Goal: Task Accomplishment & Management: Complete application form

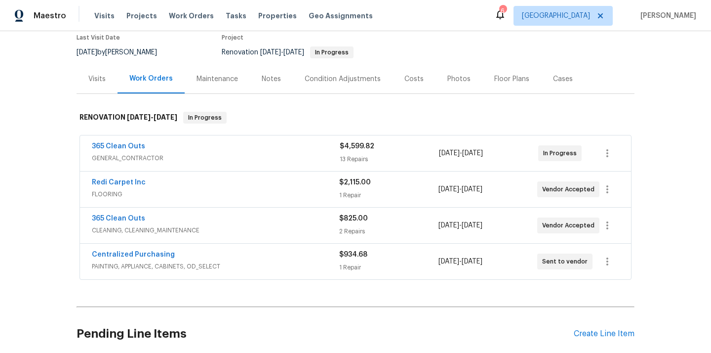
scroll to position [114, 0]
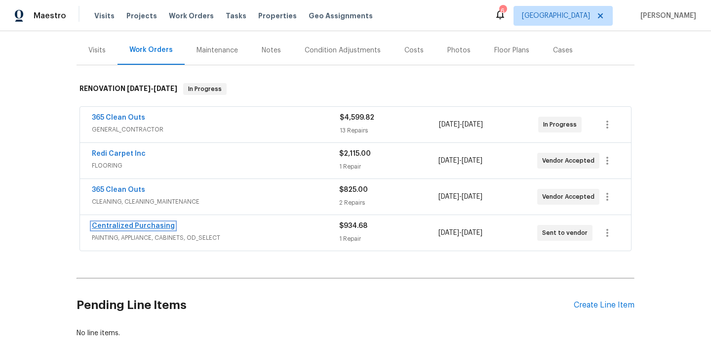
click at [154, 224] on link "Centralized Purchasing" at bounding box center [133, 225] width 83 height 7
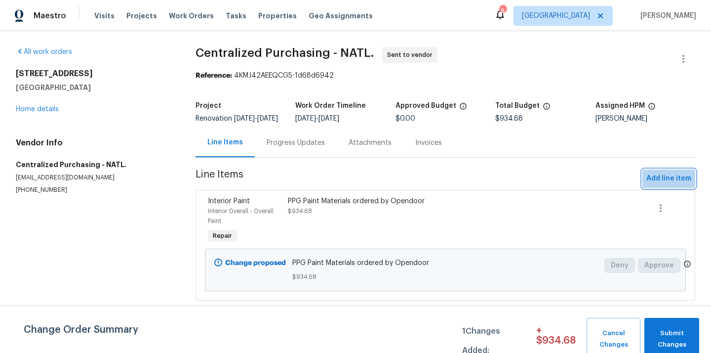
click at [661, 185] on span "Add line item" at bounding box center [669, 178] width 45 height 12
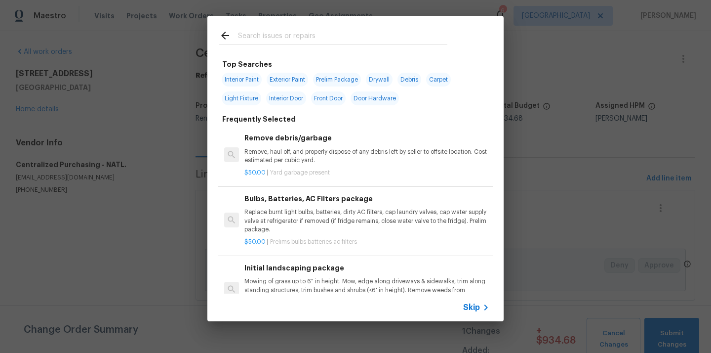
click at [372, 38] on input "text" at bounding box center [342, 37] width 209 height 15
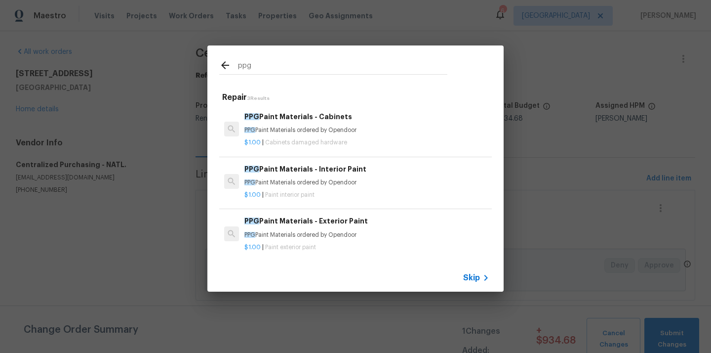
type input "ppg"
click at [303, 224] on h6 "PPG Paint Materials - Exterior Paint" at bounding box center [367, 220] width 245 height 11
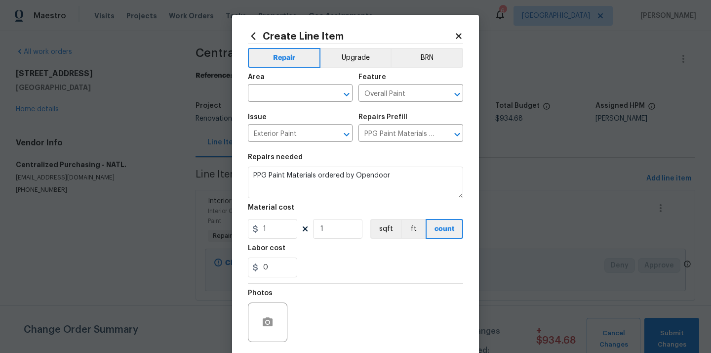
click at [296, 103] on span "Area ​" at bounding box center [300, 88] width 105 height 40
click at [294, 94] on input "text" at bounding box center [286, 93] width 77 height 15
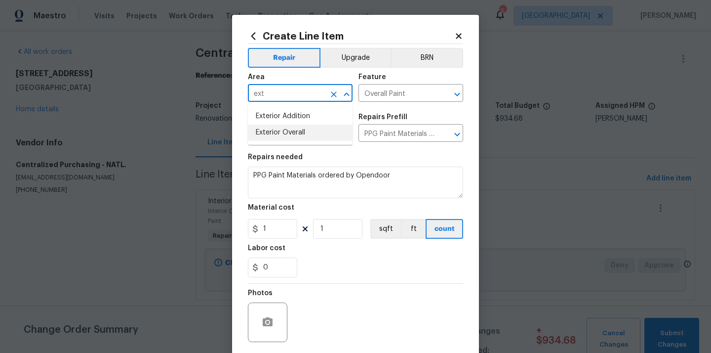
click at [285, 128] on li "Exterior Overall" at bounding box center [300, 133] width 105 height 16
type input "Exterior Overall"
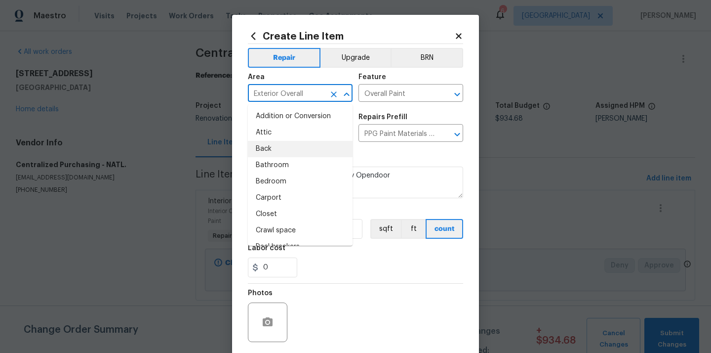
click at [377, 161] on div "Repairs needed" at bounding box center [355, 160] width 215 height 13
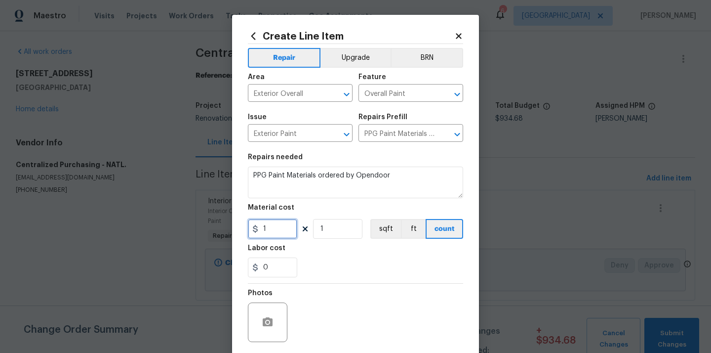
drag, startPoint x: 273, startPoint y: 223, endPoint x: 234, endPoint y: 221, distance: 38.6
click at [234, 221] on div "Create Line Item Repair Upgrade BRN Area Exterior Overall ​ Feature Overall Pai…" at bounding box center [355, 213] width 247 height 396
paste input "43.33"
type input "143.33"
click at [334, 278] on section "Repairs needed PPG Paint Materials ordered by Opendoor Material cost 143.33 1 s…" at bounding box center [355, 215] width 215 height 135
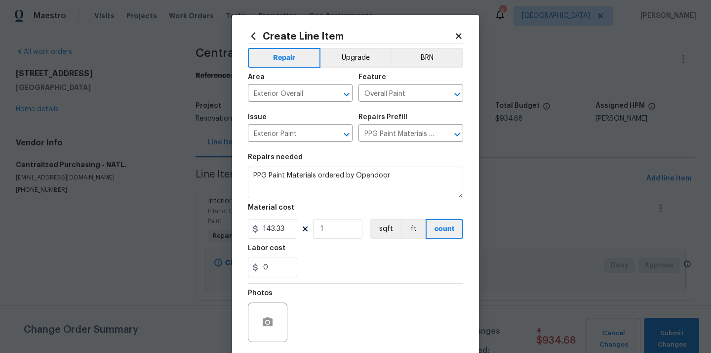
scroll to position [73, 0]
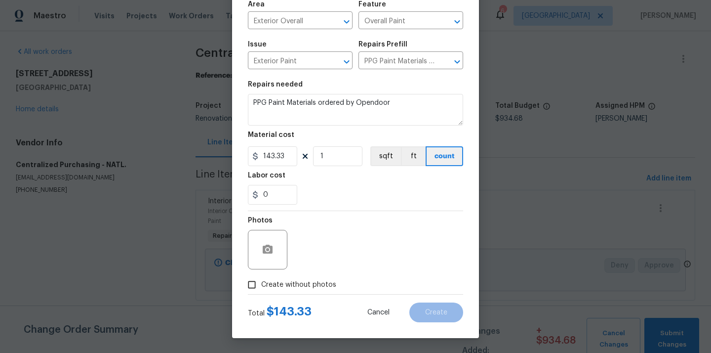
click at [307, 285] on span "Create without photos" at bounding box center [298, 285] width 75 height 10
click at [261, 285] on input "Create without photos" at bounding box center [252, 284] width 19 height 19
checkbox input "true"
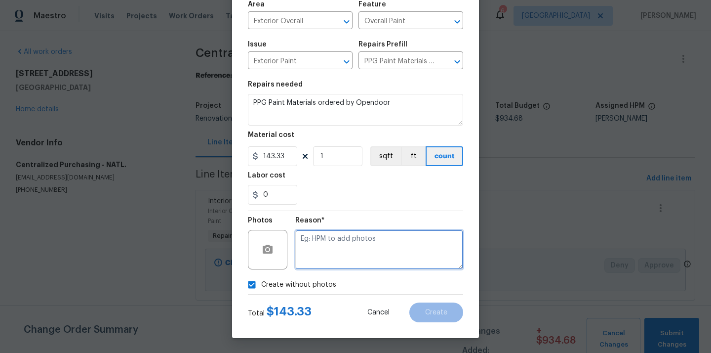
click at [346, 254] on textarea at bounding box center [379, 250] width 168 height 40
type textarea "N/A"
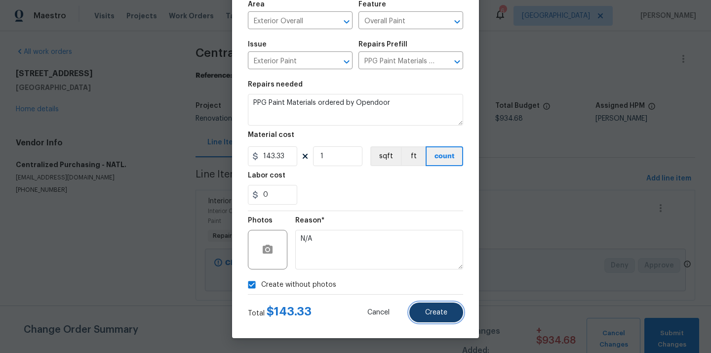
click at [429, 307] on button "Create" at bounding box center [437, 312] width 54 height 20
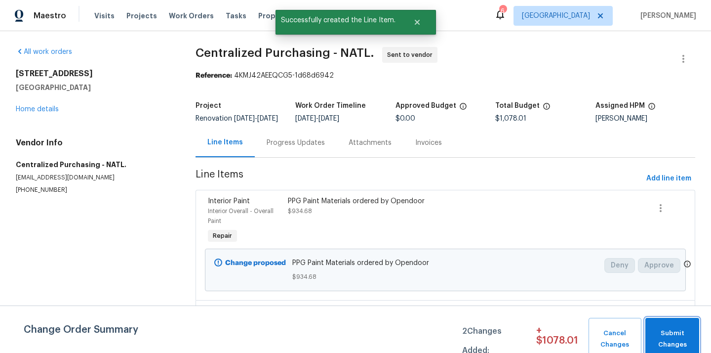
click at [672, 341] on span "Submit Changes" at bounding box center [673, 339] width 44 height 23
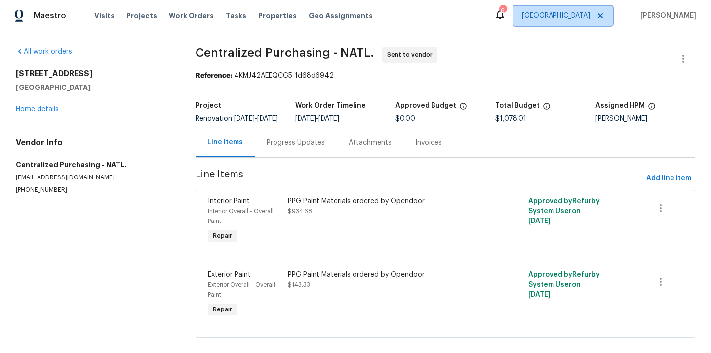
click at [573, 15] on span "[GEOGRAPHIC_DATA]" at bounding box center [556, 16] width 68 height 10
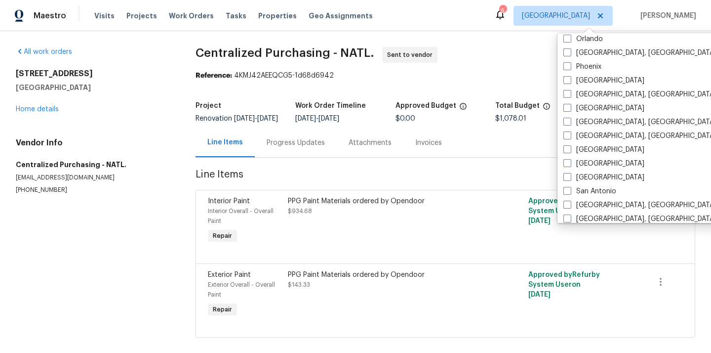
scroll to position [662, 0]
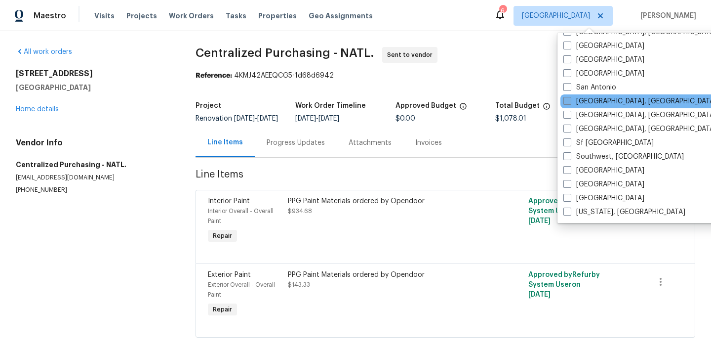
click at [587, 102] on label "[GEOGRAPHIC_DATA], [GEOGRAPHIC_DATA]" at bounding box center [640, 101] width 153 height 10
click at [570, 102] on input "[GEOGRAPHIC_DATA], [GEOGRAPHIC_DATA]" at bounding box center [567, 99] width 6 height 6
checkbox input "true"
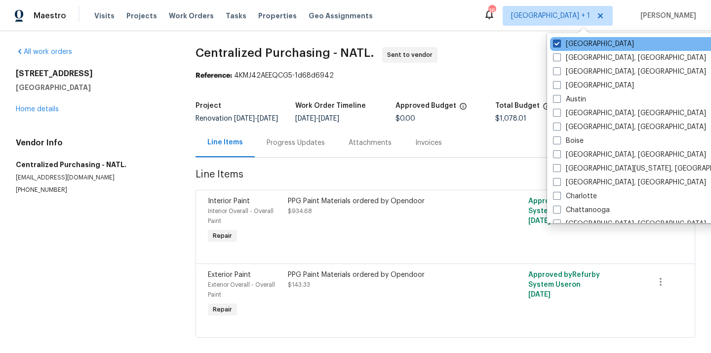
click at [586, 45] on label "[GEOGRAPHIC_DATA]" at bounding box center [593, 44] width 81 height 10
click at [560, 45] on input "[GEOGRAPHIC_DATA]" at bounding box center [556, 42] width 6 height 6
checkbox input "false"
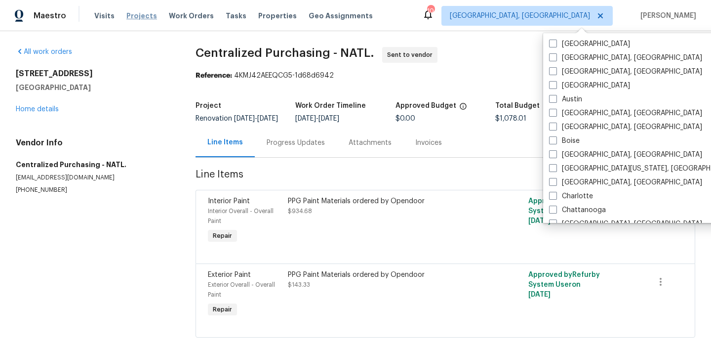
click at [133, 18] on span "Projects" at bounding box center [141, 16] width 31 height 10
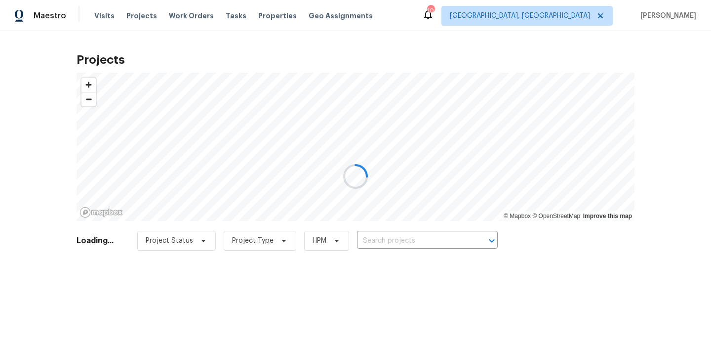
click at [399, 232] on div at bounding box center [355, 176] width 711 height 353
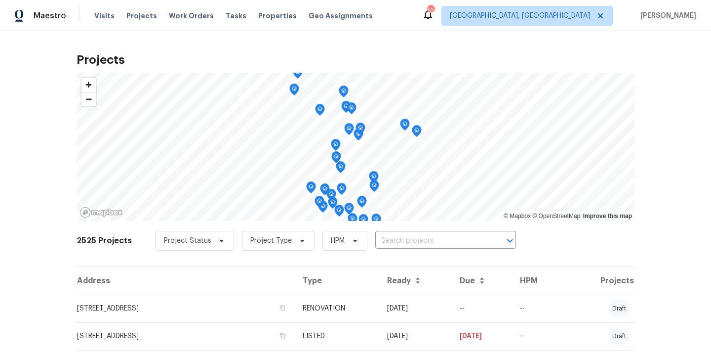
click at [399, 232] on div "Project Status Project Type HPM ​" at bounding box center [336, 241] width 361 height 20
click at [395, 239] on input "text" at bounding box center [431, 240] width 113 height 15
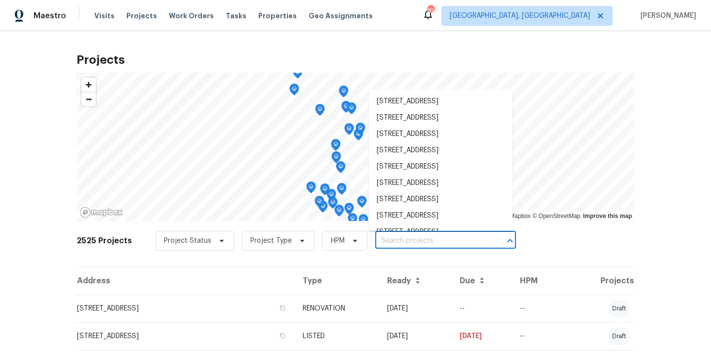
paste input "[STREET_ADDRESS][PERSON_NAME]"
type input "[STREET_ADDRESS][PERSON_NAME]"
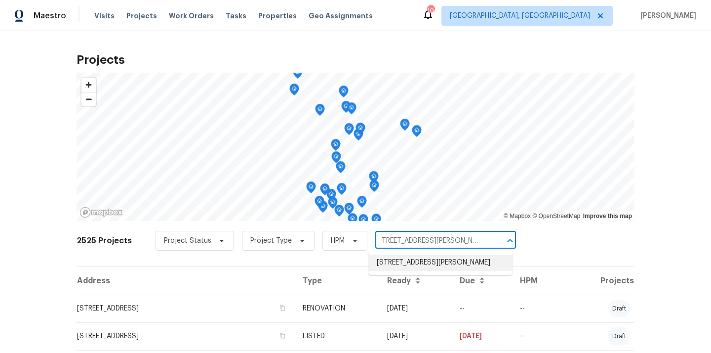
click at [392, 259] on li "[STREET_ADDRESS][PERSON_NAME]" at bounding box center [441, 262] width 144 height 16
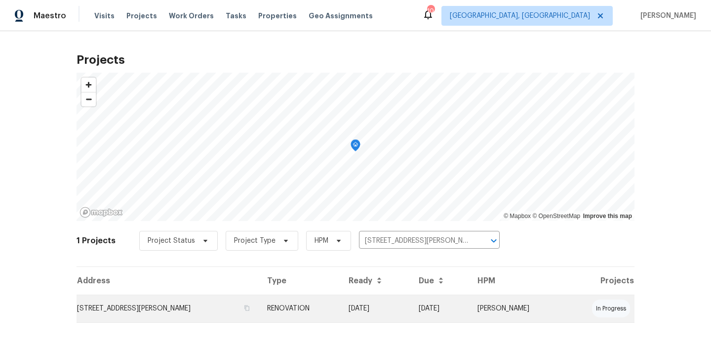
click at [178, 307] on td "[STREET_ADDRESS][PERSON_NAME]" at bounding box center [168, 308] width 183 height 28
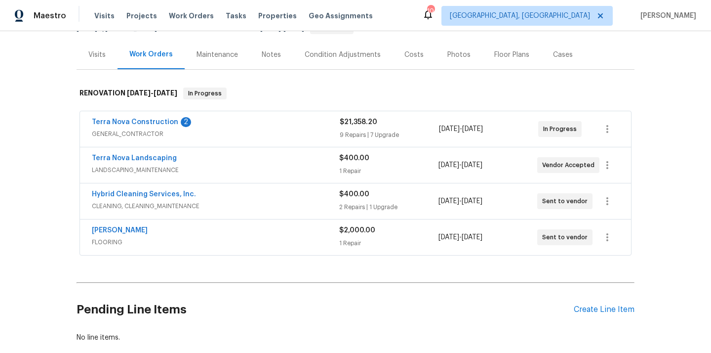
scroll to position [114, 0]
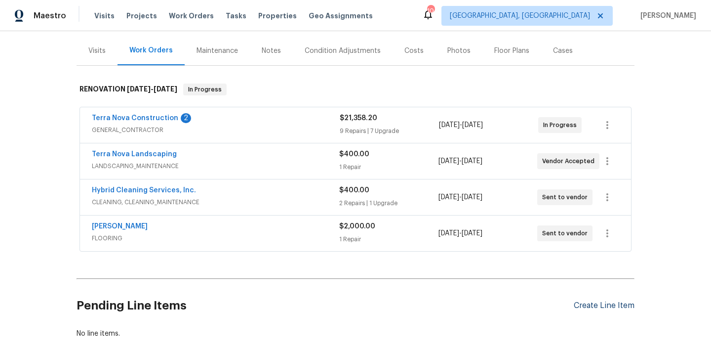
click at [606, 307] on div "Create Line Item" at bounding box center [604, 305] width 61 height 9
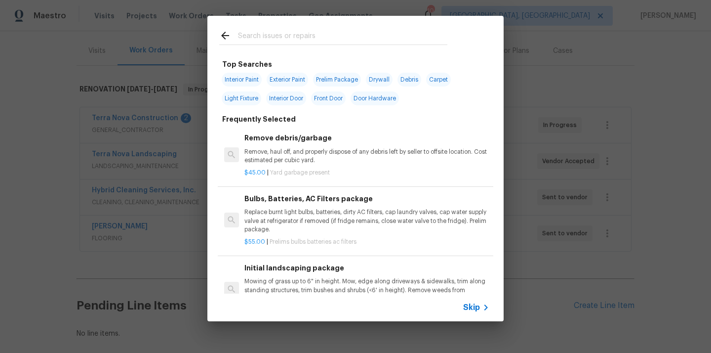
click at [379, 36] on input "text" at bounding box center [342, 37] width 209 height 15
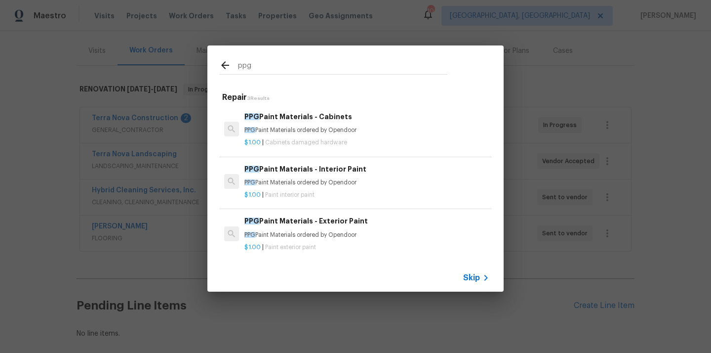
type input "ppg"
click at [329, 167] on h6 "PPG Paint Materials - Interior Paint" at bounding box center [367, 169] width 245 height 11
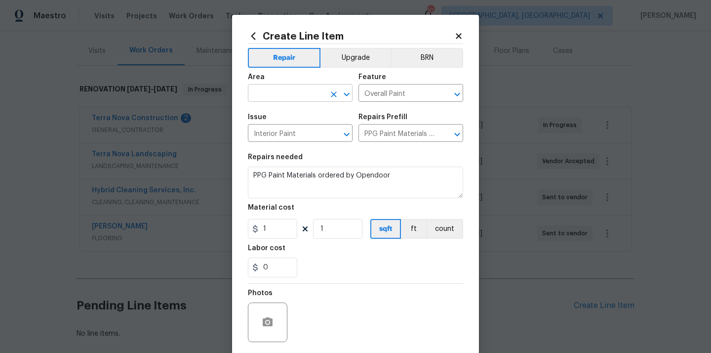
click at [288, 94] on input "text" at bounding box center [286, 93] width 77 height 15
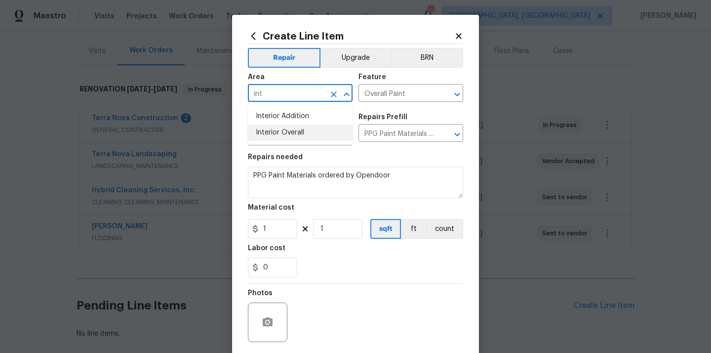
click at [274, 128] on li "Interior Overall" at bounding box center [300, 133] width 105 height 16
type input "Interior Overall"
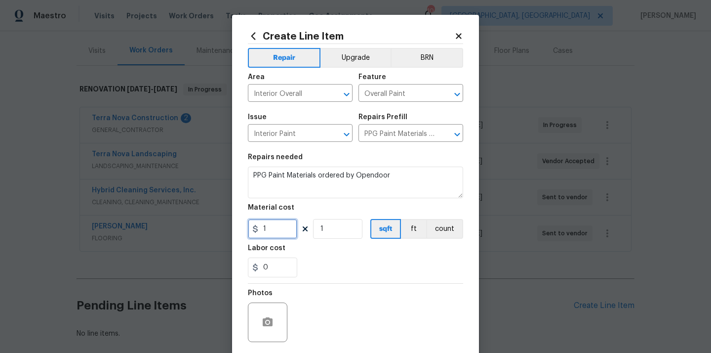
drag, startPoint x: 286, startPoint y: 226, endPoint x: 228, endPoint y: 226, distance: 58.3
click at [228, 226] on div "Create Line Item Repair Upgrade BRN Area Interior Overall ​ Feature Overall Pai…" at bounding box center [355, 176] width 711 height 353
paste input "388.7"
type input "388.7"
click at [326, 256] on div "Labor cost" at bounding box center [355, 251] width 215 height 13
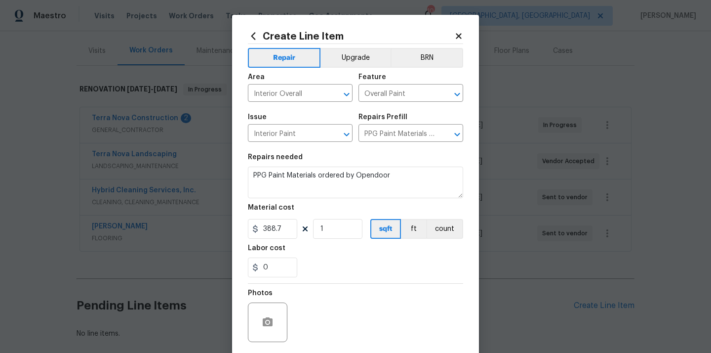
scroll to position [73, 0]
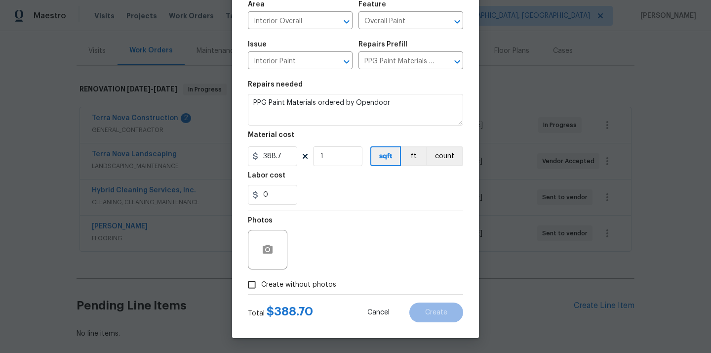
click at [309, 279] on label "Create without photos" at bounding box center [290, 284] width 94 height 19
click at [261, 279] on input "Create without photos" at bounding box center [252, 284] width 19 height 19
checkbox input "true"
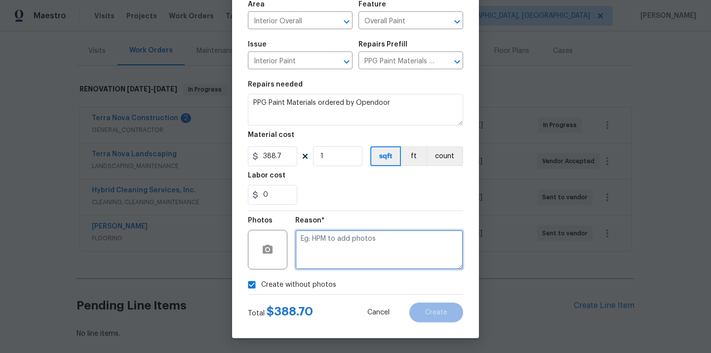
click at [338, 237] on textarea at bounding box center [379, 250] width 168 height 40
type textarea "N/A"
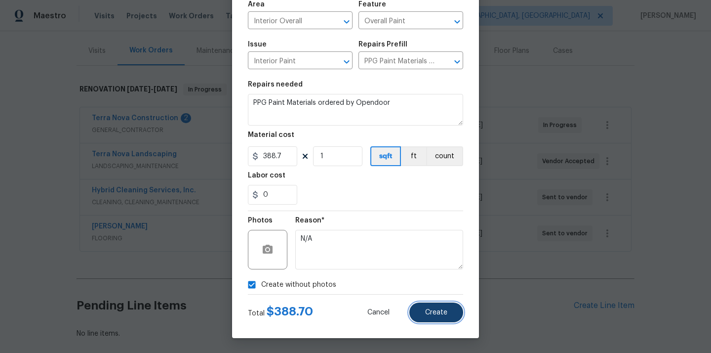
click at [444, 306] on button "Create" at bounding box center [437, 312] width 54 height 20
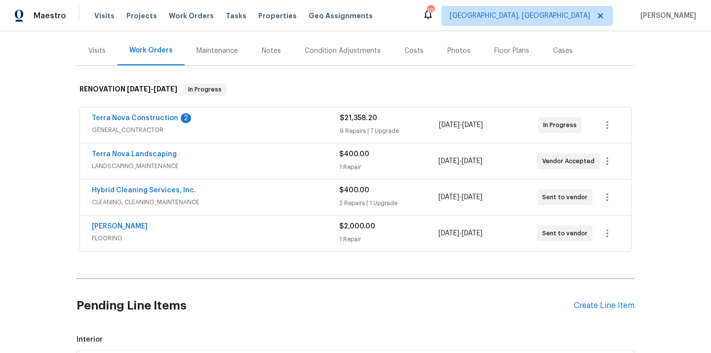
click at [606, 312] on div "Pending Line Items Create Line Item" at bounding box center [356, 306] width 558 height 46
click at [606, 308] on div "Create Line Item" at bounding box center [604, 305] width 61 height 9
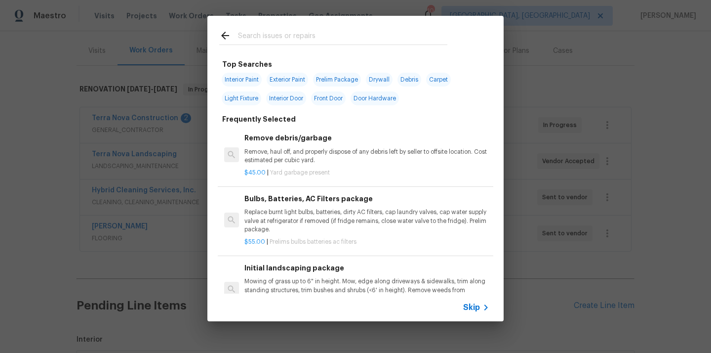
click at [329, 45] on div at bounding box center [333, 44] width 228 height 0
click at [324, 35] on input "text" at bounding box center [342, 37] width 209 height 15
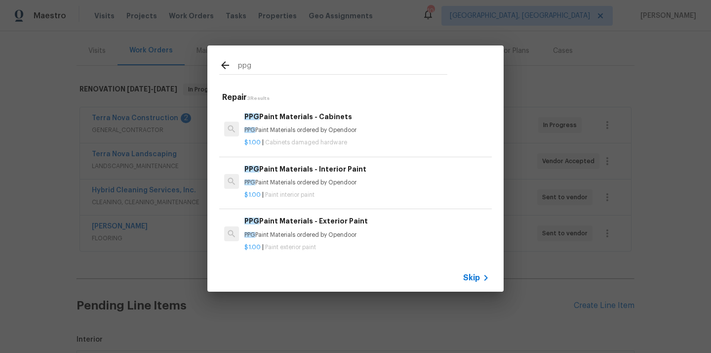
type input "ppg"
click at [327, 218] on h6 "PPG Paint Materials - Exterior Paint" at bounding box center [367, 220] width 245 height 11
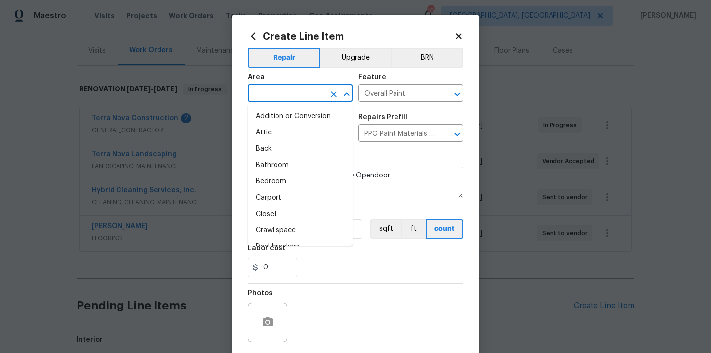
click at [310, 100] on input "text" at bounding box center [286, 93] width 77 height 15
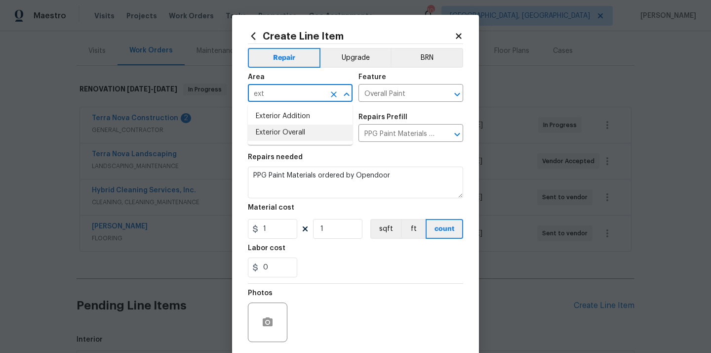
click at [294, 135] on li "Exterior Overall" at bounding box center [300, 133] width 105 height 16
type input "Exterior Overall"
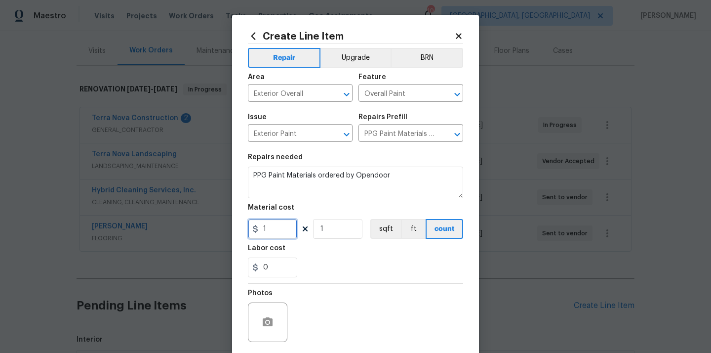
drag, startPoint x: 273, startPoint y: 230, endPoint x: 237, endPoint y: 230, distance: 36.6
click at [237, 230] on div "Create Line Item Repair Upgrade BRN Area Exterior Overall ​ Feature Overall Pai…" at bounding box center [355, 213] width 247 height 396
paste input "582.53"
type input "582.53"
click at [326, 249] on div "Labor cost" at bounding box center [355, 251] width 215 height 13
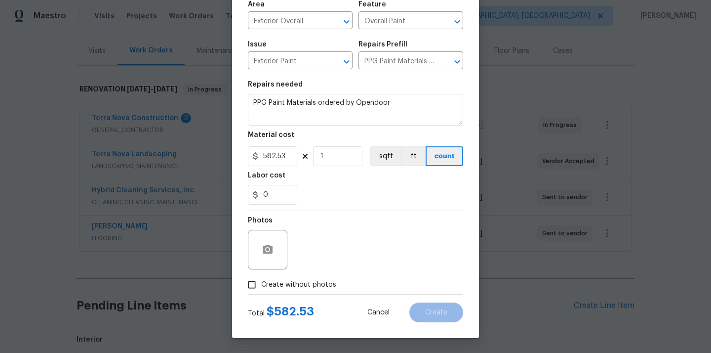
click at [309, 283] on span "Create without photos" at bounding box center [298, 285] width 75 height 10
click at [261, 283] on input "Create without photos" at bounding box center [252, 284] width 19 height 19
checkbox input "true"
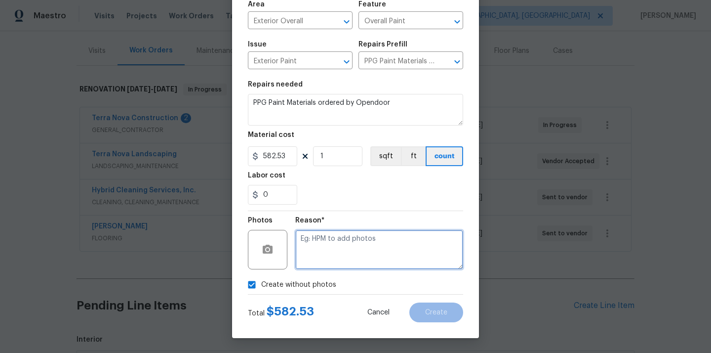
click at [324, 253] on textarea at bounding box center [379, 250] width 168 height 40
type textarea "N/A"
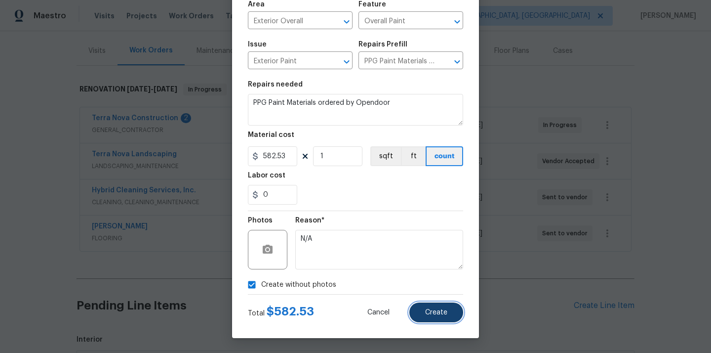
click at [423, 311] on button "Create" at bounding box center [437, 312] width 54 height 20
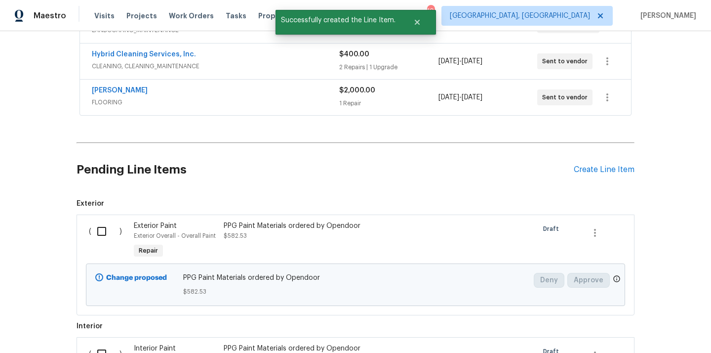
scroll to position [339, 0]
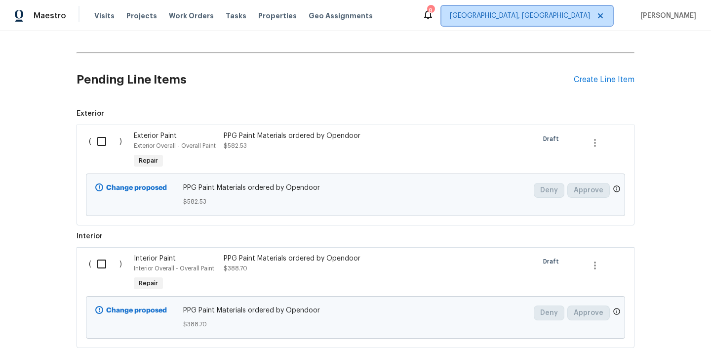
click at [543, 15] on span "[GEOGRAPHIC_DATA], [GEOGRAPHIC_DATA]" at bounding box center [527, 16] width 171 height 20
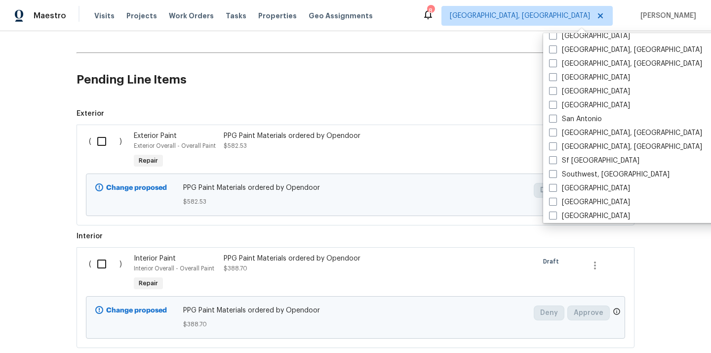
scroll to position [662, 0]
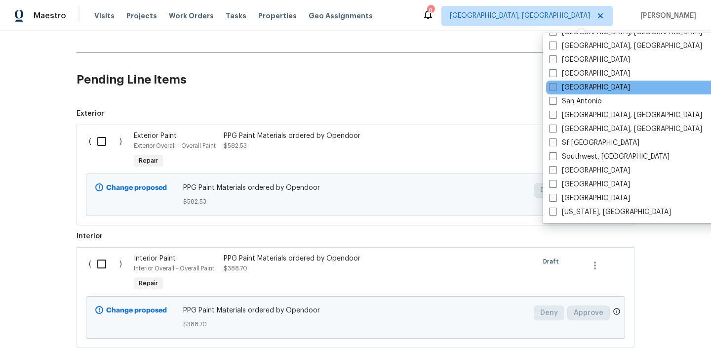
click at [586, 89] on label "[GEOGRAPHIC_DATA]" at bounding box center [589, 88] width 81 height 10
click at [556, 89] on input "[GEOGRAPHIC_DATA]" at bounding box center [552, 86] width 6 height 6
checkbox input "true"
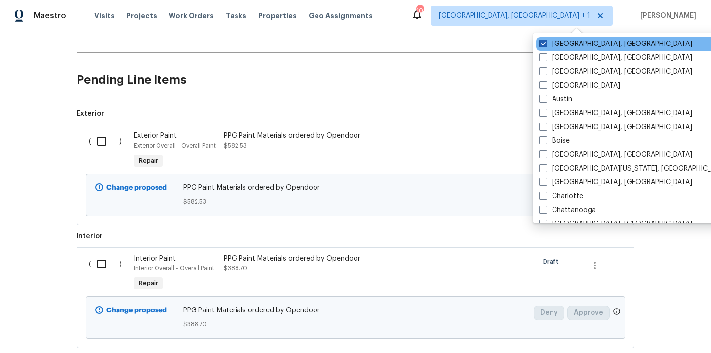
click at [575, 45] on label "[GEOGRAPHIC_DATA], [GEOGRAPHIC_DATA]" at bounding box center [616, 44] width 153 height 10
click at [546, 45] on input "[GEOGRAPHIC_DATA], [GEOGRAPHIC_DATA]" at bounding box center [543, 42] width 6 height 6
checkbox input "false"
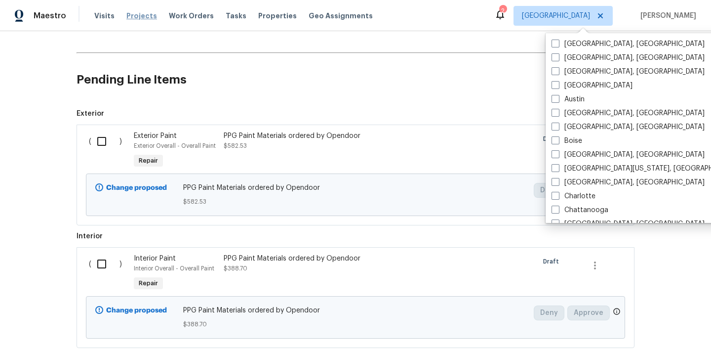
click at [133, 17] on span "Projects" at bounding box center [141, 16] width 31 height 10
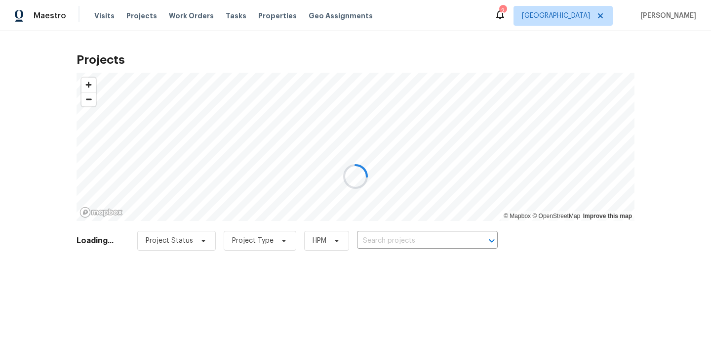
click at [444, 234] on div at bounding box center [355, 176] width 711 height 353
click at [441, 241] on div at bounding box center [355, 176] width 711 height 353
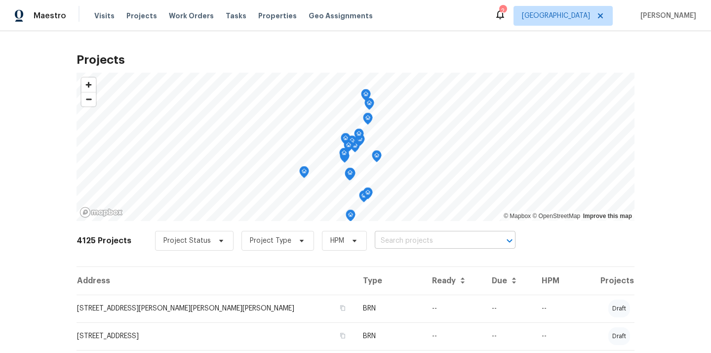
click at [441, 241] on input "text" at bounding box center [431, 240] width 113 height 15
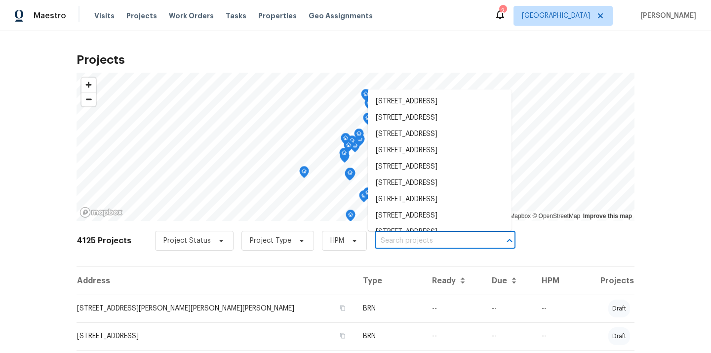
paste input "[STREET_ADDRESS][PERSON_NAME]"
type input "[STREET_ADDRESS][PERSON_NAME]"
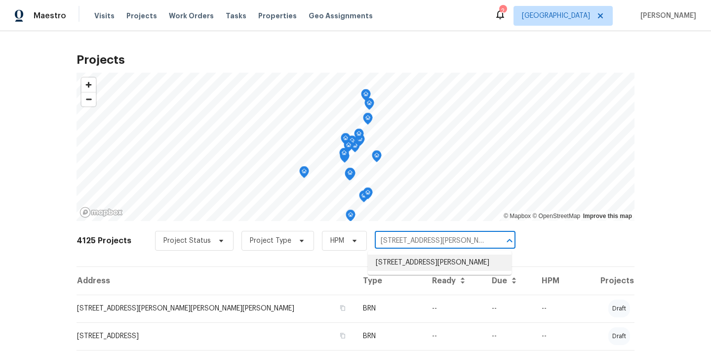
click at [423, 264] on li "[STREET_ADDRESS][PERSON_NAME]" at bounding box center [440, 262] width 144 height 16
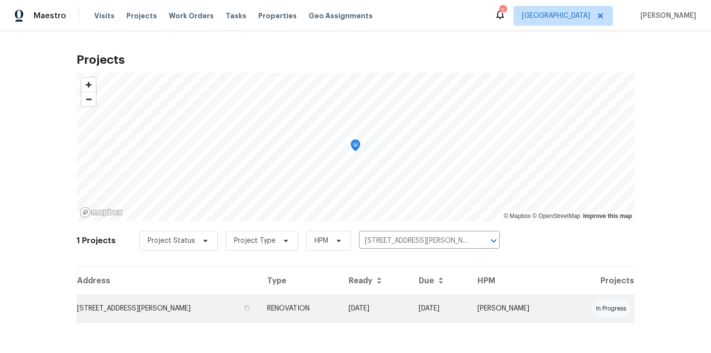
click at [268, 303] on td "RENOVATION" at bounding box center [300, 308] width 82 height 28
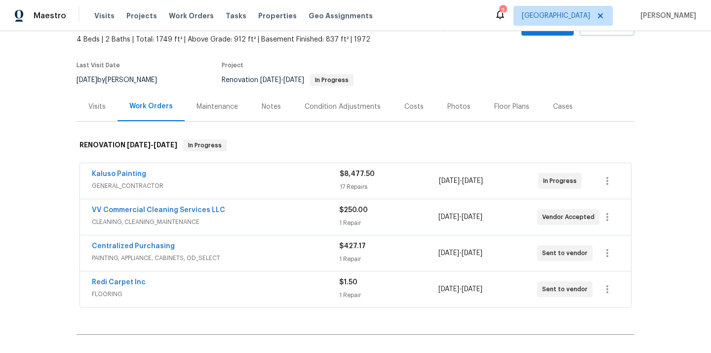
scroll to position [60, 0]
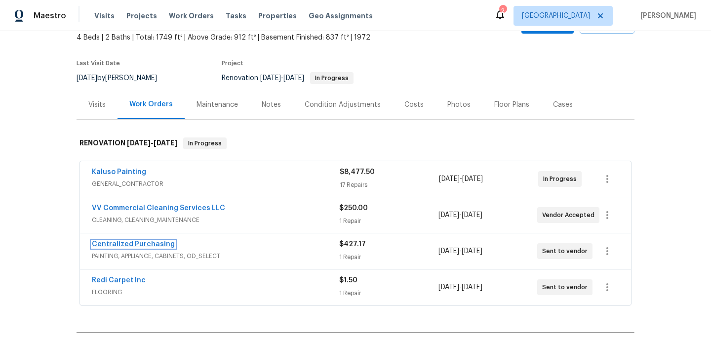
click at [161, 245] on link "Centralized Purchasing" at bounding box center [133, 244] width 83 height 7
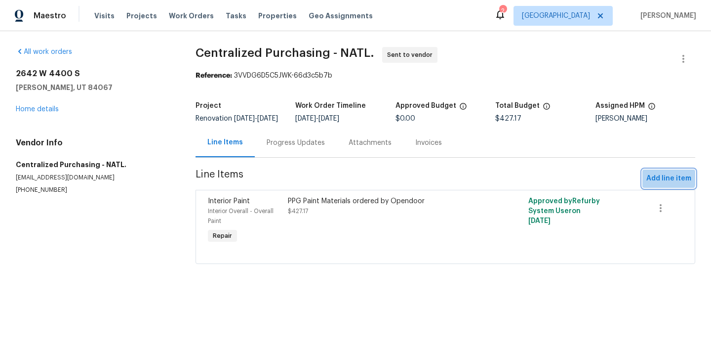
click at [663, 182] on span "Add line item" at bounding box center [669, 178] width 45 height 12
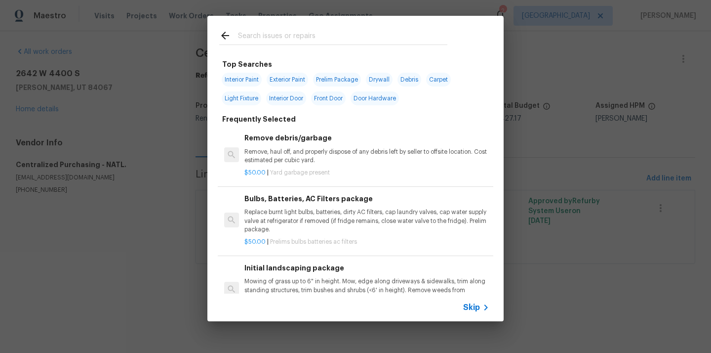
click at [331, 35] on input "text" at bounding box center [342, 37] width 209 height 15
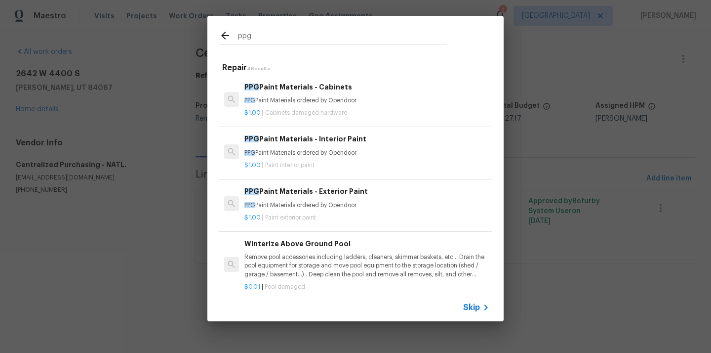
type input "ppg"
click at [317, 208] on p "PPG Paint Materials ordered by Opendoor" at bounding box center [367, 205] width 245 height 8
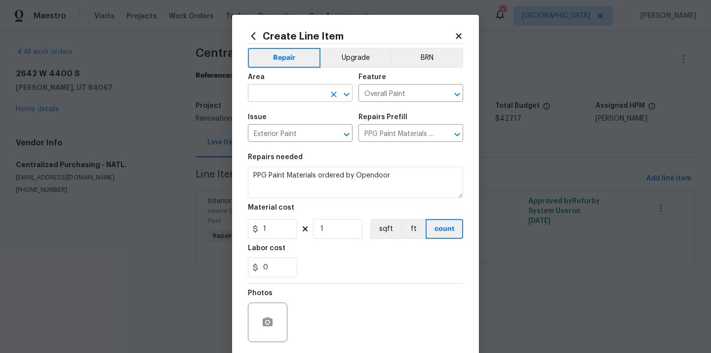
click at [303, 88] on input "text" at bounding box center [286, 93] width 77 height 15
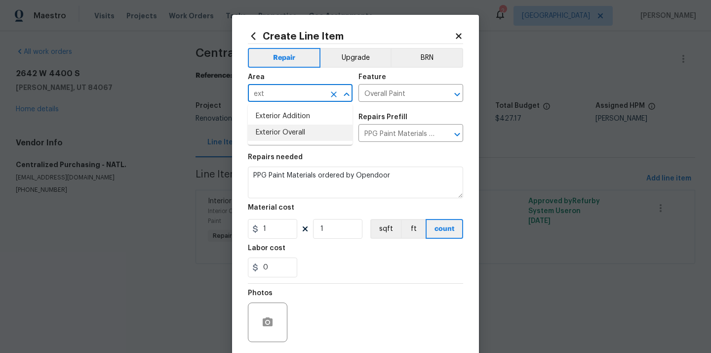
click at [294, 130] on li "Exterior Overall" at bounding box center [300, 133] width 105 height 16
type input "Exterior Overall"
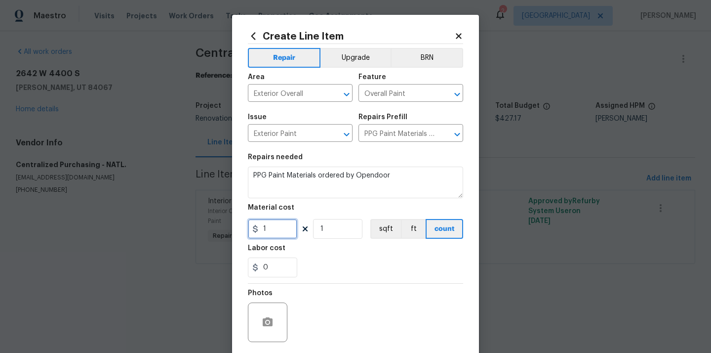
drag, startPoint x: 284, startPoint y: 228, endPoint x: 271, endPoint y: 228, distance: 12.8
click at [272, 228] on input "1" at bounding box center [272, 229] width 49 height 20
paste input "395.88"
paste input "text"
type input "395.88"
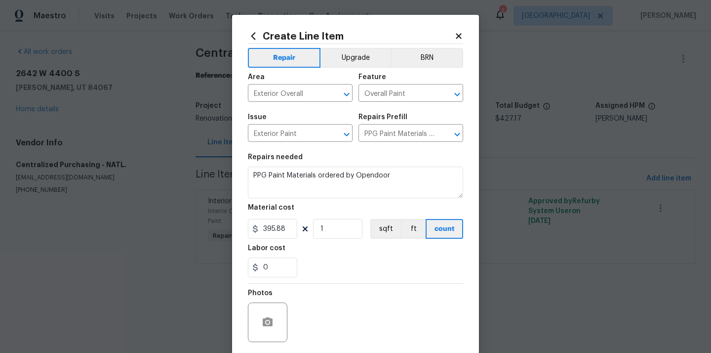
click at [344, 258] on div "0" at bounding box center [355, 267] width 215 height 20
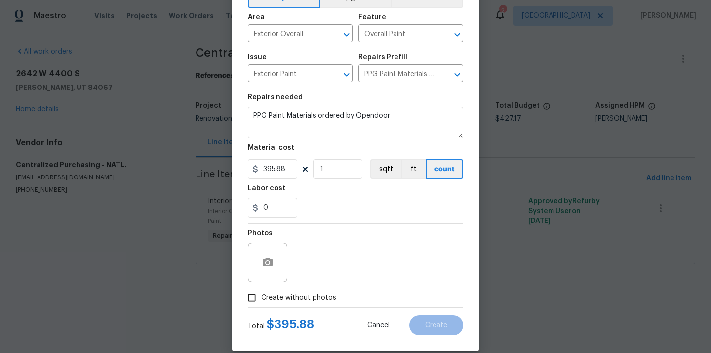
scroll to position [73, 0]
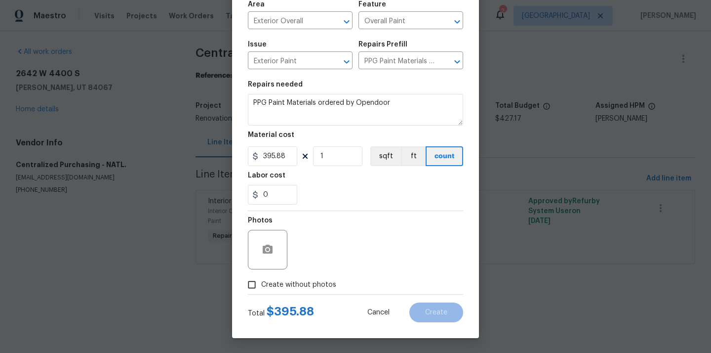
click at [311, 287] on span "Create without photos" at bounding box center [298, 285] width 75 height 10
click at [261, 287] on input "Create without photos" at bounding box center [252, 284] width 19 height 19
checkbox input "true"
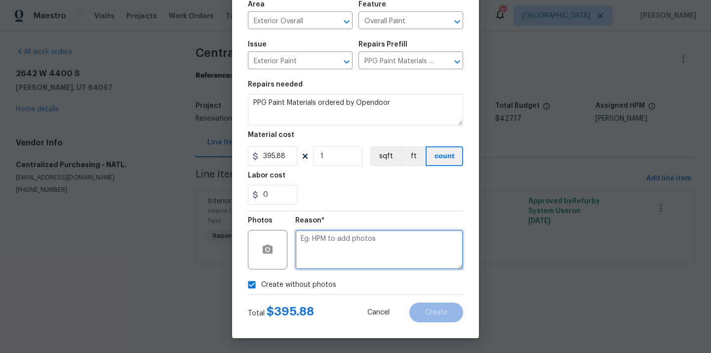
click at [321, 256] on textarea at bounding box center [379, 250] width 168 height 40
type textarea "N/A"
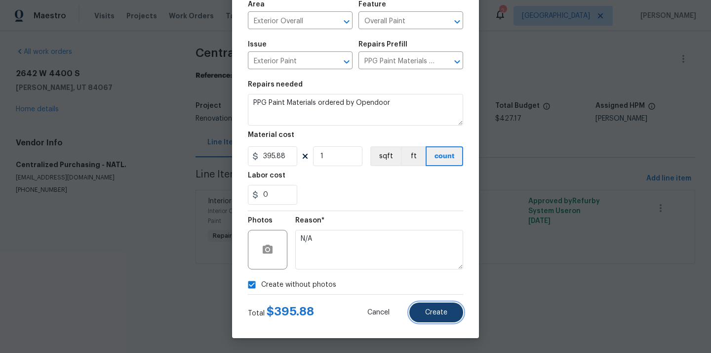
click at [426, 307] on button "Create" at bounding box center [437, 312] width 54 height 20
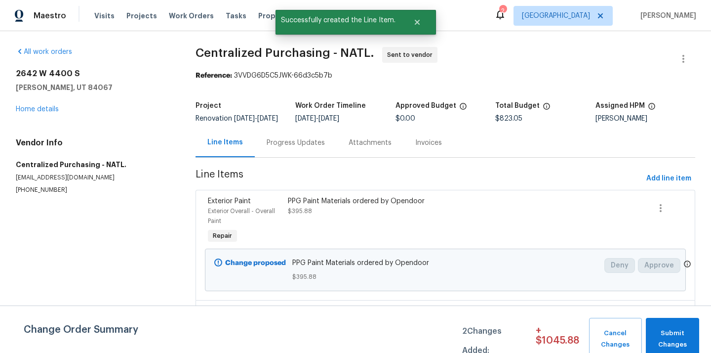
scroll to position [57, 0]
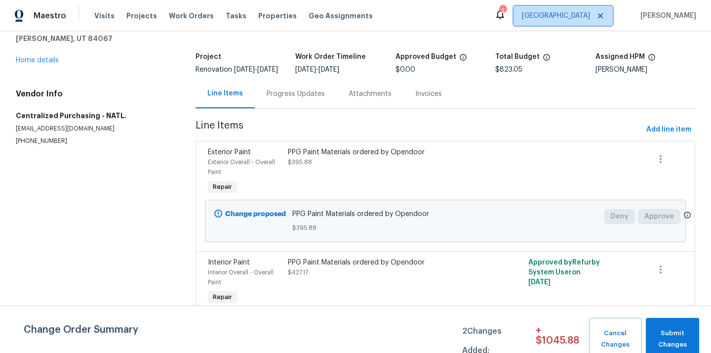
click at [569, 13] on span "[GEOGRAPHIC_DATA]" at bounding box center [556, 16] width 68 height 10
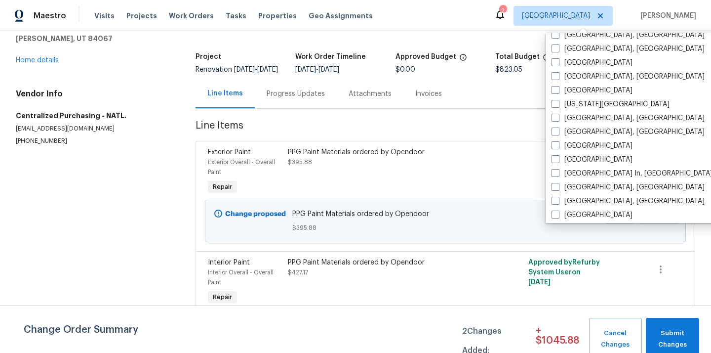
scroll to position [662, 0]
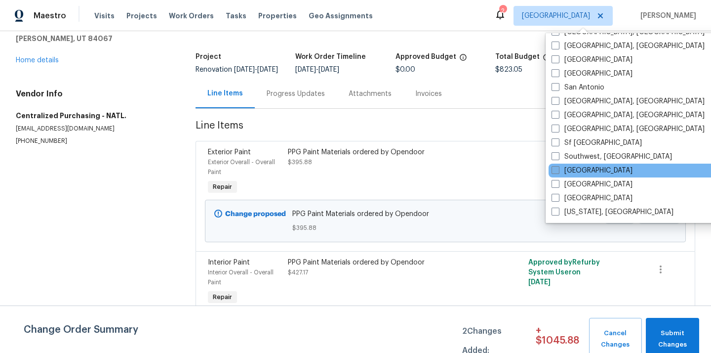
click at [583, 169] on label "[GEOGRAPHIC_DATA]" at bounding box center [592, 171] width 81 height 10
click at [558, 169] on input "[GEOGRAPHIC_DATA]" at bounding box center [555, 169] width 6 height 6
checkbox input "true"
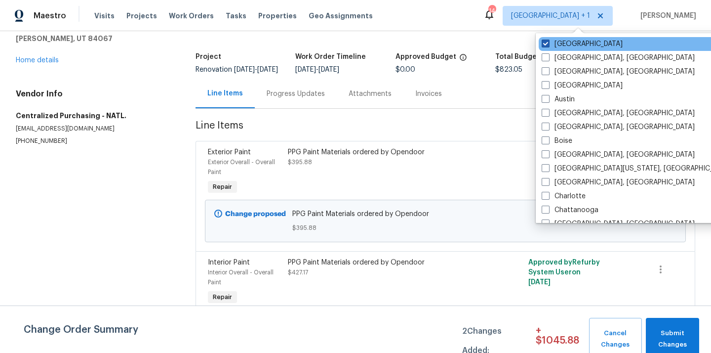
click at [575, 42] on label "[GEOGRAPHIC_DATA]" at bounding box center [582, 44] width 81 height 10
click at [548, 42] on input "[GEOGRAPHIC_DATA]" at bounding box center [545, 42] width 6 height 6
checkbox input "false"
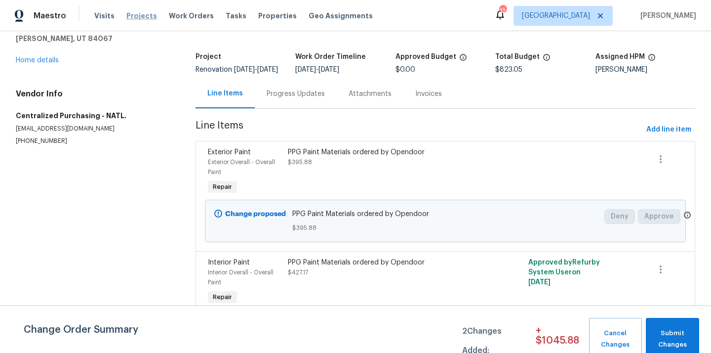
click at [129, 17] on span "Projects" at bounding box center [141, 16] width 31 height 10
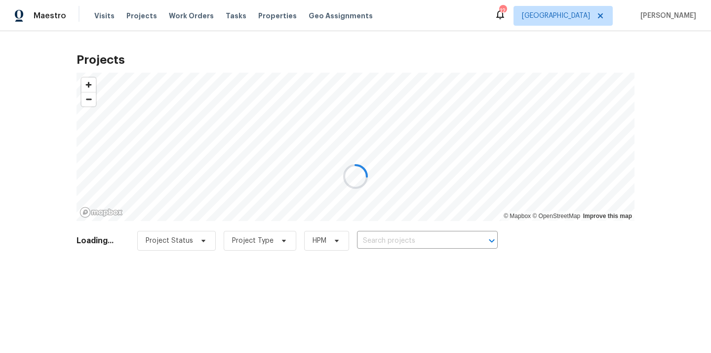
click at [423, 239] on div at bounding box center [355, 176] width 711 height 353
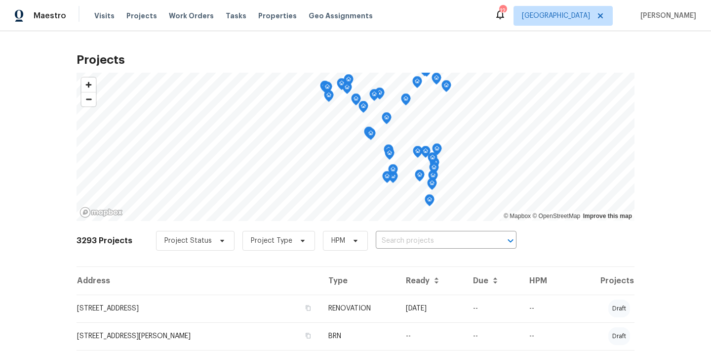
click at [423, 239] on input "text" at bounding box center [432, 240] width 113 height 15
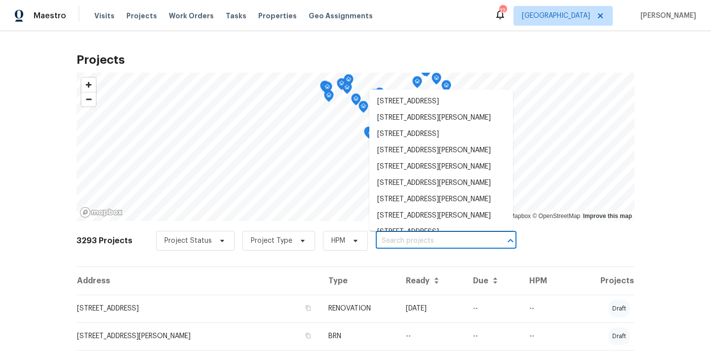
paste input "[STREET_ADDRESS][PERSON_NAME]"
type input "[STREET_ADDRESS][PERSON_NAME]"
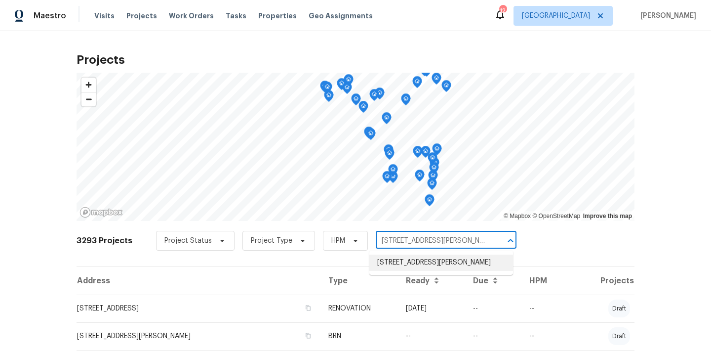
click at [417, 259] on li "[STREET_ADDRESS][PERSON_NAME]" at bounding box center [442, 262] width 144 height 16
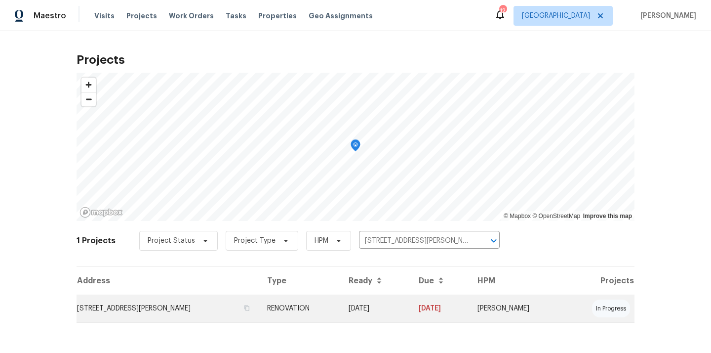
click at [200, 314] on td "[STREET_ADDRESS][PERSON_NAME]" at bounding box center [168, 308] width 183 height 28
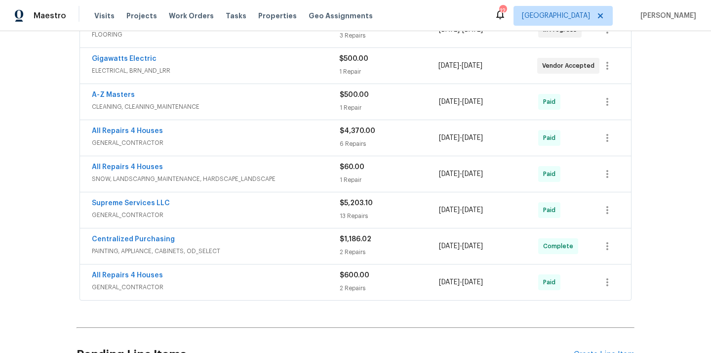
scroll to position [302, 0]
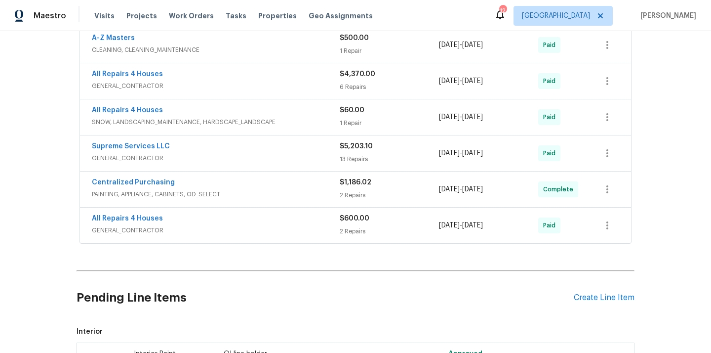
click at [597, 292] on div "Pending Line Items Create Line Item" at bounding box center [356, 298] width 558 height 46
click at [593, 301] on div "Create Line Item" at bounding box center [604, 297] width 61 height 9
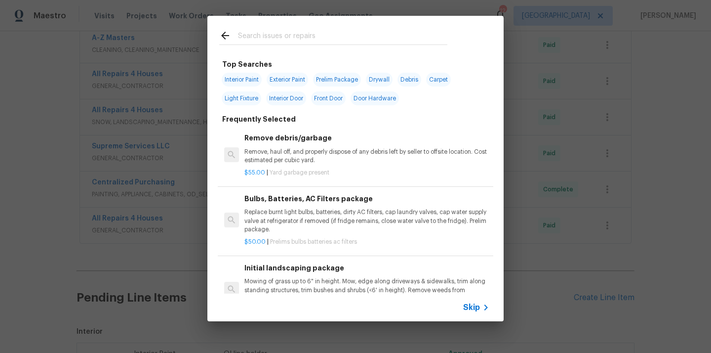
click at [357, 39] on input "text" at bounding box center [342, 37] width 209 height 15
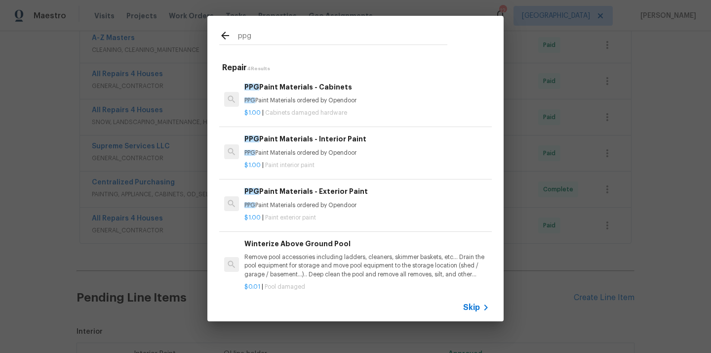
type input "ppg"
click at [324, 148] on div "PPG Paint Materials - Interior Paint PPG Paint Materials ordered by Opendoor" at bounding box center [367, 145] width 245 height 24
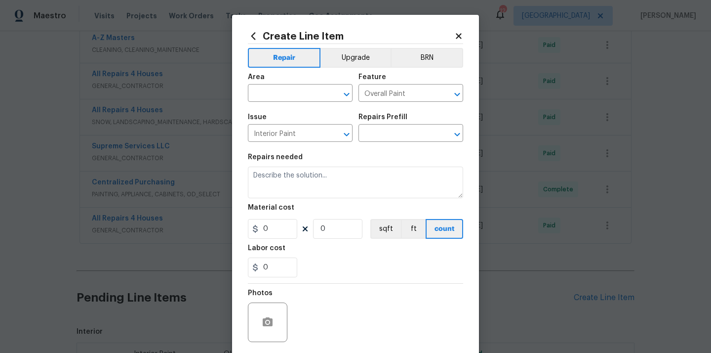
type input "PPG Paint Materials - Interior Paint $1.00"
type textarea "PPG Paint Materials ordered by Opendoor"
type input "1"
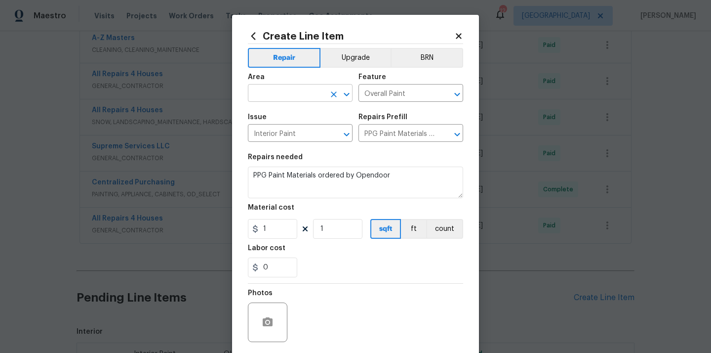
click at [302, 89] on input "text" at bounding box center [286, 93] width 77 height 15
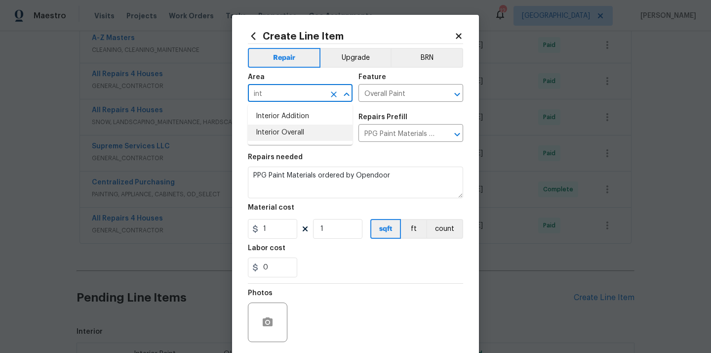
click at [299, 129] on li "Interior Overall" at bounding box center [300, 133] width 105 height 16
type input "Interior Overall"
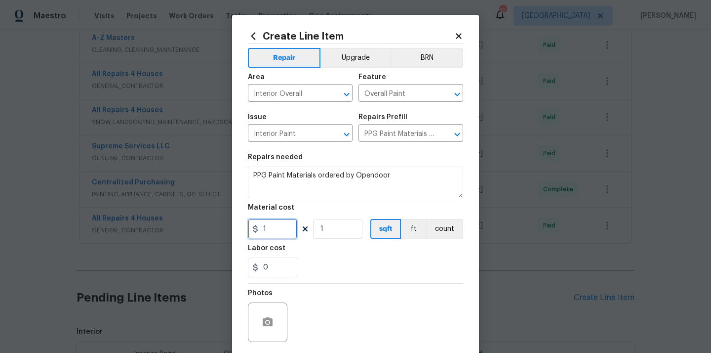
drag, startPoint x: 281, startPoint y: 229, endPoint x: 239, endPoint y: 229, distance: 42.0
click at [239, 229] on div "Create Line Item Repair Upgrade BRN Area Interior Overall ​ Feature Overall Pai…" at bounding box center [355, 213] width 247 height 396
paste input "2.69"
type input "12.69"
click at [338, 253] on div "Labor cost" at bounding box center [355, 251] width 215 height 13
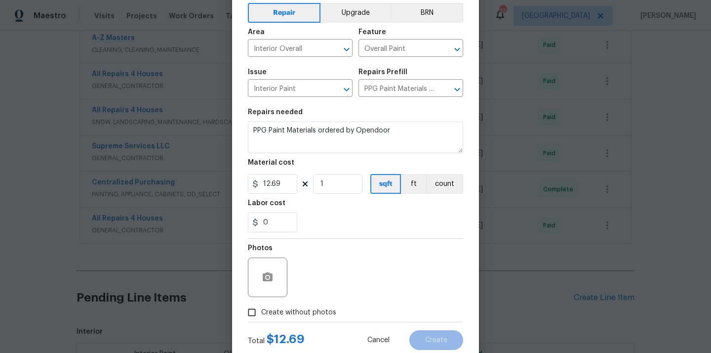
scroll to position [73, 0]
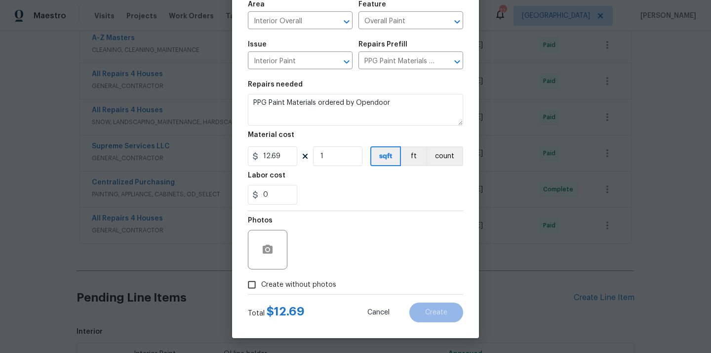
click at [315, 283] on span "Create without photos" at bounding box center [298, 285] width 75 height 10
click at [261, 283] on input "Create without photos" at bounding box center [252, 284] width 19 height 19
checkbox input "true"
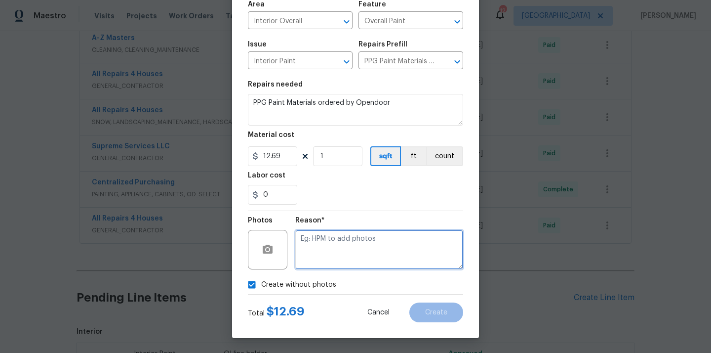
click at [340, 233] on textarea at bounding box center [379, 250] width 168 height 40
type textarea "N/A"
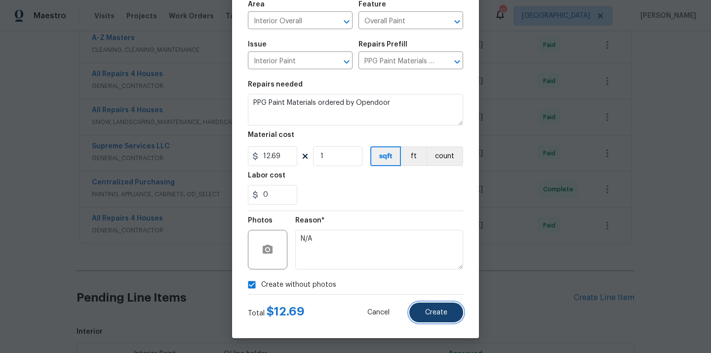
click at [439, 312] on span "Create" at bounding box center [436, 312] width 22 height 7
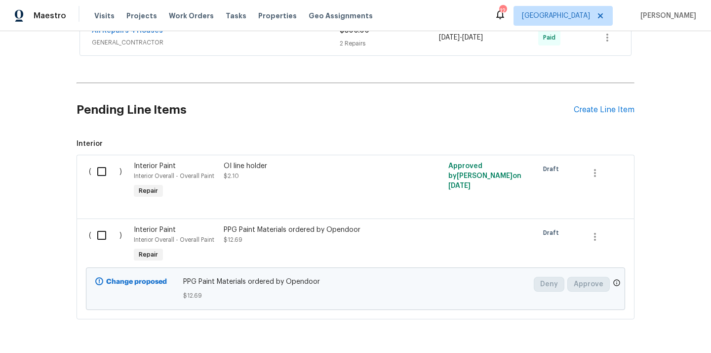
scroll to position [515, 0]
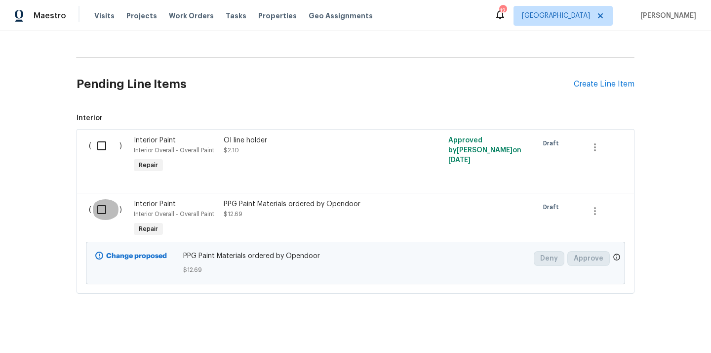
click at [98, 210] on input "checkbox" at bounding box center [105, 209] width 28 height 21
checkbox input "true"
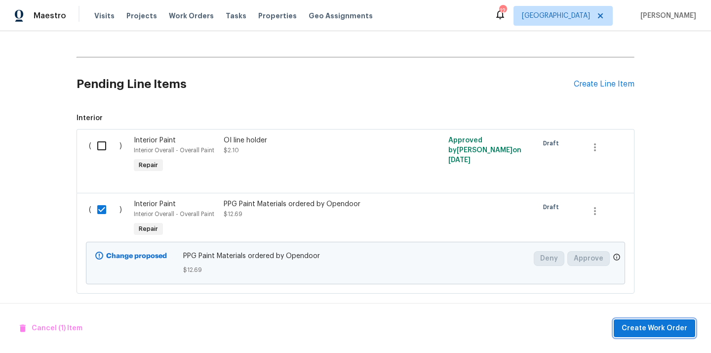
click at [638, 321] on button "Create Work Order" at bounding box center [655, 328] width 82 height 18
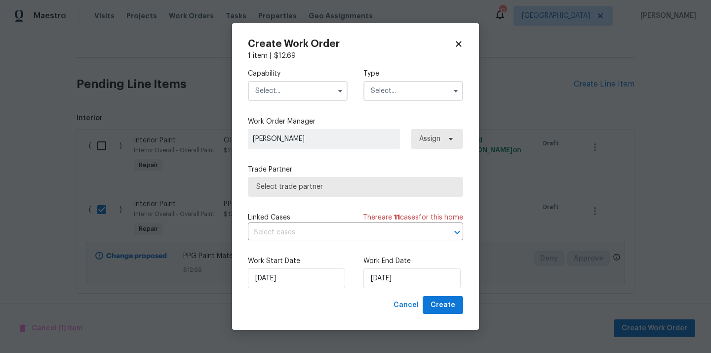
click at [307, 94] on input "text" at bounding box center [298, 91] width 100 height 20
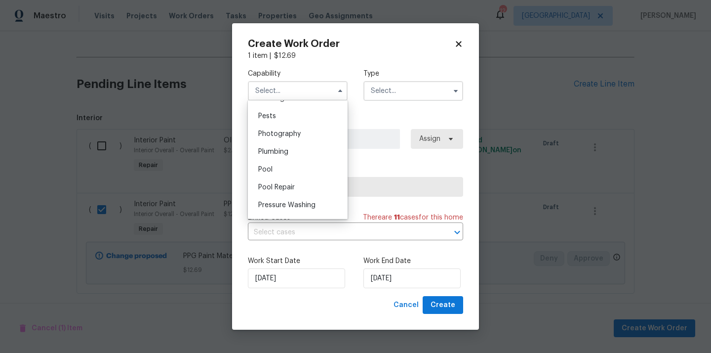
scroll to position [814, 0]
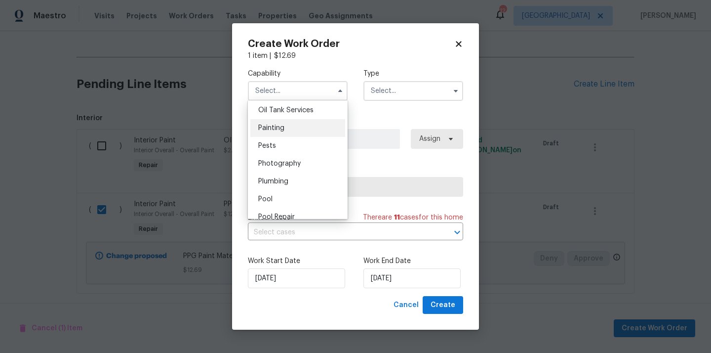
click at [303, 125] on div "Painting" at bounding box center [297, 128] width 95 height 18
type input "Painting"
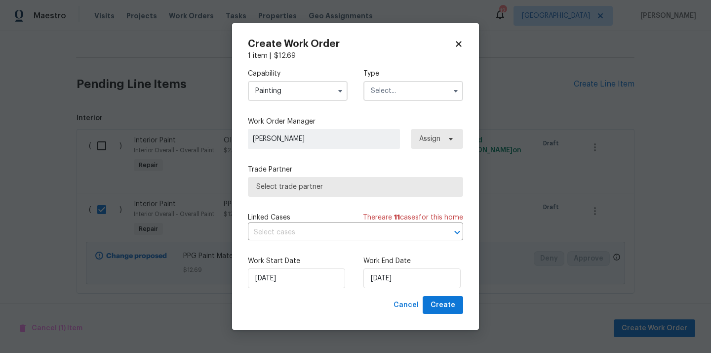
click at [398, 93] on input "text" at bounding box center [414, 91] width 100 height 20
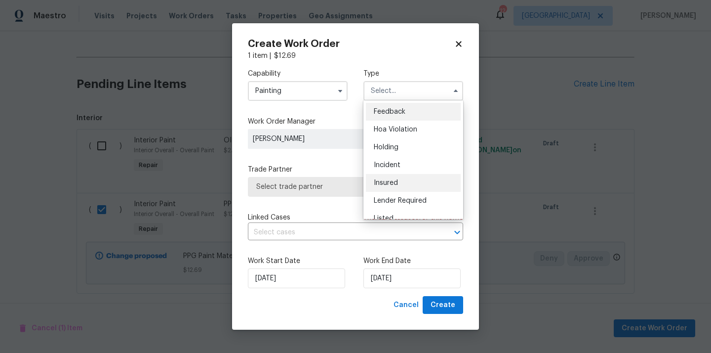
scroll to position [224, 0]
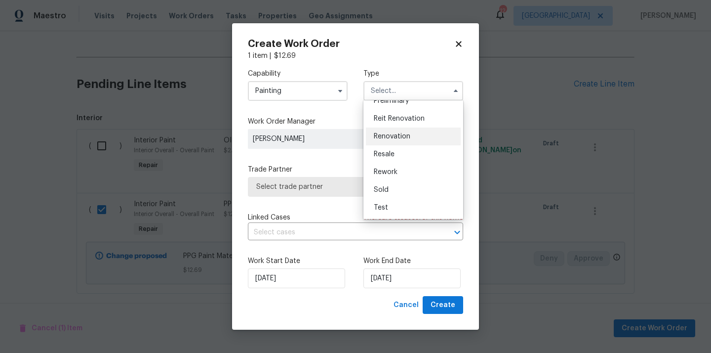
click at [414, 135] on div "Renovation" at bounding box center [413, 136] width 95 height 18
type input "Renovation"
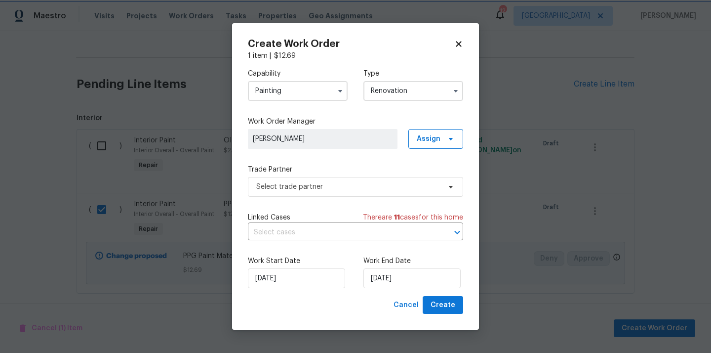
scroll to position [0, 0]
click at [435, 137] on span "Assign" at bounding box center [429, 139] width 24 height 10
click at [432, 179] on div "Assign to me" at bounding box center [437, 180] width 43 height 10
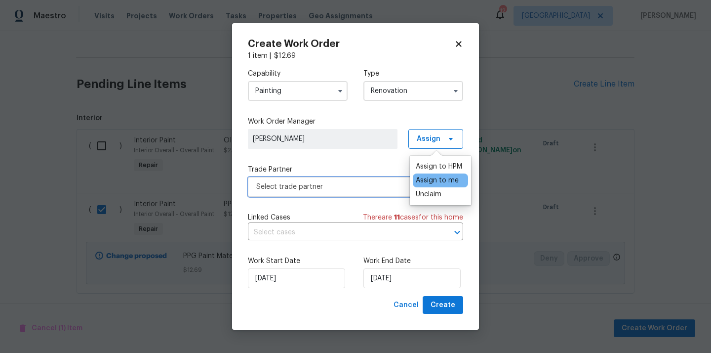
click at [334, 190] on span "Select trade partner" at bounding box center [348, 187] width 184 height 10
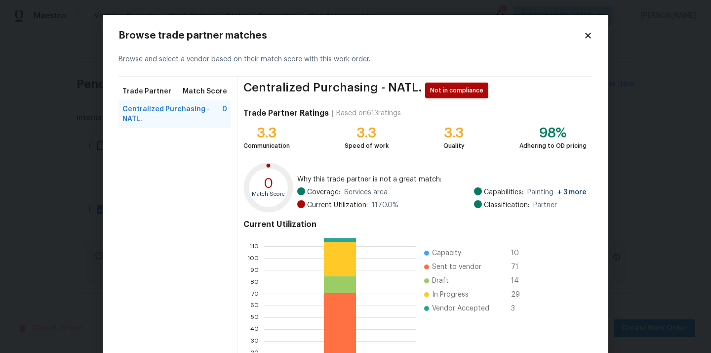
scroll to position [83, 0]
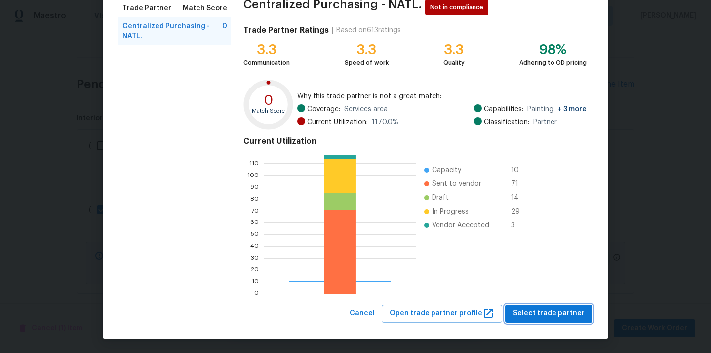
click at [537, 310] on span "Select trade partner" at bounding box center [549, 313] width 72 height 12
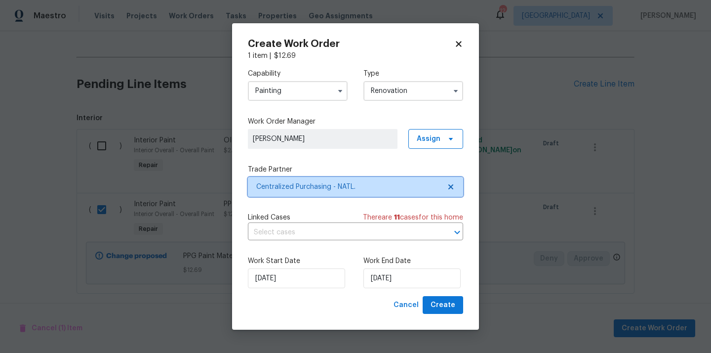
scroll to position [0, 0]
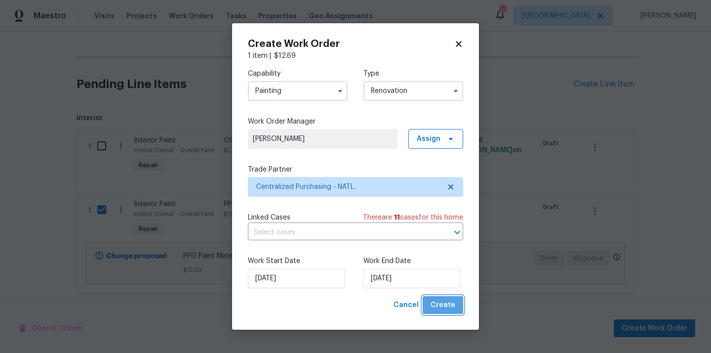
click at [450, 302] on span "Create" at bounding box center [443, 305] width 25 height 12
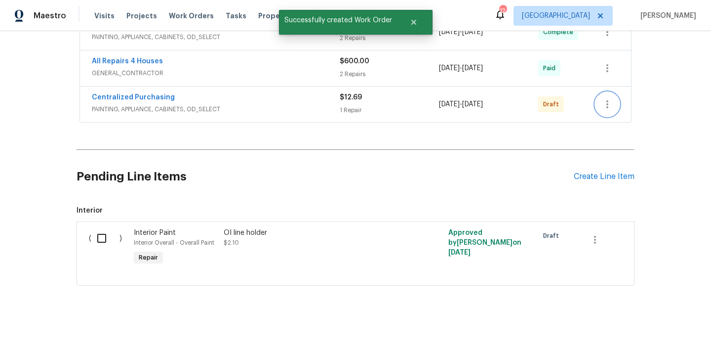
click at [602, 103] on icon "button" at bounding box center [608, 104] width 12 height 12
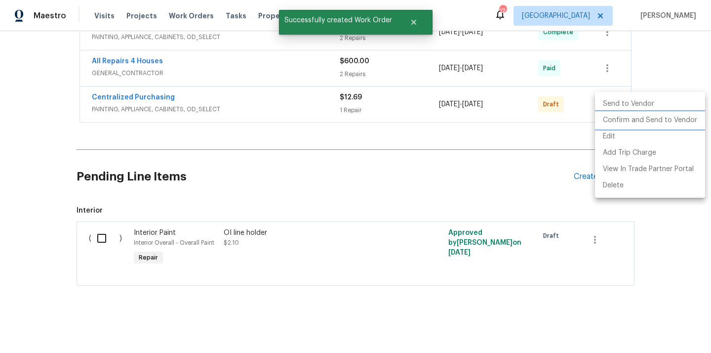
click at [613, 121] on li "Confirm and Send to Vendor" at bounding box center [650, 120] width 110 height 16
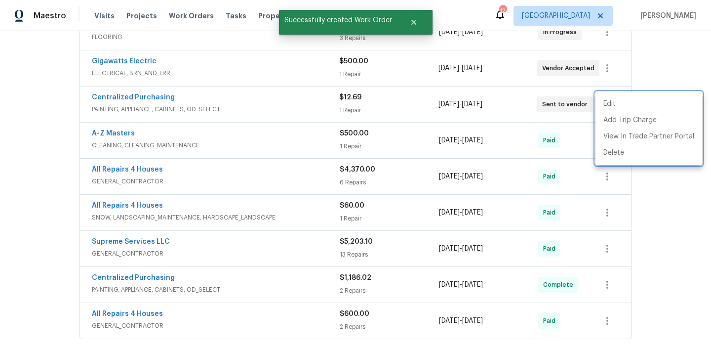
click at [212, 103] on div at bounding box center [355, 176] width 711 height 353
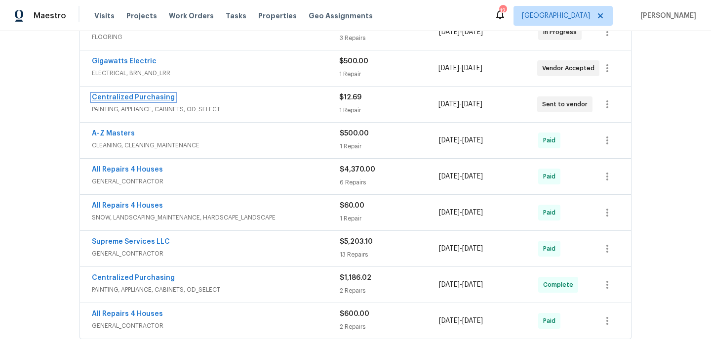
click at [139, 97] on link "Centralized Purchasing" at bounding box center [133, 97] width 83 height 7
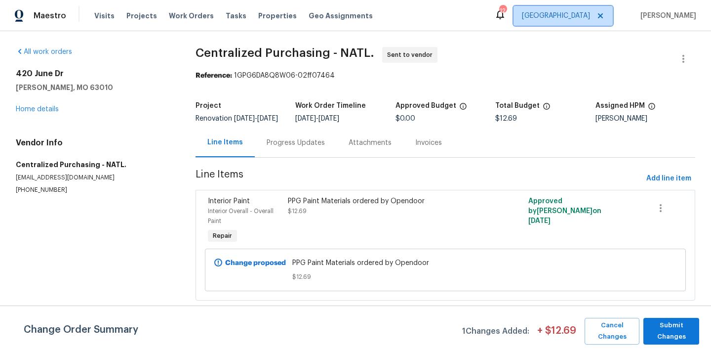
click at [587, 9] on span "[GEOGRAPHIC_DATA]" at bounding box center [563, 16] width 99 height 20
click at [140, 18] on span "Projects" at bounding box center [141, 16] width 31 height 10
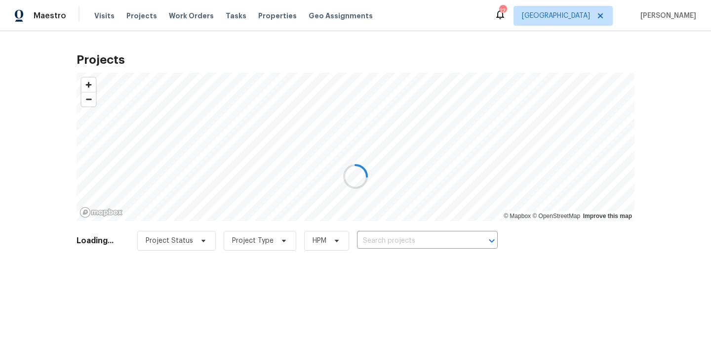
click at [415, 239] on div at bounding box center [355, 176] width 711 height 353
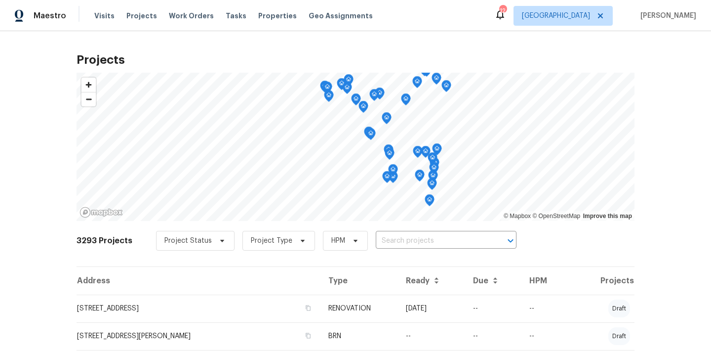
click at [415, 239] on input "text" at bounding box center [432, 240] width 113 height 15
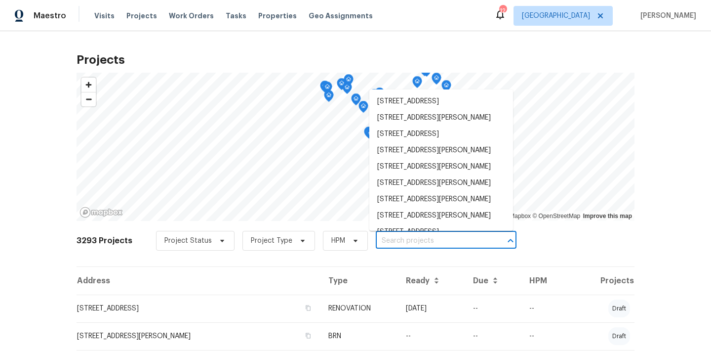
paste input "[STREET_ADDRESS][PERSON_NAME]"
type input "[STREET_ADDRESS][PERSON_NAME]"
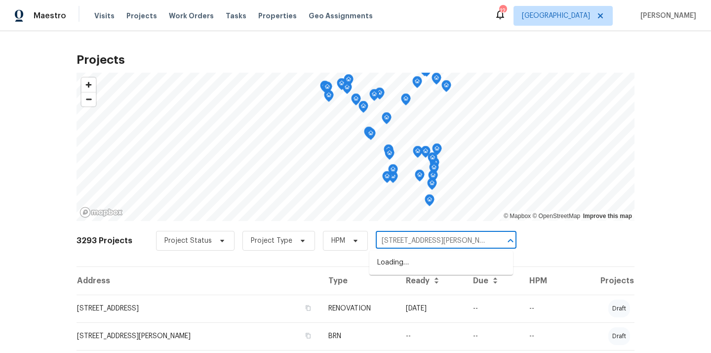
scroll to position [0, 14]
click at [413, 265] on li "[STREET_ADDRESS][PERSON_NAME]" at bounding box center [442, 262] width 144 height 16
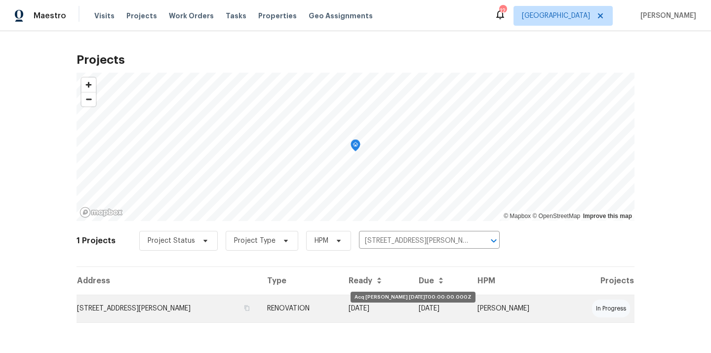
click at [389, 304] on td "[DATE]" at bounding box center [376, 308] width 70 height 28
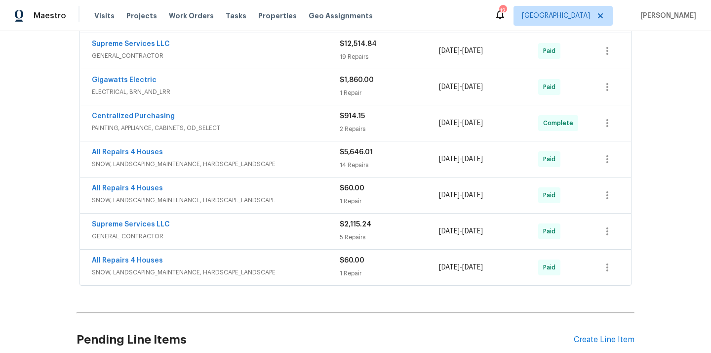
scroll to position [374, 0]
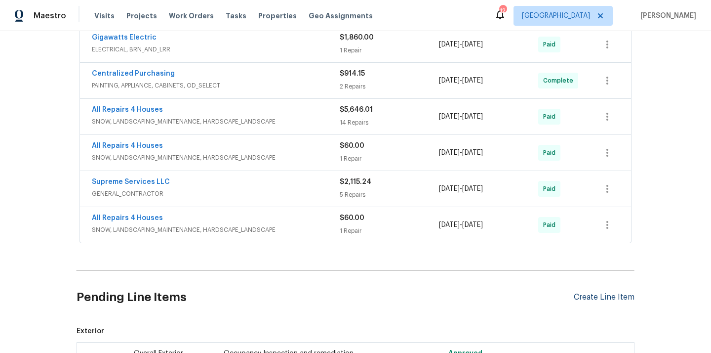
click at [605, 292] on div "Create Line Item" at bounding box center [604, 296] width 61 height 9
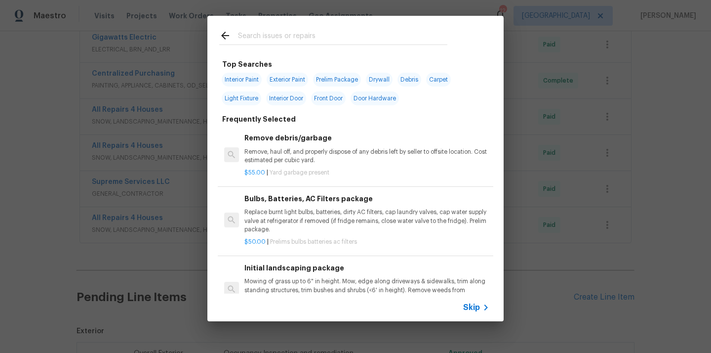
click at [345, 37] on input "text" at bounding box center [342, 37] width 209 height 15
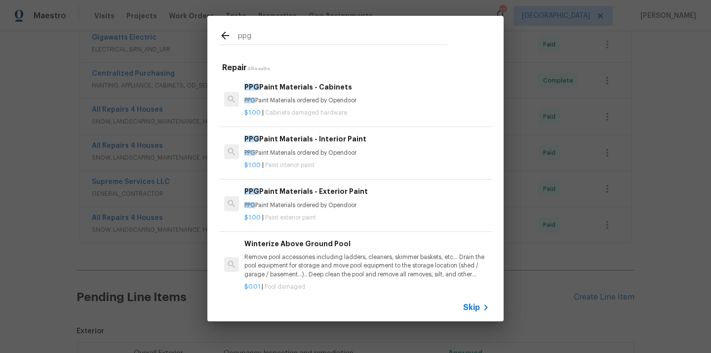
type input "ppg"
click at [316, 196] on h6 "PPG Paint Materials - Exterior Paint" at bounding box center [367, 191] width 245 height 11
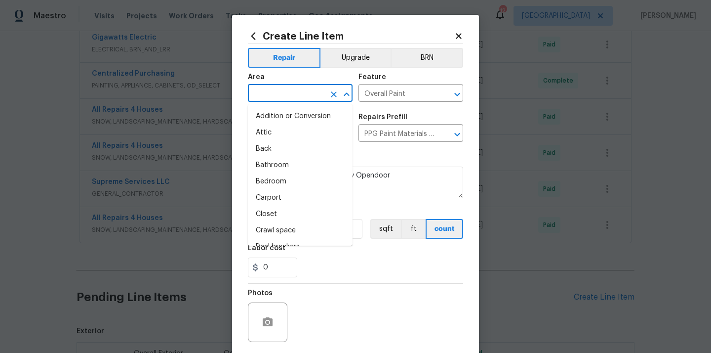
click at [300, 93] on input "text" at bounding box center [286, 93] width 77 height 15
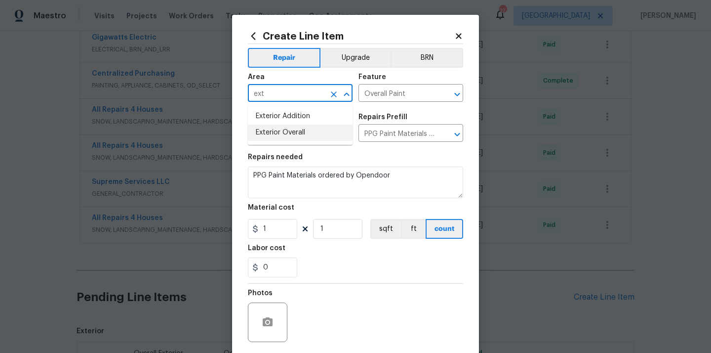
click at [279, 129] on li "Exterior Overall" at bounding box center [300, 133] width 105 height 16
type input "Exterior Overall"
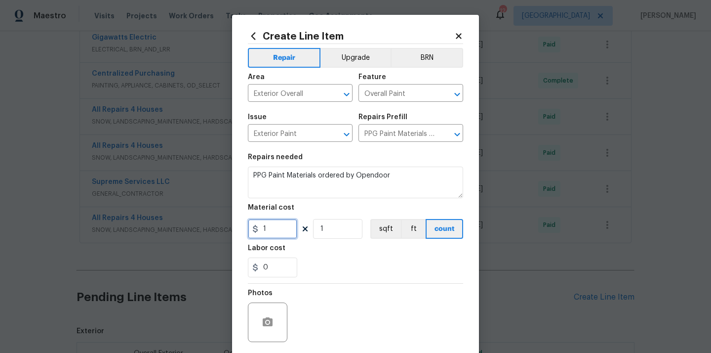
drag, startPoint x: 276, startPoint y: 235, endPoint x: 244, endPoint y: 234, distance: 31.6
click at [257, 235] on input "1" at bounding box center [272, 229] width 49 height 20
paste input "879.98"
type input "879.98"
click at [332, 265] on div "0" at bounding box center [355, 267] width 215 height 20
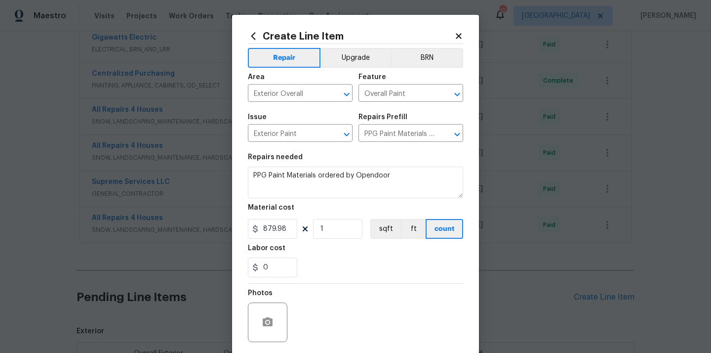
scroll to position [73, 0]
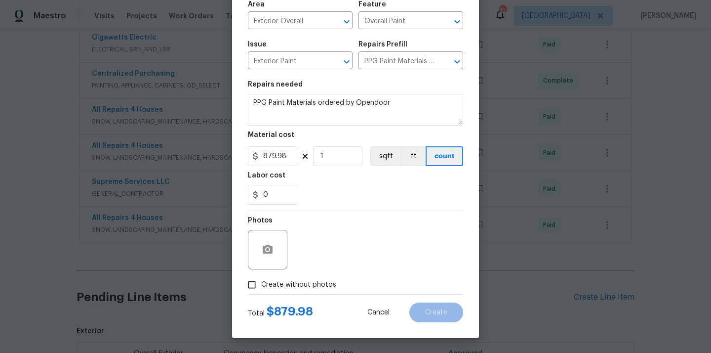
click at [319, 280] on span "Create without photos" at bounding box center [298, 285] width 75 height 10
click at [261, 280] on input "Create without photos" at bounding box center [252, 284] width 19 height 19
checkbox input "true"
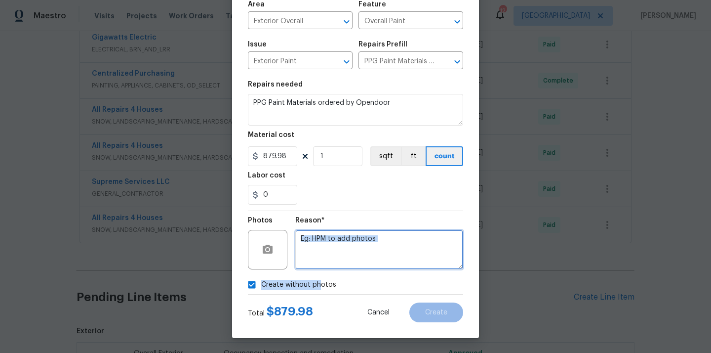
drag, startPoint x: 330, startPoint y: 261, endPoint x: 330, endPoint y: 253, distance: 8.4
click at [330, 261] on textarea at bounding box center [379, 250] width 168 height 40
click at [330, 253] on textarea at bounding box center [379, 250] width 168 height 40
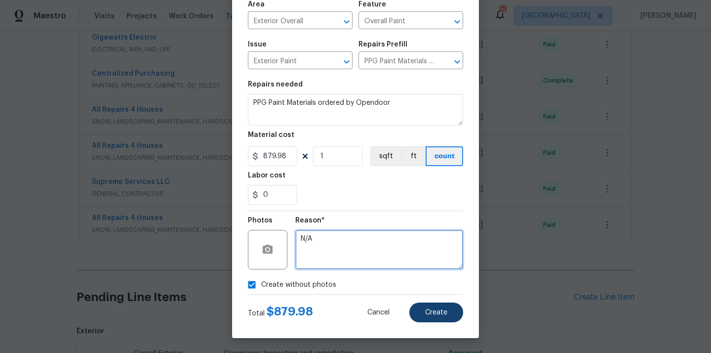
type textarea "N/A"
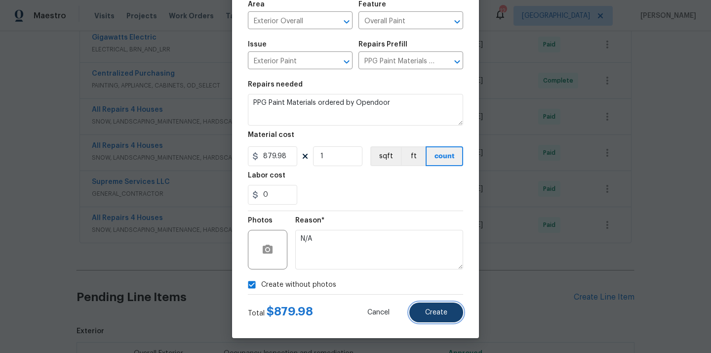
click at [429, 307] on button "Create" at bounding box center [437, 312] width 54 height 20
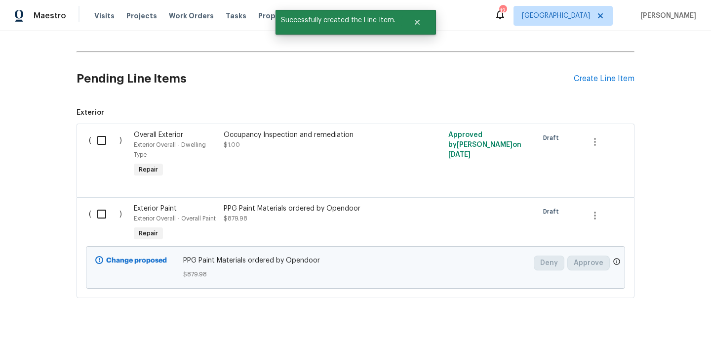
scroll to position [606, 0]
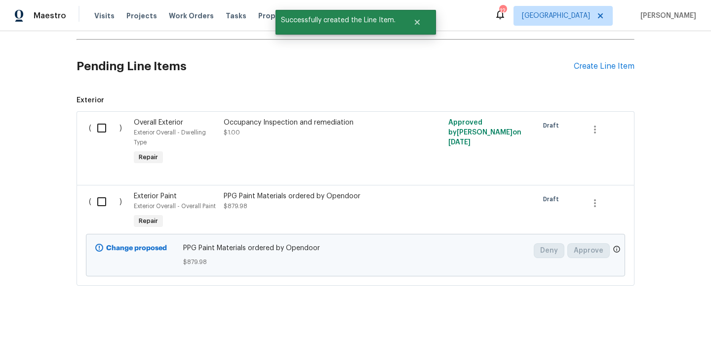
click at [95, 206] on input "checkbox" at bounding box center [105, 201] width 28 height 21
checkbox input "true"
click at [658, 332] on span "Create Work Order" at bounding box center [655, 328] width 66 height 12
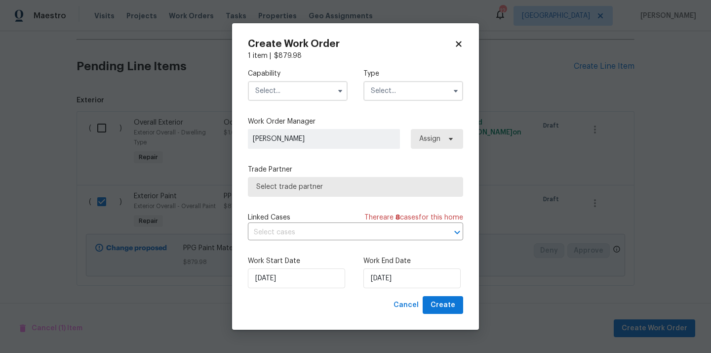
click at [304, 88] on input "text" at bounding box center [298, 91] width 100 height 20
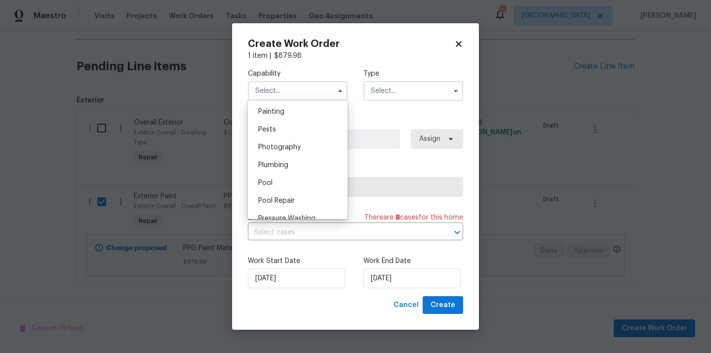
scroll to position [828, 0]
click at [295, 116] on div "Painting" at bounding box center [297, 114] width 95 height 18
type input "Painting"
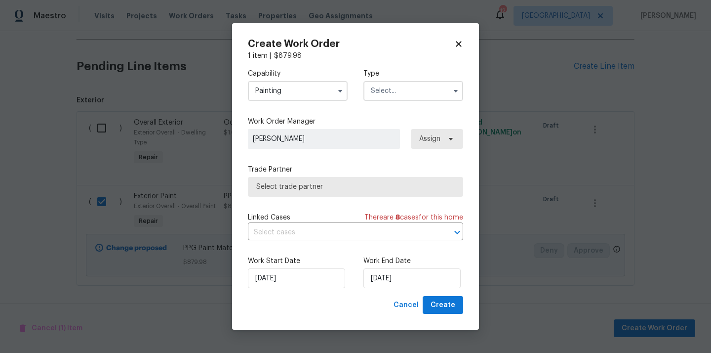
click at [405, 87] on input "text" at bounding box center [414, 91] width 100 height 20
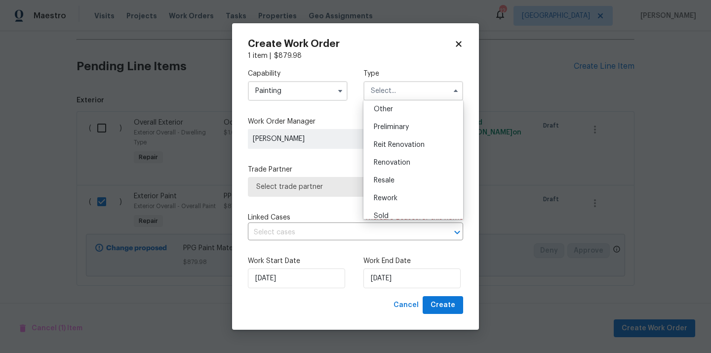
scroll to position [224, 0]
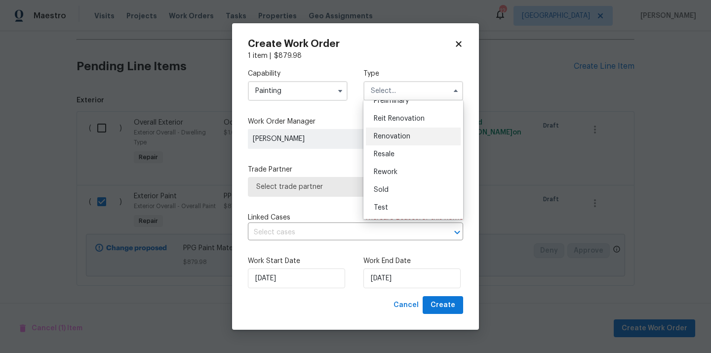
click at [409, 133] on span "Renovation" at bounding box center [392, 136] width 37 height 7
type input "Renovation"
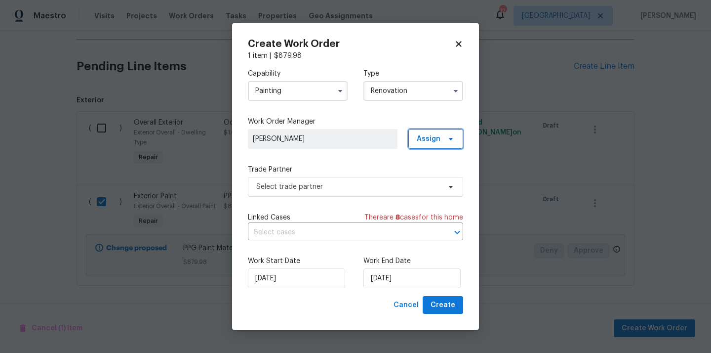
click at [433, 139] on span "Assign" at bounding box center [429, 139] width 24 height 10
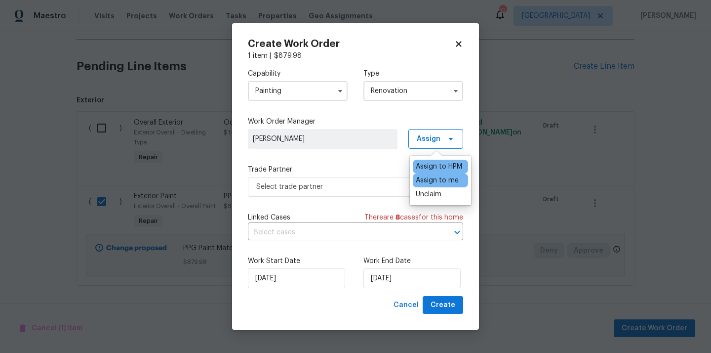
click at [431, 180] on div "Assign to me" at bounding box center [437, 180] width 43 height 10
click at [332, 189] on span "Select trade partner" at bounding box center [348, 187] width 184 height 10
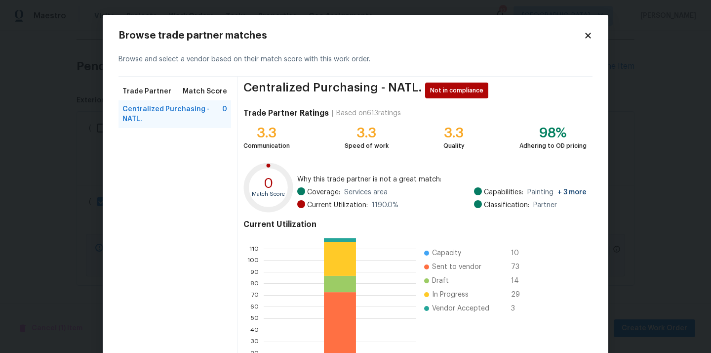
scroll to position [83, 0]
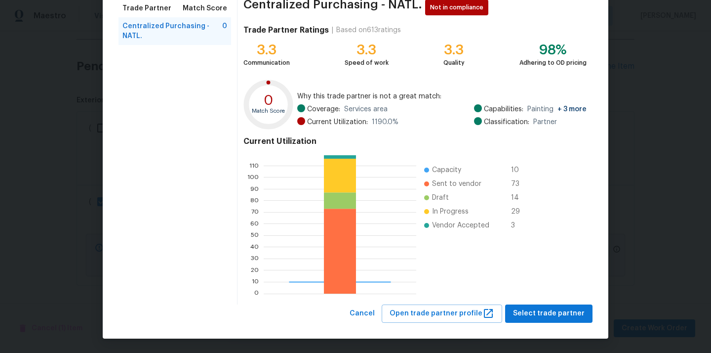
click at [539, 323] on div "Browse trade partner matches Browse and select a vendor based on their match sc…" at bounding box center [356, 135] width 506 height 407
click at [536, 312] on span "Select trade partner" at bounding box center [549, 313] width 72 height 12
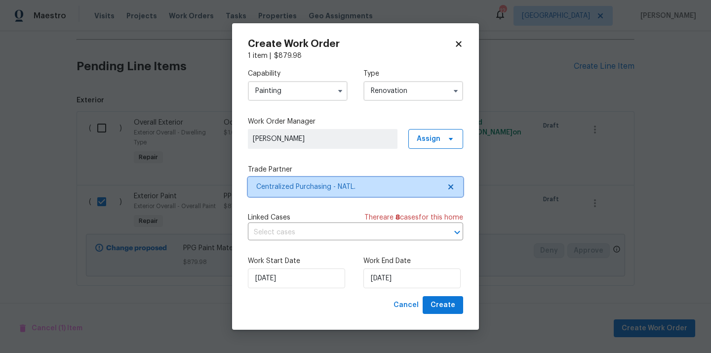
scroll to position [0, 0]
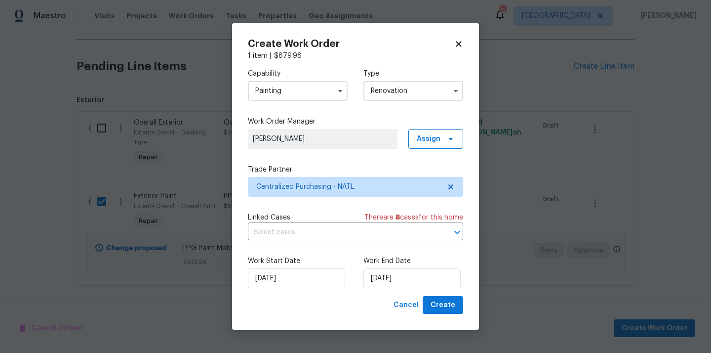
click at [465, 305] on div "Create Work Order 1 item | $ 879.98 Capability Painting Type Renovation Work Or…" at bounding box center [355, 176] width 247 height 307
click at [456, 306] on button "Create" at bounding box center [443, 305] width 41 height 18
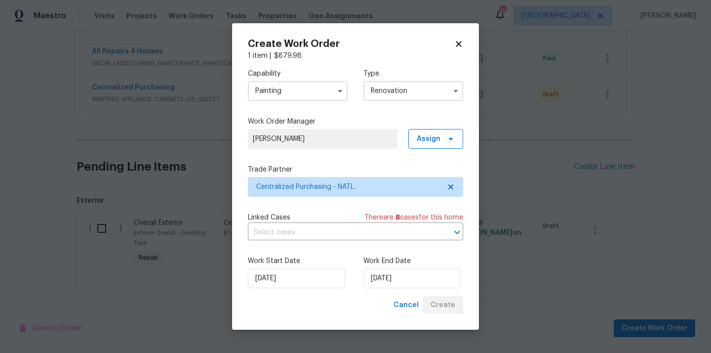
scroll to position [541, 0]
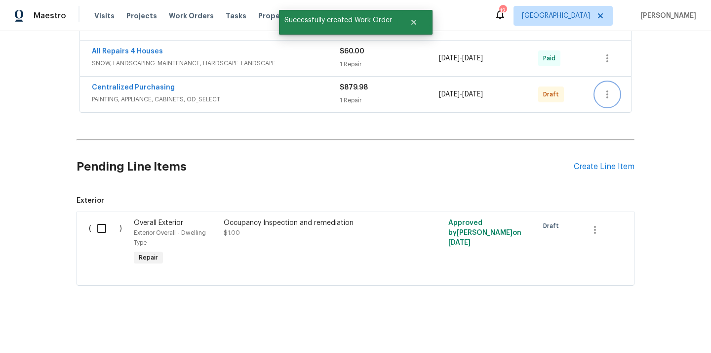
click at [608, 91] on icon "button" at bounding box center [608, 94] width 2 height 8
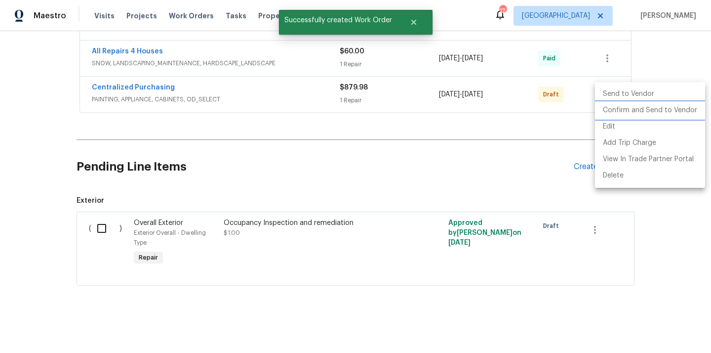
click at [618, 111] on li "Confirm and Send to Vendor" at bounding box center [650, 110] width 110 height 16
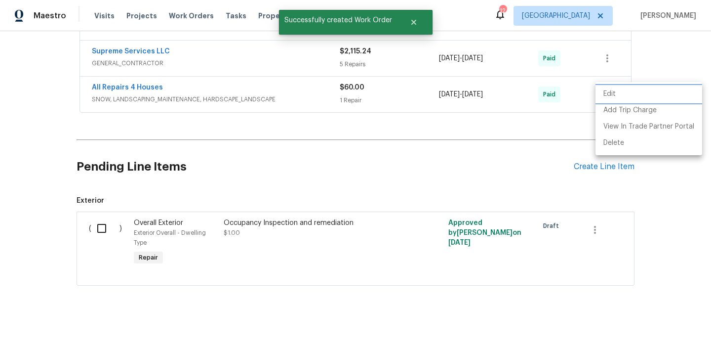
scroll to position [253, 0]
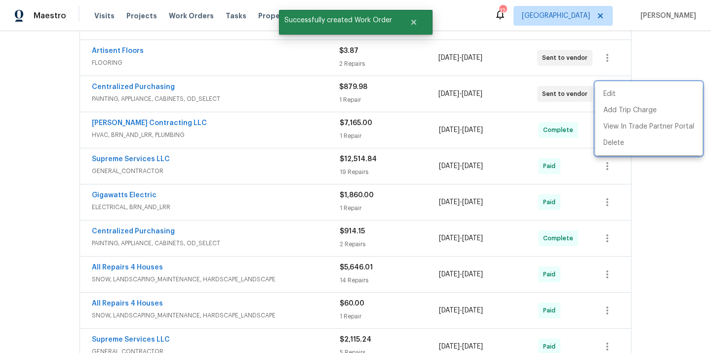
click at [220, 84] on div at bounding box center [355, 176] width 711 height 353
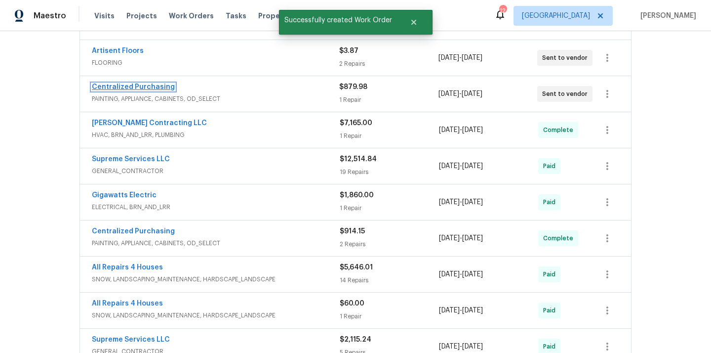
click at [129, 87] on link "Centralized Purchasing" at bounding box center [133, 86] width 83 height 7
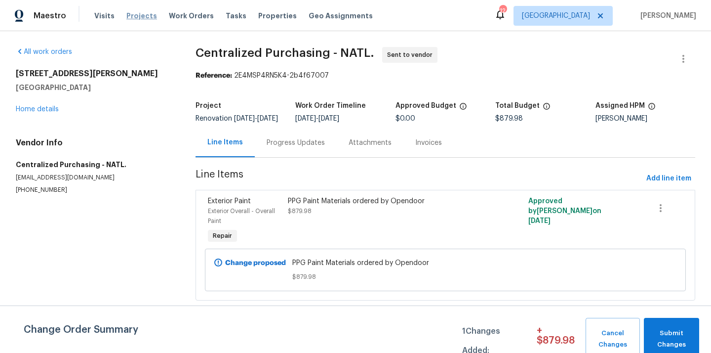
click at [142, 16] on span "Projects" at bounding box center [141, 16] width 31 height 10
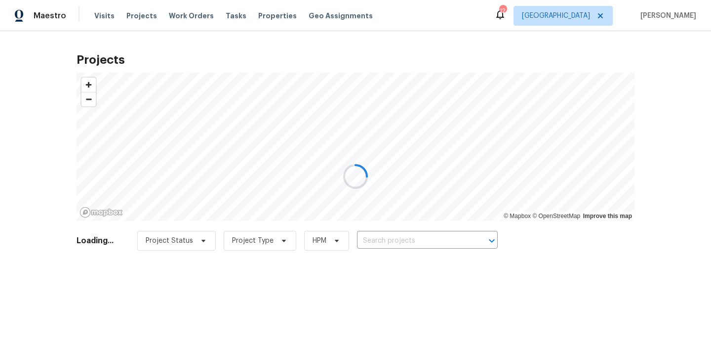
click at [423, 242] on div at bounding box center [355, 176] width 711 height 353
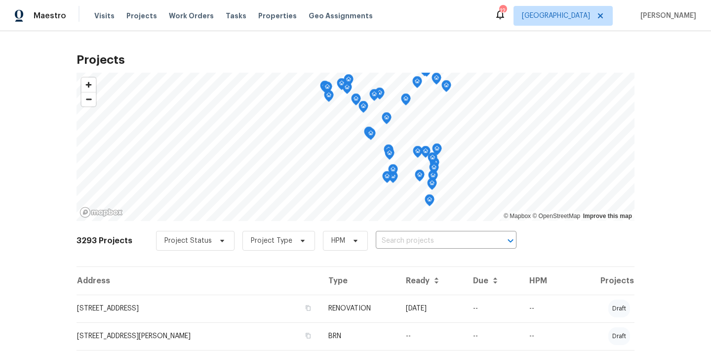
click at [423, 242] on input "text" at bounding box center [432, 240] width 113 height 15
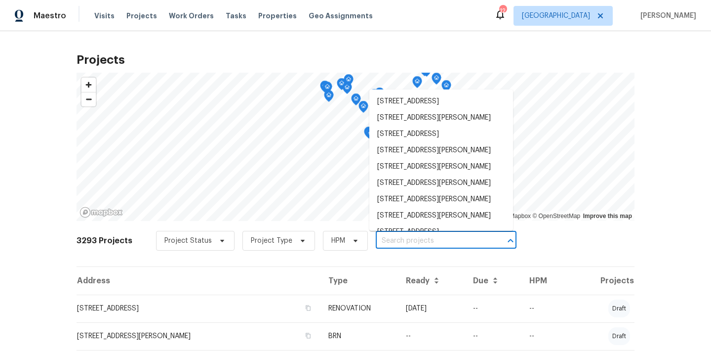
paste input "[STREET_ADDRESS][PERSON_NAME]"
type input "[STREET_ADDRESS][PERSON_NAME]"
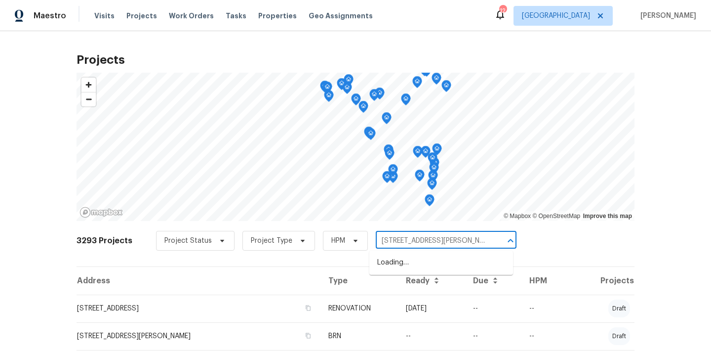
scroll to position [0, 13]
click at [420, 271] on ul "[STREET_ADDRESS][PERSON_NAME]" at bounding box center [442, 262] width 144 height 24
click at [419, 267] on li "[STREET_ADDRESS][PERSON_NAME]" at bounding box center [442, 262] width 144 height 16
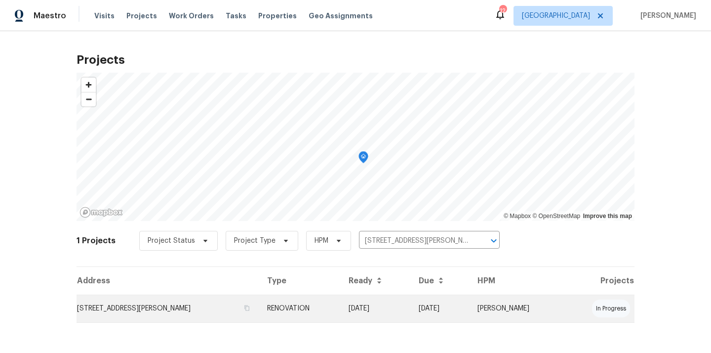
click at [324, 321] on td "RENOVATION" at bounding box center [300, 308] width 82 height 28
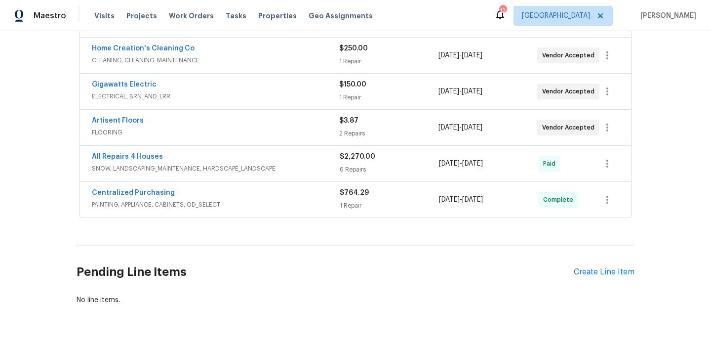
scroll to position [305, 0]
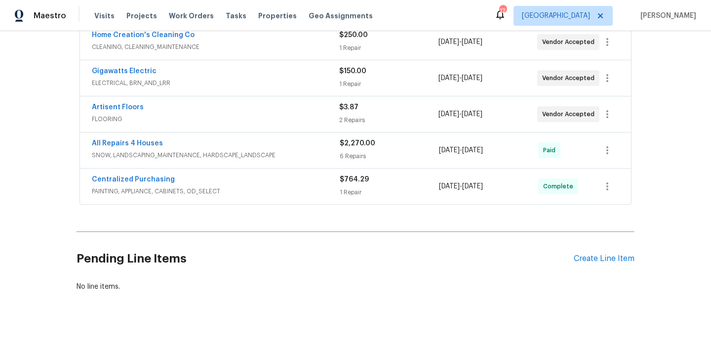
click at [612, 253] on div "Pending Line Items Create Line Item" at bounding box center [356, 259] width 558 height 46
click at [604, 260] on div "Create Line Item" at bounding box center [604, 258] width 61 height 9
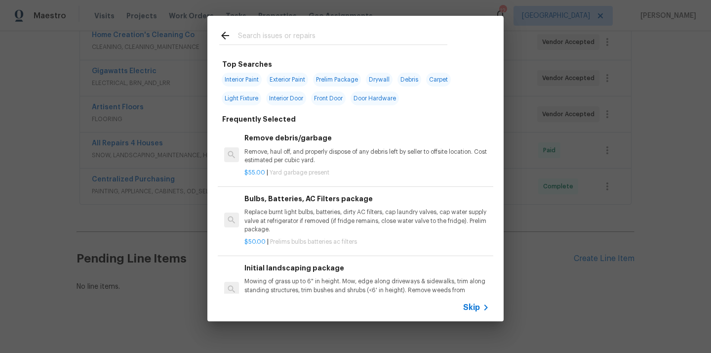
click at [304, 42] on input "text" at bounding box center [342, 37] width 209 height 15
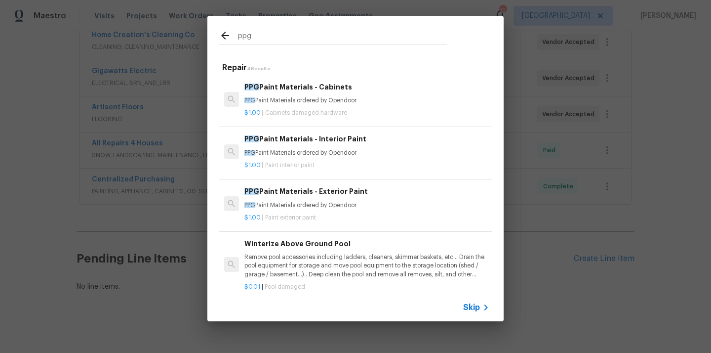
type input "ppg"
click at [311, 149] on p "PPG Paint Materials ordered by Opendoor" at bounding box center [367, 153] width 245 height 8
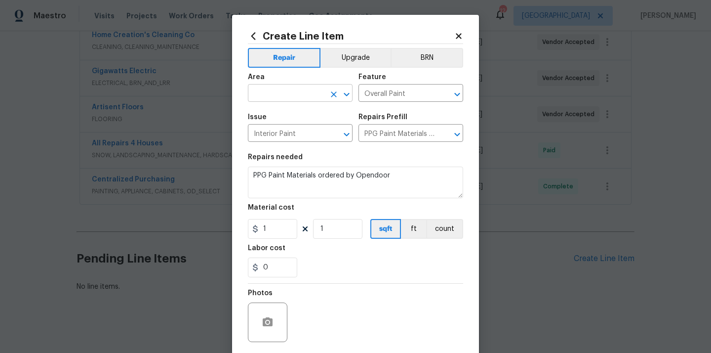
click at [292, 91] on input "text" at bounding box center [286, 93] width 77 height 15
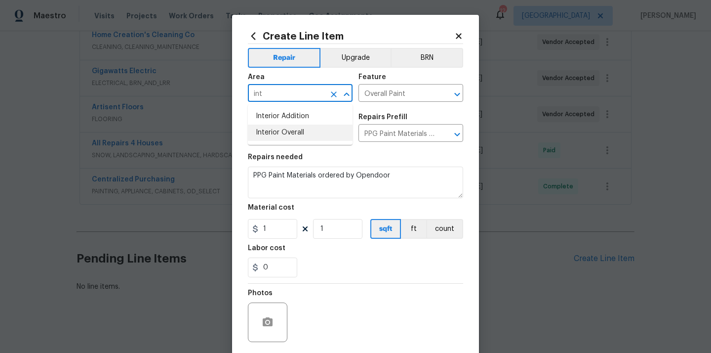
click at [284, 134] on li "Interior Overall" at bounding box center [300, 133] width 105 height 16
type input "Interior Overall"
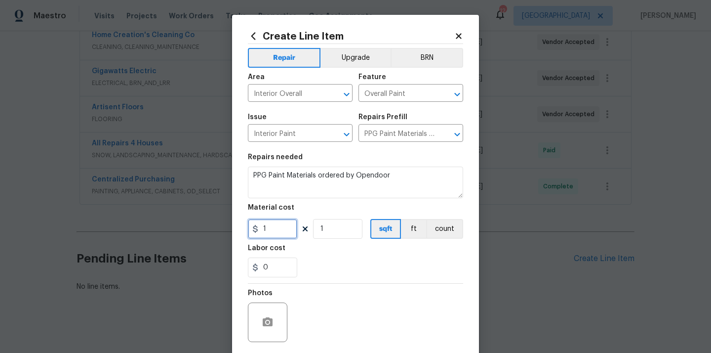
drag, startPoint x: 274, startPoint y: 232, endPoint x: 253, endPoint y: 232, distance: 20.3
click at [253, 232] on div "1" at bounding box center [272, 229] width 49 height 20
paste input "226.64"
type input "226.64"
click at [383, 262] on div "0" at bounding box center [355, 267] width 215 height 20
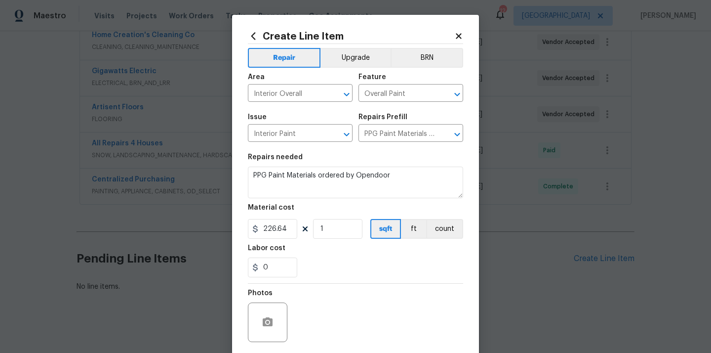
scroll to position [73, 0]
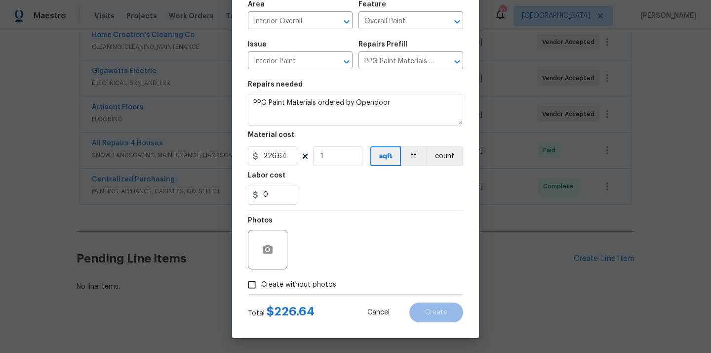
click at [331, 286] on span "Create without photos" at bounding box center [298, 285] width 75 height 10
click at [261, 286] on input "Create without photos" at bounding box center [252, 284] width 19 height 19
checkbox input "true"
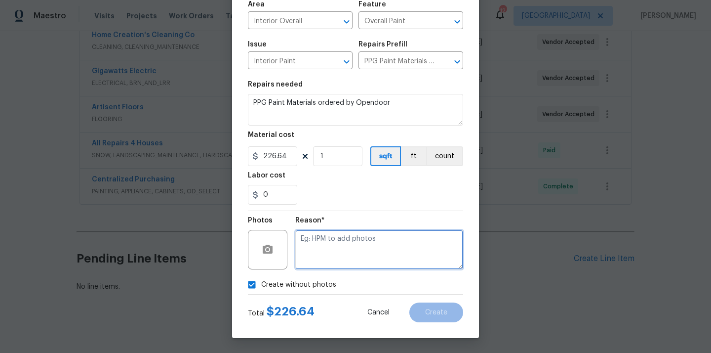
click at [342, 254] on textarea at bounding box center [379, 250] width 168 height 40
type textarea "N/A"
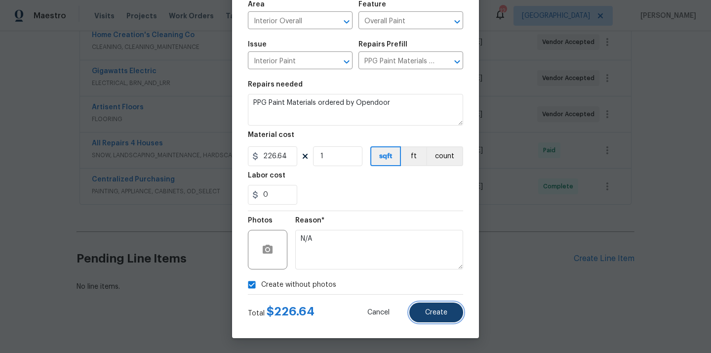
click at [441, 307] on button "Create" at bounding box center [437, 312] width 54 height 20
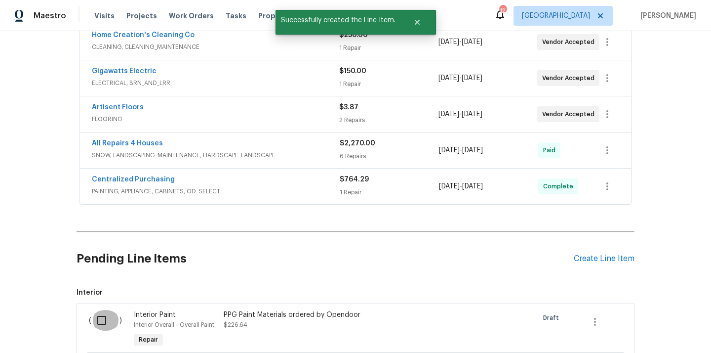
click at [101, 322] on input "checkbox" at bounding box center [105, 320] width 28 height 21
checkbox input "true"
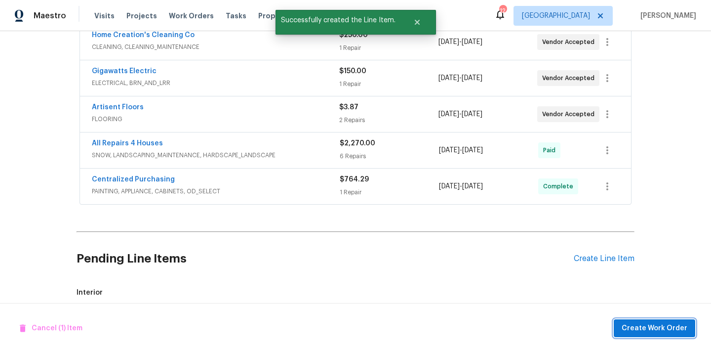
click at [666, 322] on span "Create Work Order" at bounding box center [655, 328] width 66 height 12
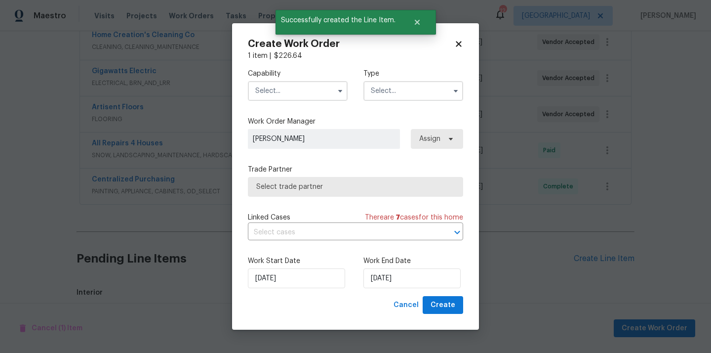
click at [305, 82] on input "text" at bounding box center [298, 91] width 100 height 20
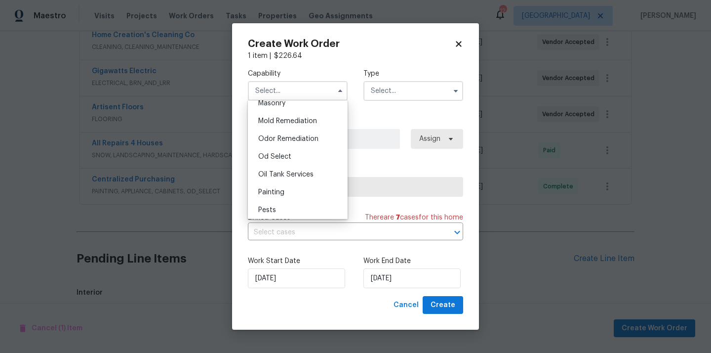
scroll to position [750, 0]
click at [297, 192] on div "Painting" at bounding box center [297, 191] width 95 height 18
type input "Painting"
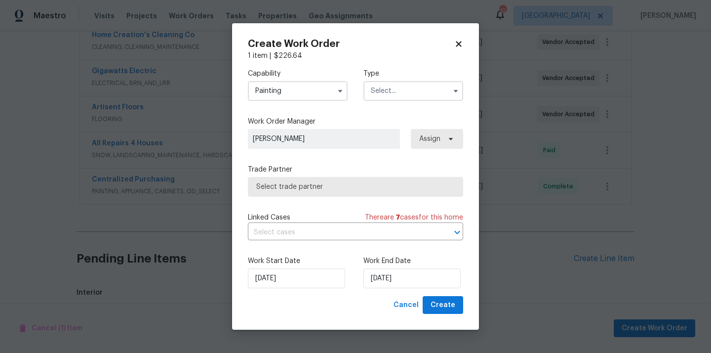
click at [411, 93] on input "text" at bounding box center [414, 91] width 100 height 20
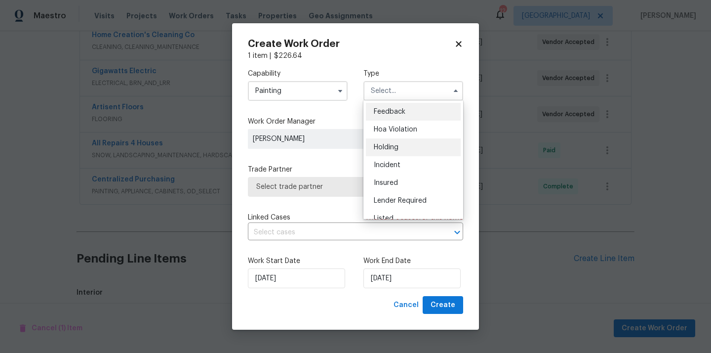
scroll to position [224, 0]
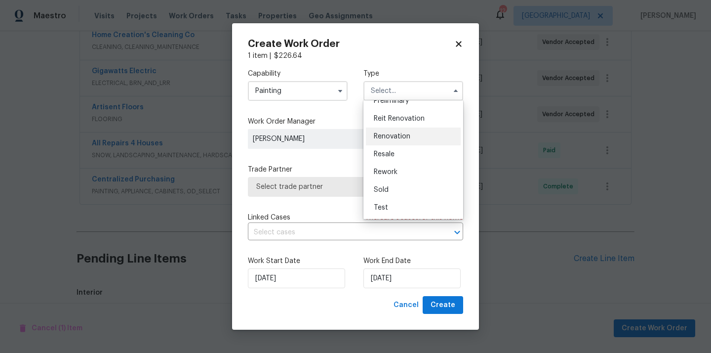
click at [411, 144] on div "Renovation" at bounding box center [413, 136] width 95 height 18
type input "Renovation"
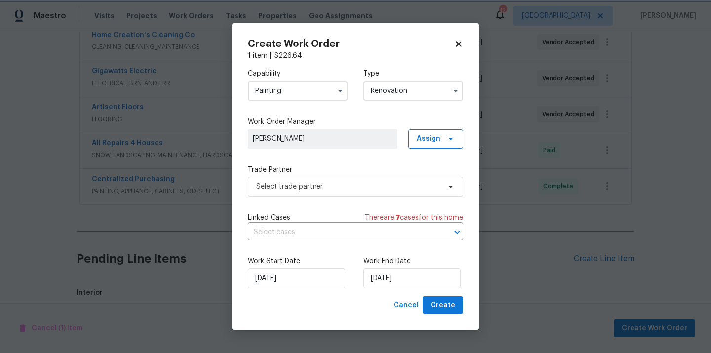
scroll to position [0, 0]
click at [438, 143] on span "Assign" at bounding box center [429, 139] width 24 height 10
click at [435, 184] on div "Assign to me" at bounding box center [437, 180] width 43 height 10
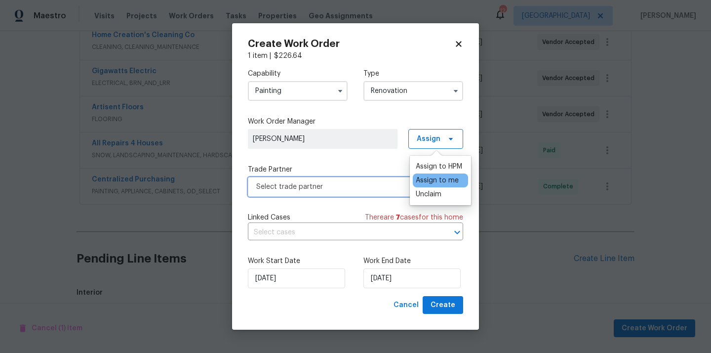
click at [305, 191] on span "Select trade partner" at bounding box center [348, 187] width 184 height 10
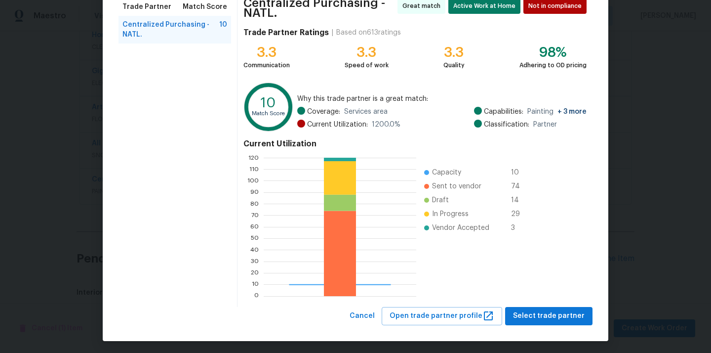
scroll to position [87, 0]
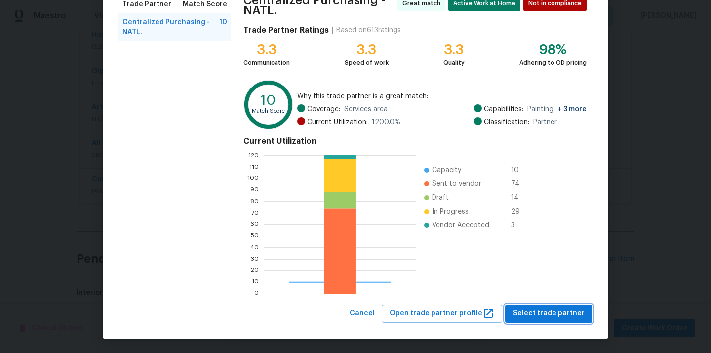
click at [541, 310] on span "Select trade partner" at bounding box center [549, 313] width 72 height 12
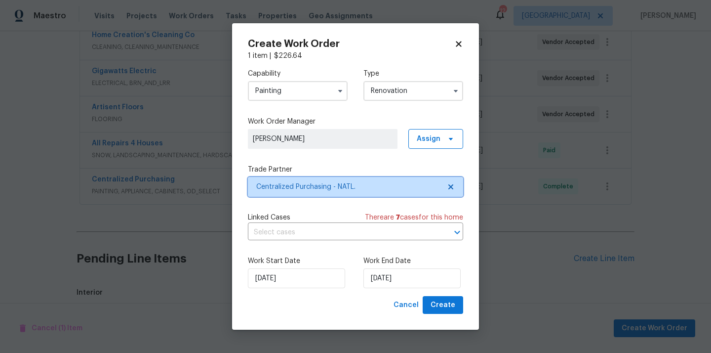
scroll to position [0, 0]
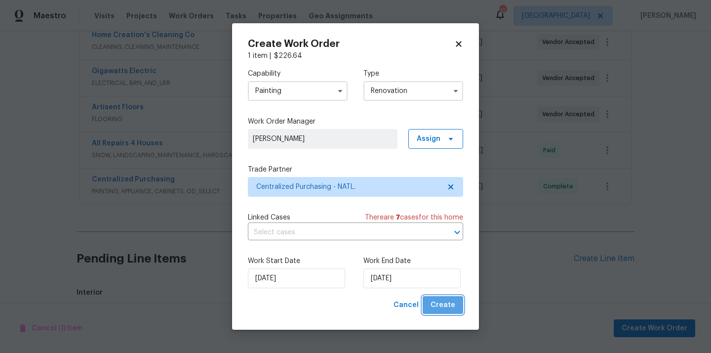
click at [453, 297] on button "Create" at bounding box center [443, 305] width 41 height 18
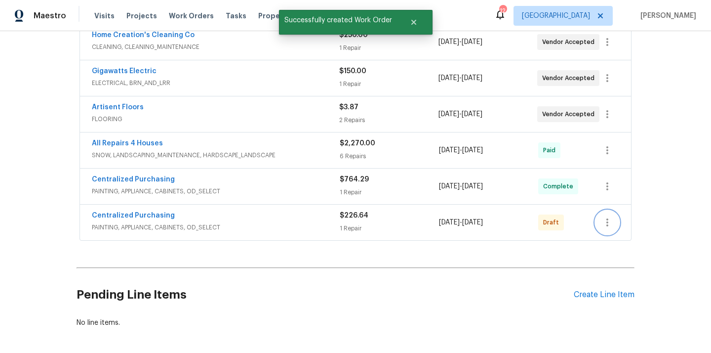
click at [605, 219] on icon "button" at bounding box center [608, 222] width 12 height 12
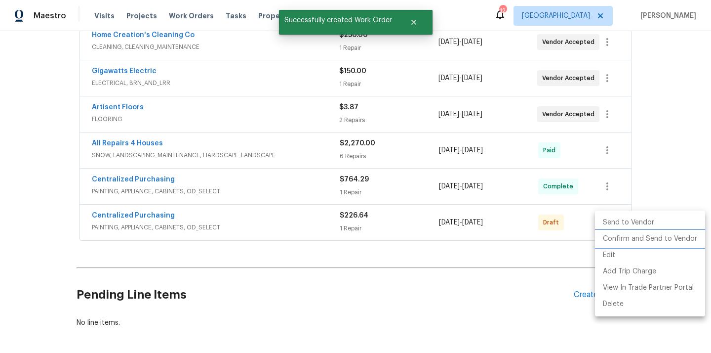
click at [612, 236] on li "Confirm and Send to Vendor" at bounding box center [650, 239] width 110 height 16
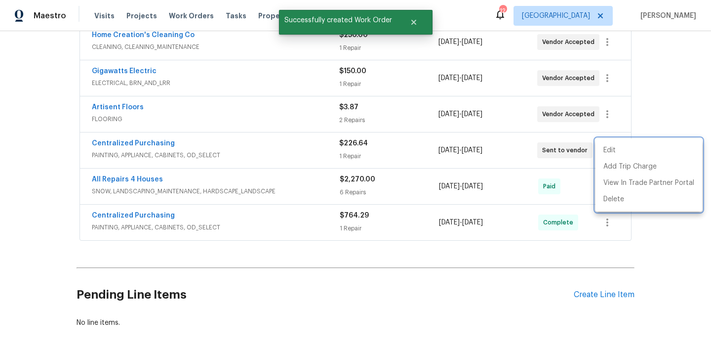
click at [224, 136] on div at bounding box center [355, 176] width 711 height 353
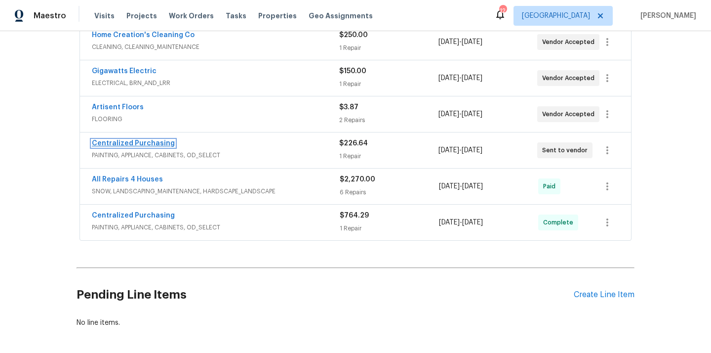
click at [150, 144] on link "Centralized Purchasing" at bounding box center [133, 143] width 83 height 7
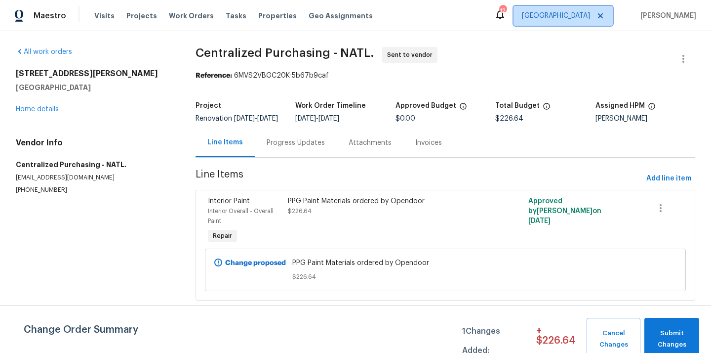
click at [573, 23] on span "[GEOGRAPHIC_DATA]" at bounding box center [563, 16] width 99 height 20
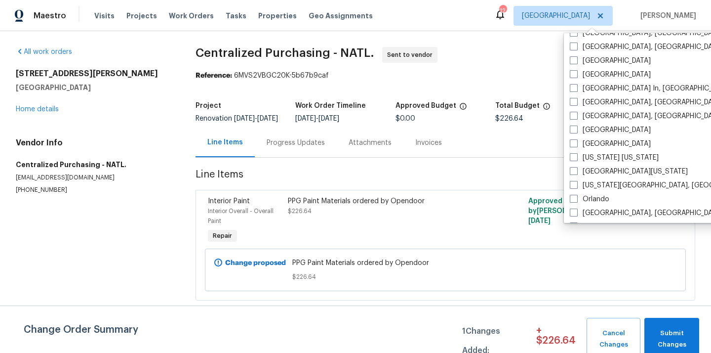
scroll to position [578, 0]
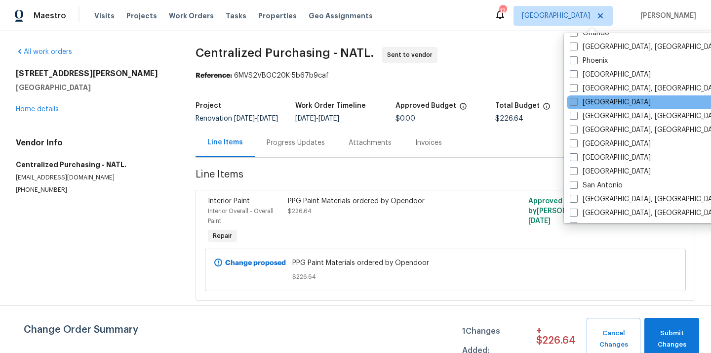
click at [597, 105] on label "[GEOGRAPHIC_DATA]" at bounding box center [610, 102] width 81 height 10
click at [577, 104] on input "[GEOGRAPHIC_DATA]" at bounding box center [573, 100] width 6 height 6
checkbox input "true"
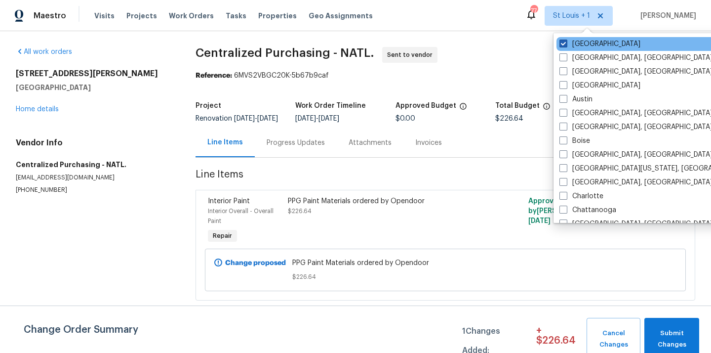
click at [575, 44] on label "[GEOGRAPHIC_DATA]" at bounding box center [600, 44] width 81 height 10
click at [566, 44] on input "[GEOGRAPHIC_DATA]" at bounding box center [563, 42] width 6 height 6
checkbox input "false"
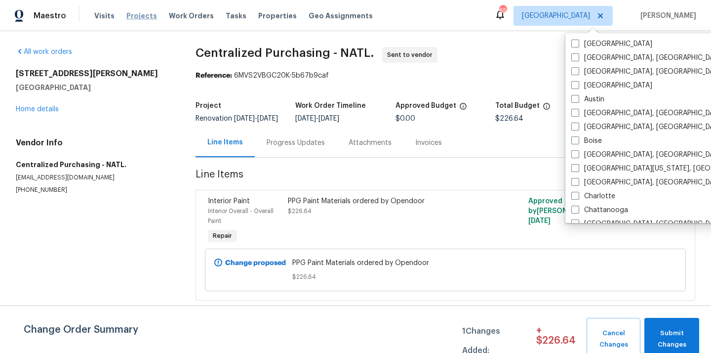
click at [138, 14] on span "Projects" at bounding box center [141, 16] width 31 height 10
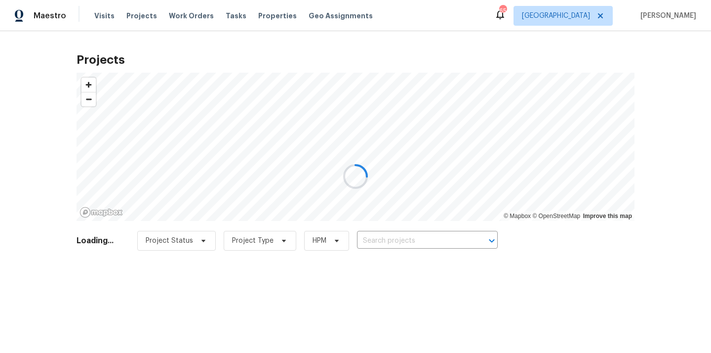
click at [430, 248] on div at bounding box center [355, 176] width 711 height 353
click at [431, 241] on div at bounding box center [355, 176] width 711 height 353
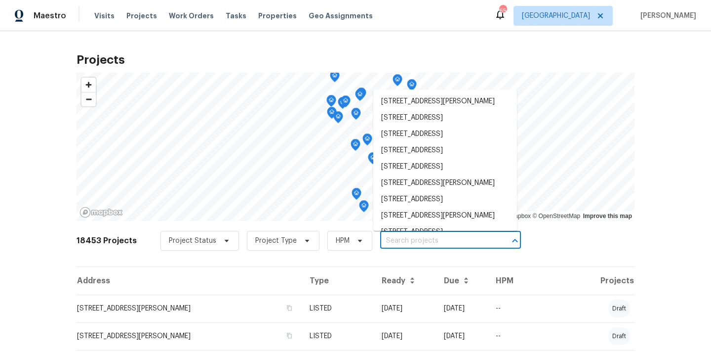
click at [430, 241] on input "text" at bounding box center [436, 240] width 113 height 15
paste input "[STREET_ADDRESS][PERSON_NAME]"
type input "[STREET_ADDRESS][PERSON_NAME]"
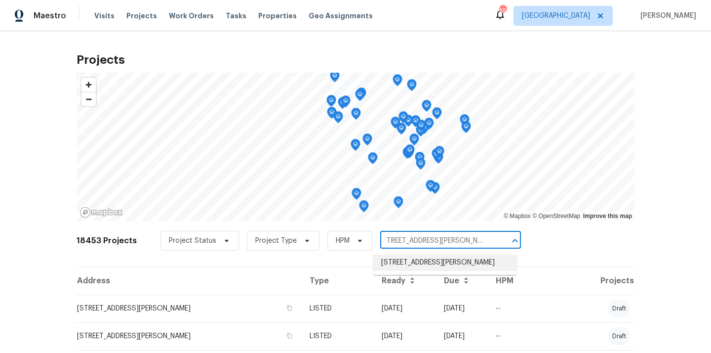
click at [425, 259] on li "[STREET_ADDRESS][PERSON_NAME]" at bounding box center [446, 262] width 144 height 16
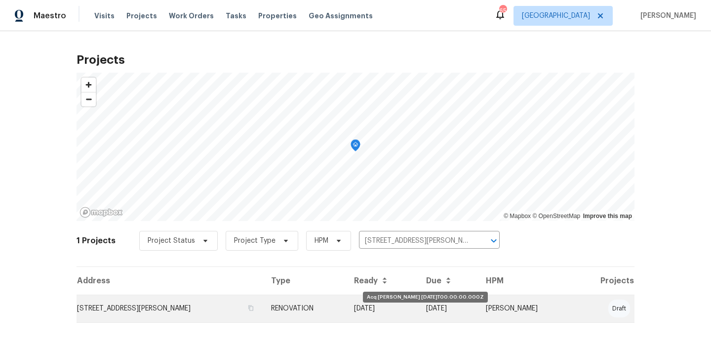
click at [379, 297] on td "[DATE]" at bounding box center [382, 308] width 72 height 28
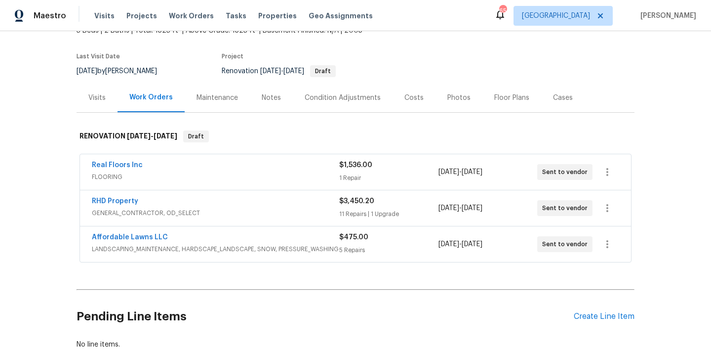
scroll to position [99, 0]
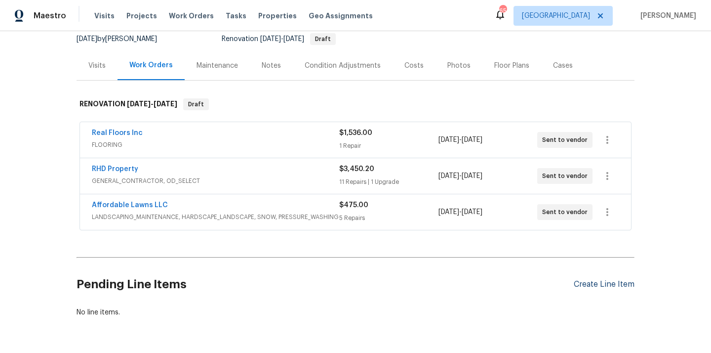
click at [595, 285] on div "Create Line Item" at bounding box center [604, 284] width 61 height 9
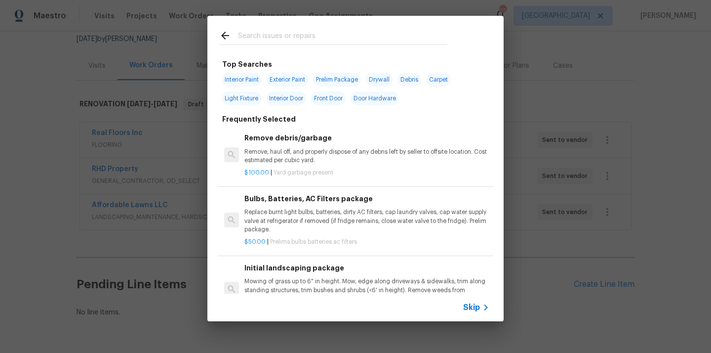
click at [391, 36] on input "text" at bounding box center [342, 37] width 209 height 15
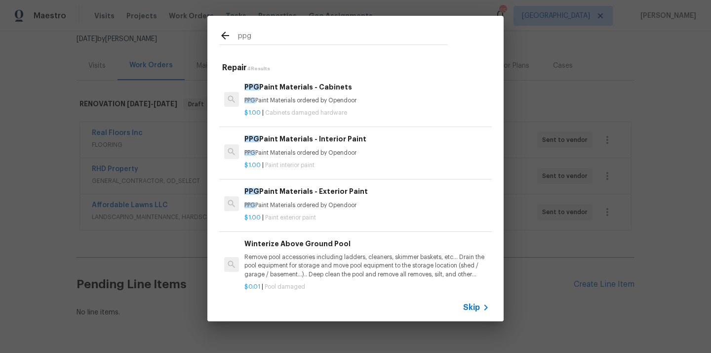
type input "ppg"
click at [330, 154] on p "PPG Paint Materials ordered by Opendoor" at bounding box center [367, 153] width 245 height 8
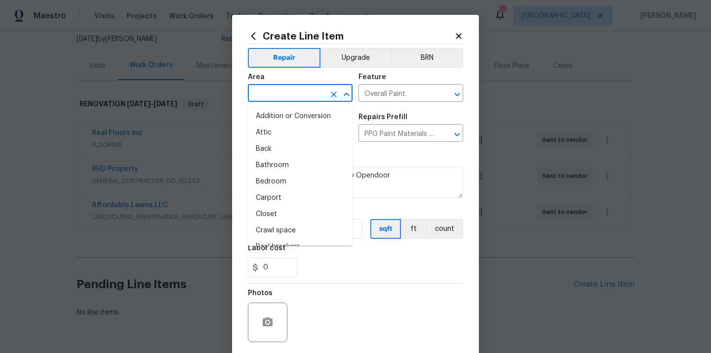
click at [302, 100] on input "text" at bounding box center [286, 93] width 77 height 15
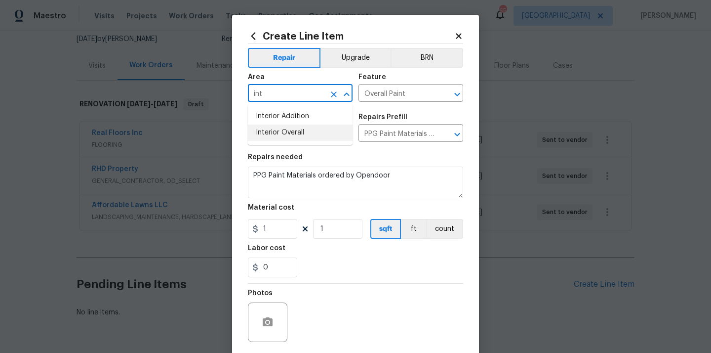
click at [297, 127] on li "Interior Overall" at bounding box center [300, 133] width 105 height 16
type input "Interior Overall"
drag, startPoint x: 269, startPoint y: 234, endPoint x: 239, endPoint y: 230, distance: 29.9
click at [244, 231] on div "Create Line Item Repair Upgrade BRN Area Interior Overall ​ Feature Overall Pai…" at bounding box center [355, 213] width 247 height 396
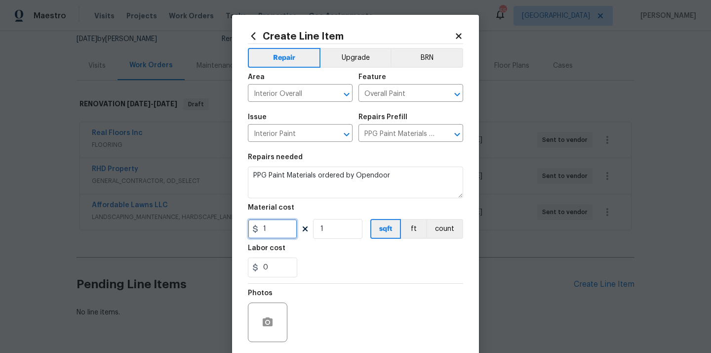
paste input "441.05"
type input "441.05"
click at [330, 280] on section "Repairs needed PPG Paint Materials ordered by Opendoor Material cost 441.05 1 s…" at bounding box center [355, 215] width 215 height 135
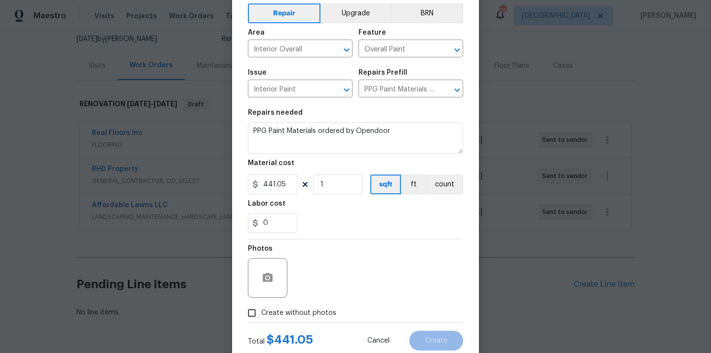
scroll to position [73, 0]
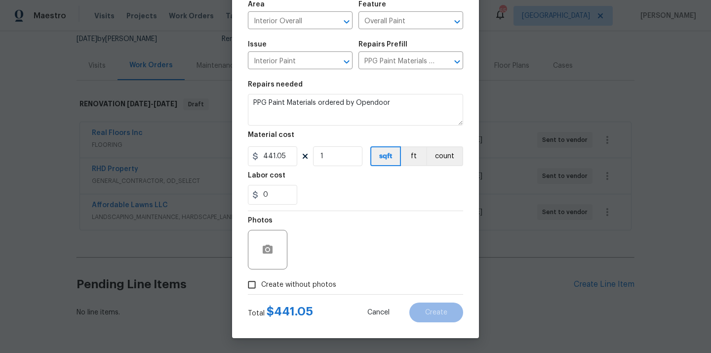
click at [318, 291] on label "Create without photos" at bounding box center [290, 284] width 94 height 19
click at [261, 291] on input "Create without photos" at bounding box center [252, 284] width 19 height 19
checkbox input "true"
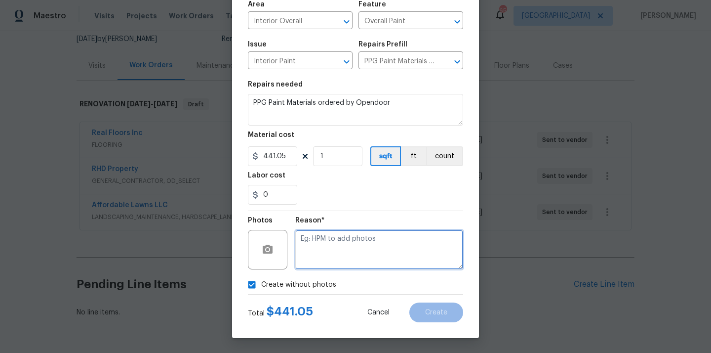
click at [327, 261] on textarea at bounding box center [379, 250] width 168 height 40
type textarea "N/A"
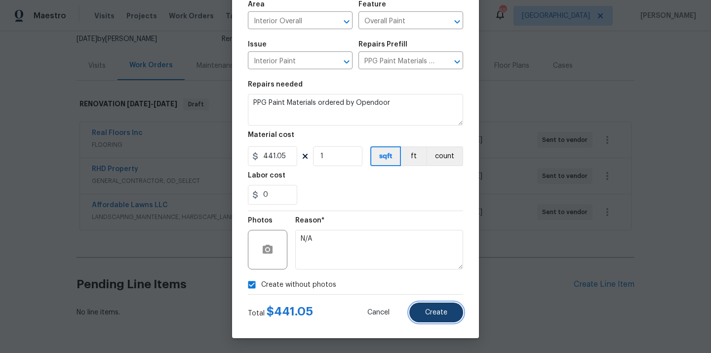
click at [447, 317] on button "Create" at bounding box center [437, 312] width 54 height 20
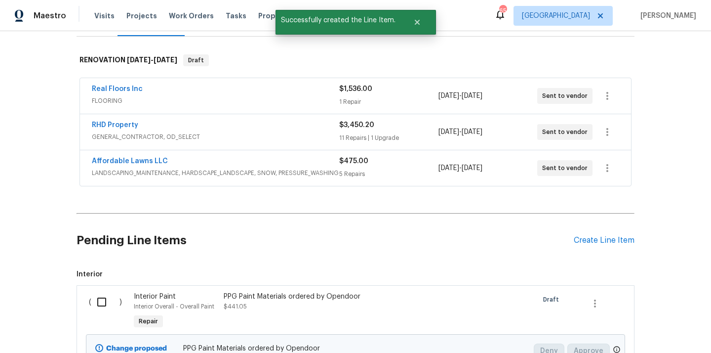
scroll to position [213, 0]
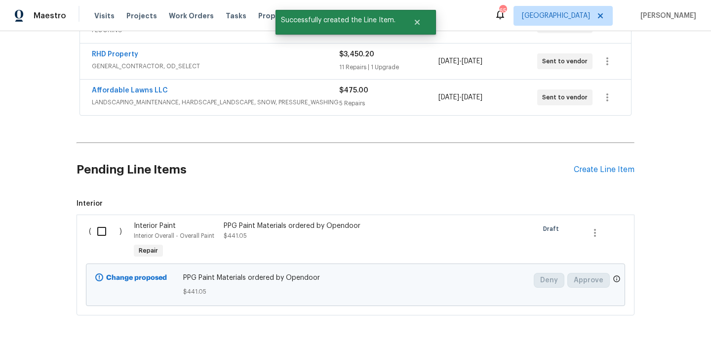
click at [104, 235] on input "checkbox" at bounding box center [105, 231] width 28 height 21
checkbox input "true"
click at [651, 326] on span "Create Work Order" at bounding box center [655, 328] width 66 height 12
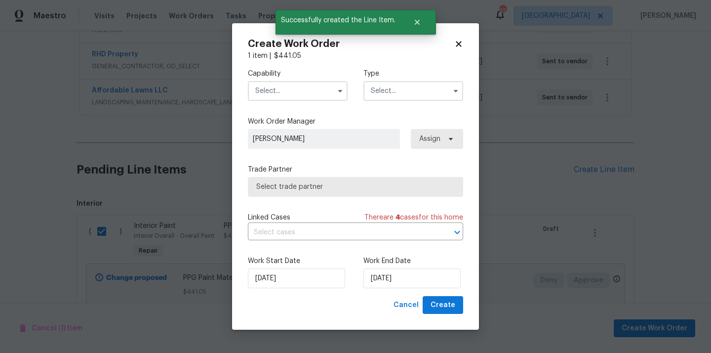
click at [318, 88] on input "text" at bounding box center [298, 91] width 100 height 20
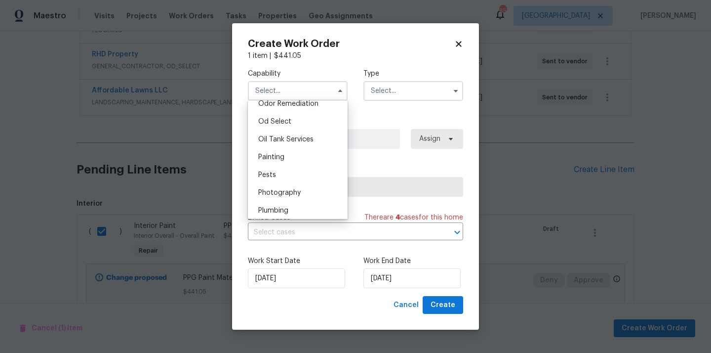
scroll to position [801, 0]
click at [312, 137] on div "Painting" at bounding box center [297, 140] width 95 height 18
type input "Painting"
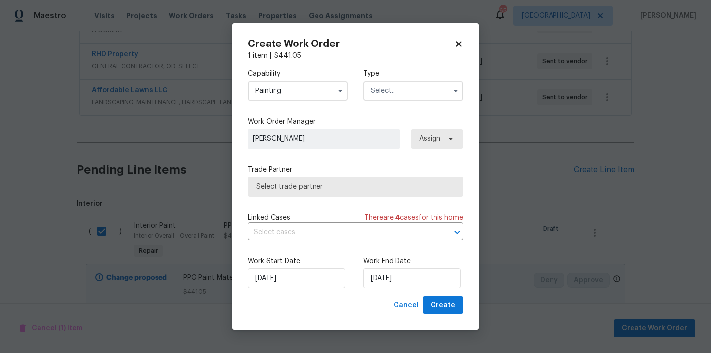
click at [404, 86] on input "text" at bounding box center [414, 91] width 100 height 20
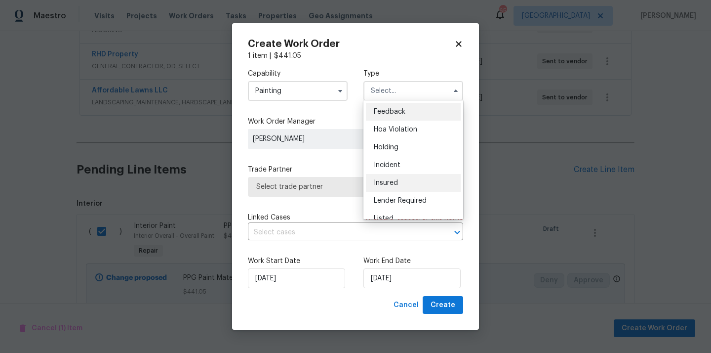
scroll to position [224, 0]
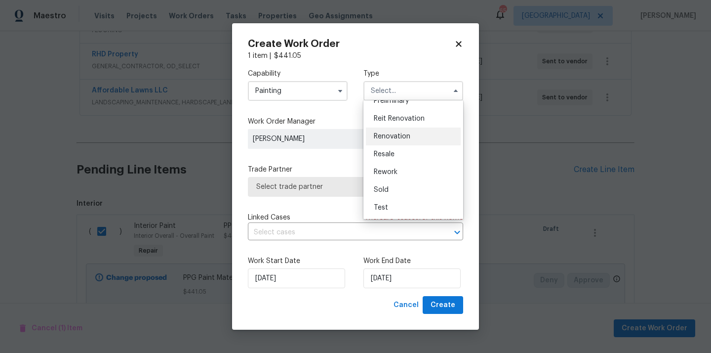
click at [411, 136] on div "Renovation" at bounding box center [413, 136] width 95 height 18
type input "Renovation"
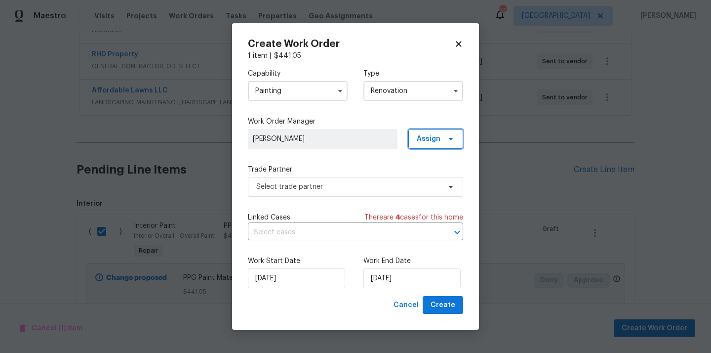
click at [427, 138] on span "Assign" at bounding box center [429, 139] width 24 height 10
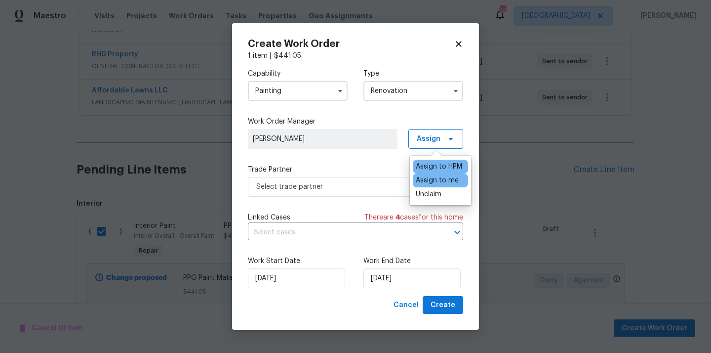
click at [436, 180] on div "Assign to me" at bounding box center [437, 180] width 43 height 10
click at [306, 194] on span "Select trade partner" at bounding box center [355, 187] width 215 height 20
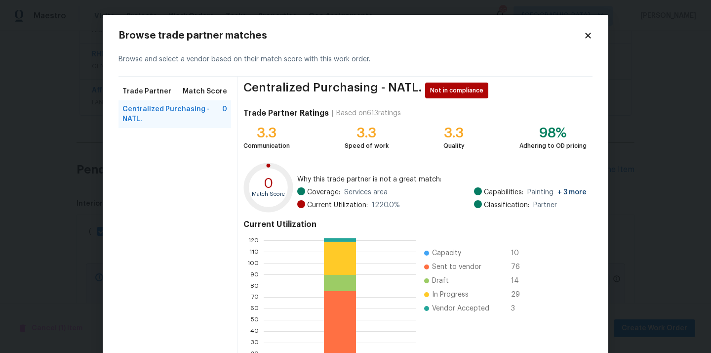
scroll to position [83, 0]
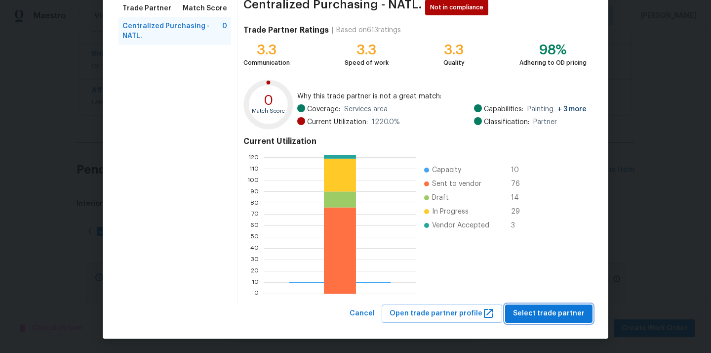
click at [562, 316] on span "Select trade partner" at bounding box center [549, 313] width 72 height 12
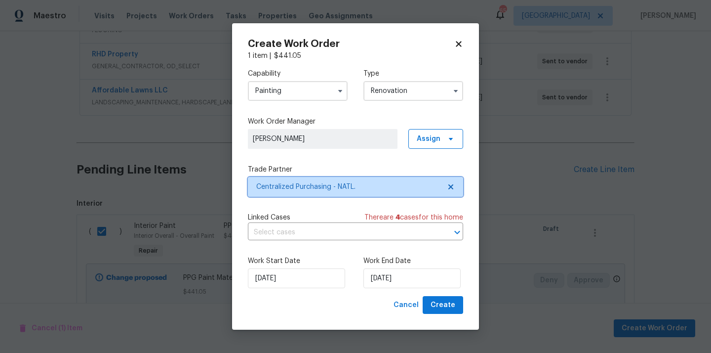
scroll to position [0, 0]
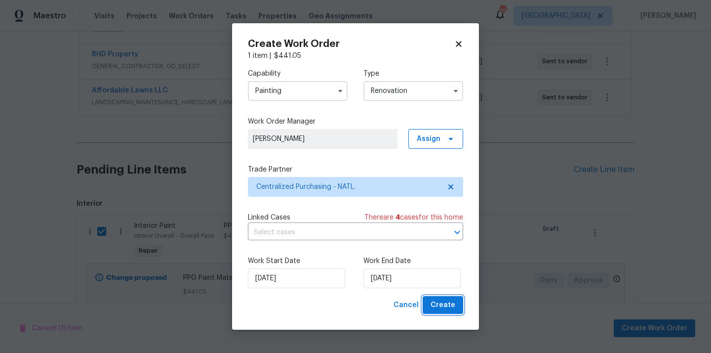
click at [462, 309] on button "Create" at bounding box center [443, 305] width 41 height 18
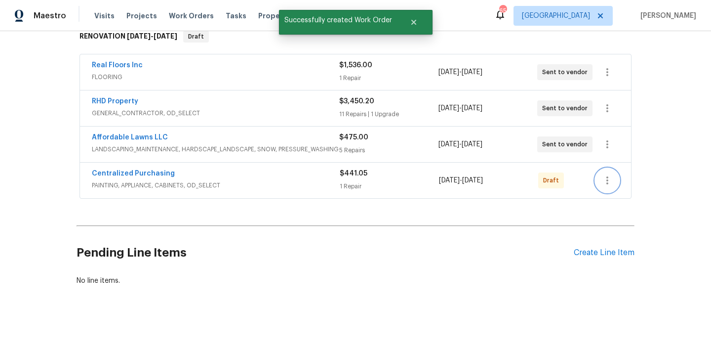
click at [603, 180] on icon "button" at bounding box center [608, 180] width 12 height 12
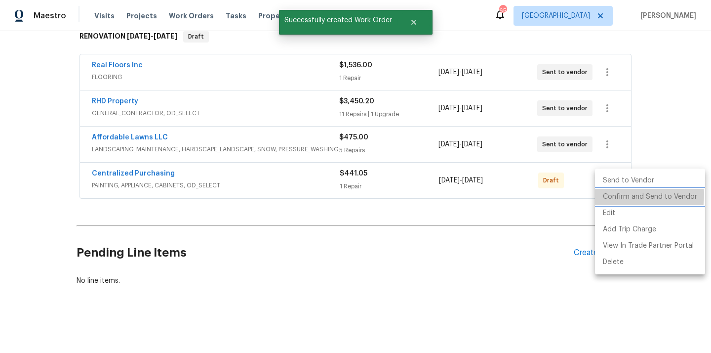
click at [611, 195] on li "Confirm and Send to Vendor" at bounding box center [650, 197] width 110 height 16
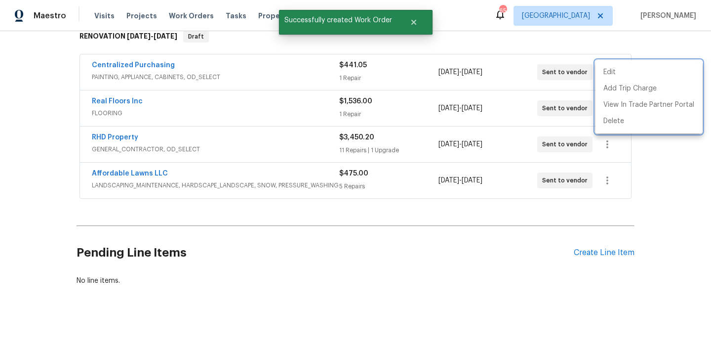
click at [274, 190] on div at bounding box center [355, 176] width 711 height 353
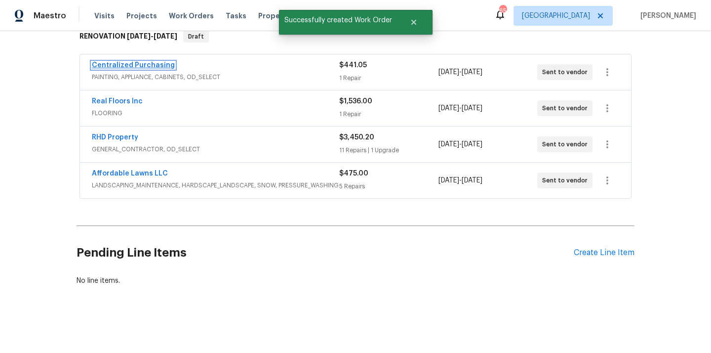
click at [161, 66] on link "Centralized Purchasing" at bounding box center [133, 65] width 83 height 7
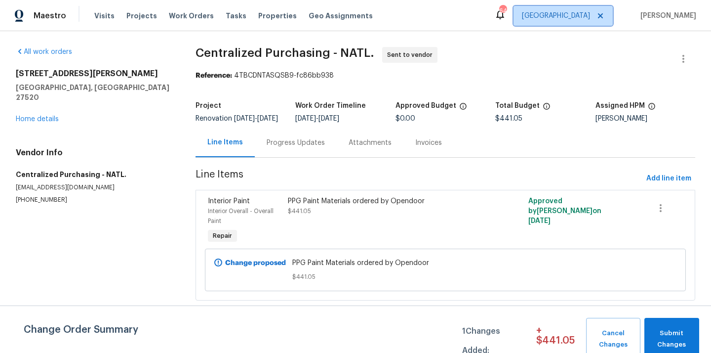
click at [575, 17] on span "[GEOGRAPHIC_DATA]" at bounding box center [556, 16] width 68 height 10
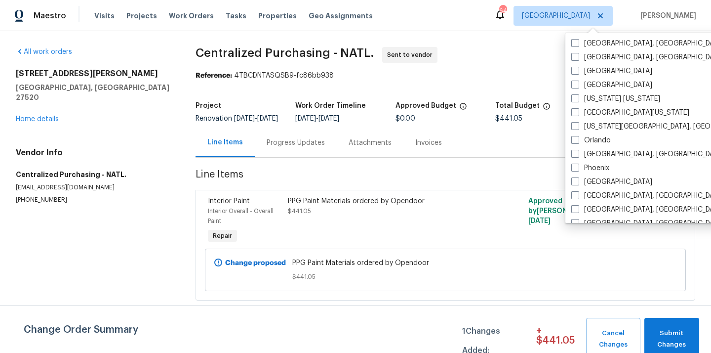
scroll to position [519, 0]
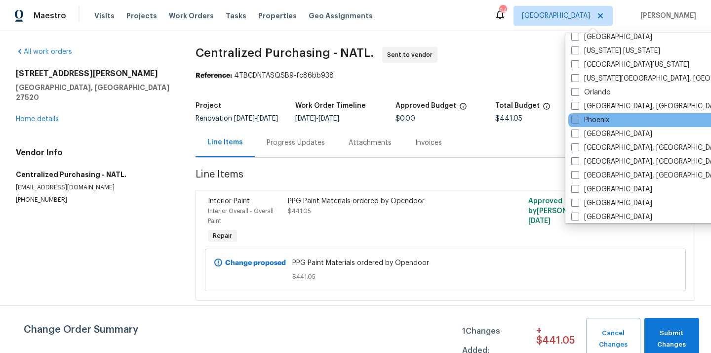
click at [596, 119] on label "Phoenix" at bounding box center [591, 120] width 38 height 10
click at [578, 119] on input "Phoenix" at bounding box center [575, 118] width 6 height 6
checkbox input "true"
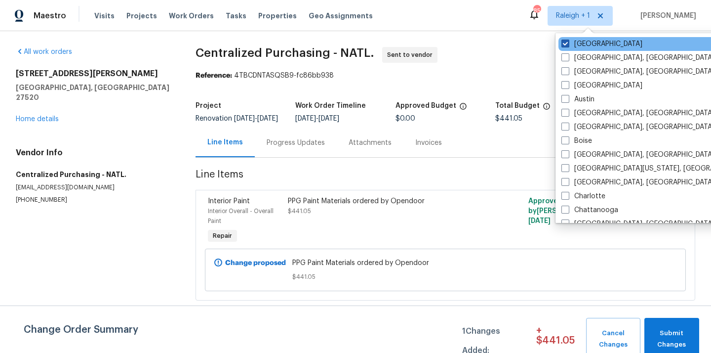
click at [586, 43] on label "[GEOGRAPHIC_DATA]" at bounding box center [602, 44] width 81 height 10
click at [568, 43] on input "[GEOGRAPHIC_DATA]" at bounding box center [565, 42] width 6 height 6
checkbox input "false"
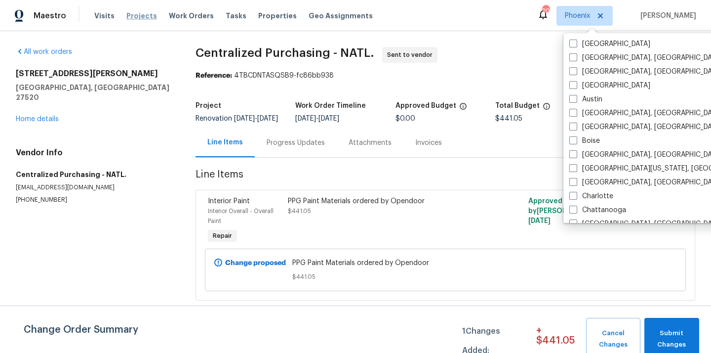
click at [137, 20] on span "Projects" at bounding box center [141, 16] width 31 height 10
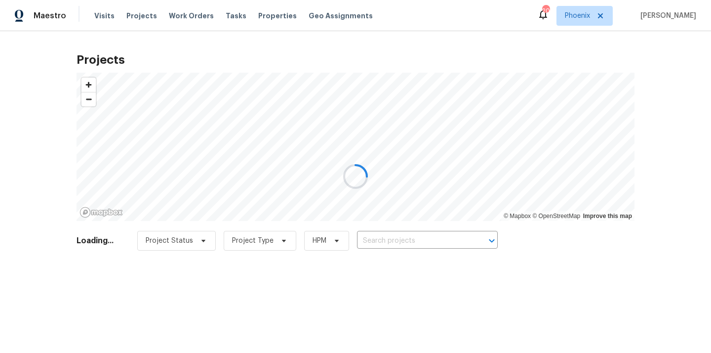
click at [396, 236] on div at bounding box center [355, 176] width 711 height 353
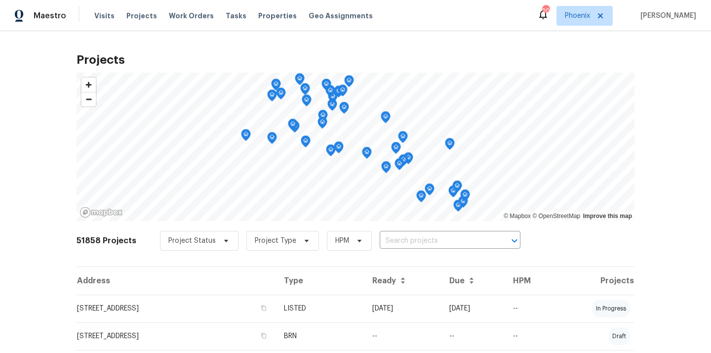
click at [396, 236] on input "text" at bounding box center [436, 240] width 113 height 15
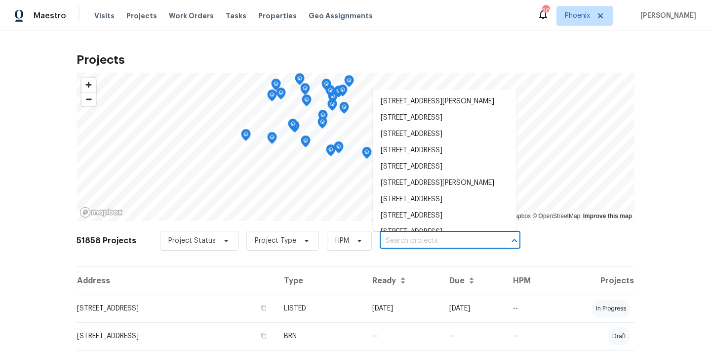
paste input "[STREET_ADDRESS]"
type input "[STREET_ADDRESS]"
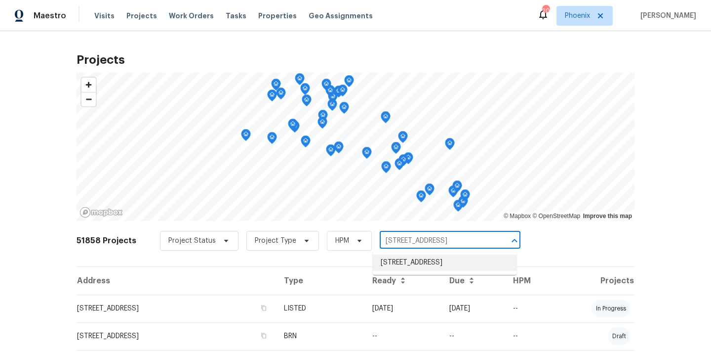
click at [404, 266] on li "[STREET_ADDRESS]" at bounding box center [445, 262] width 144 height 16
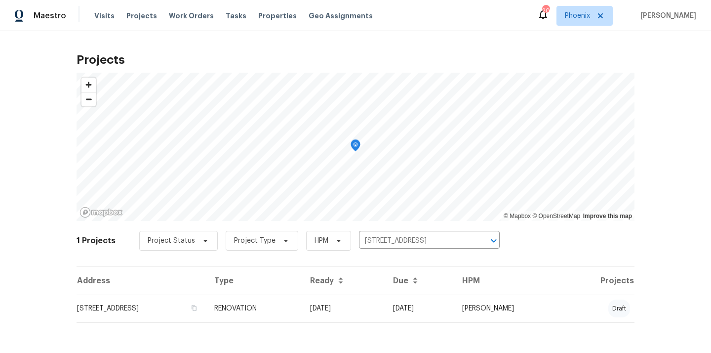
click at [302, 292] on th "Type" at bounding box center [255, 281] width 96 height 28
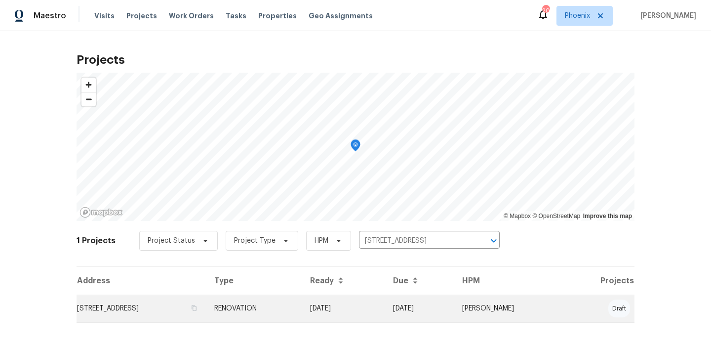
click at [302, 297] on td "RENOVATION" at bounding box center [255, 308] width 96 height 28
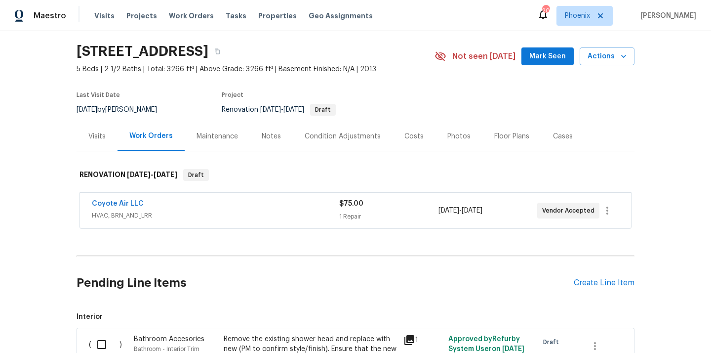
scroll to position [37, 0]
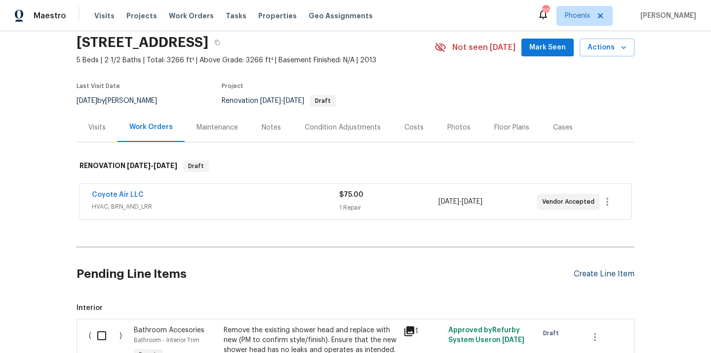
click at [595, 270] on div "Create Line Item" at bounding box center [604, 273] width 61 height 9
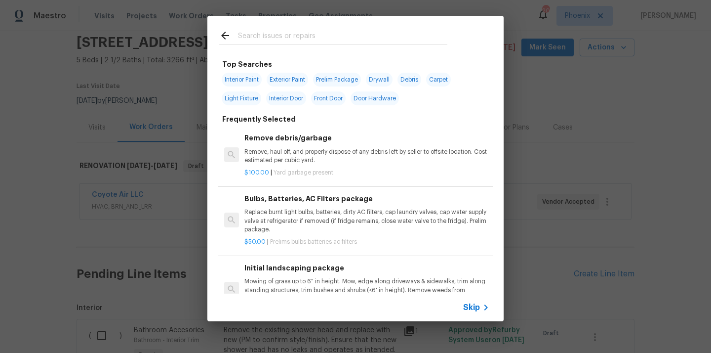
click at [339, 42] on input "text" at bounding box center [342, 37] width 209 height 15
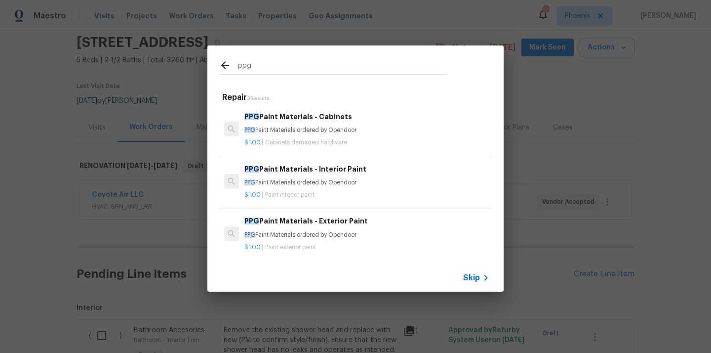
type input "ppg"
click at [311, 185] on p "PPG Paint Materials ordered by Opendoor" at bounding box center [367, 182] width 245 height 8
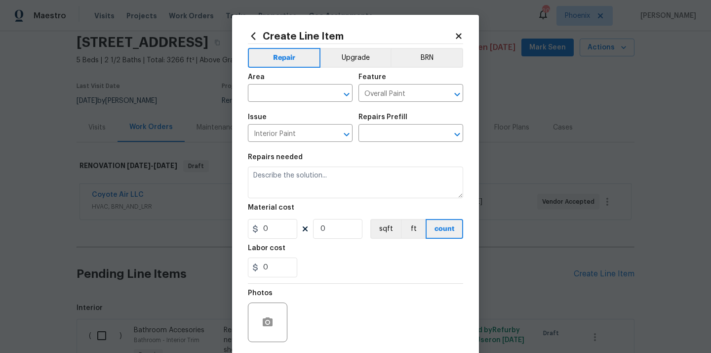
type textarea "PPG Paint Materials ordered by Opendoor"
type input "1"
type input "PPG Paint Materials - Interior Paint $1.00"
type input "1"
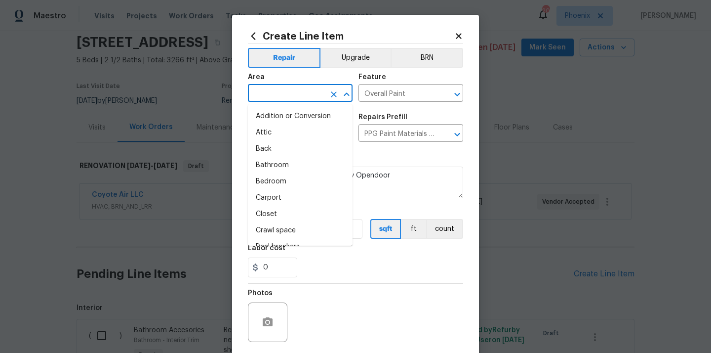
click at [283, 97] on input "text" at bounding box center [286, 93] width 77 height 15
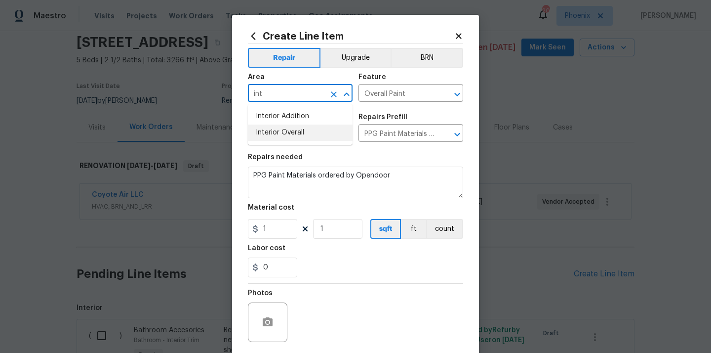
click at [276, 131] on li "Interior Overall" at bounding box center [300, 133] width 105 height 16
type input "Interior Overall"
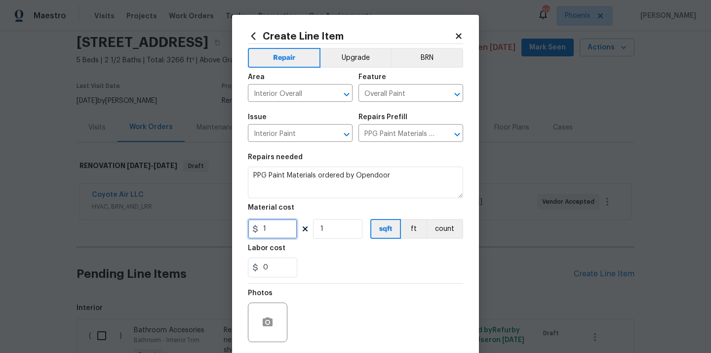
drag, startPoint x: 274, startPoint y: 231, endPoint x: 241, endPoint y: 229, distance: 32.7
click at [243, 229] on div "Create Line Item Repair Upgrade BRN Area Interior Overall ​ Feature Overall Pai…" at bounding box center [355, 213] width 247 height 396
paste input "459.72"
type input "1459.72"
click at [359, 267] on div "0" at bounding box center [355, 267] width 215 height 20
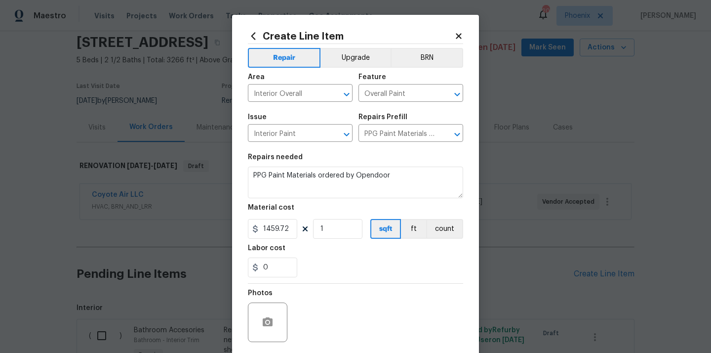
scroll to position [62, 0]
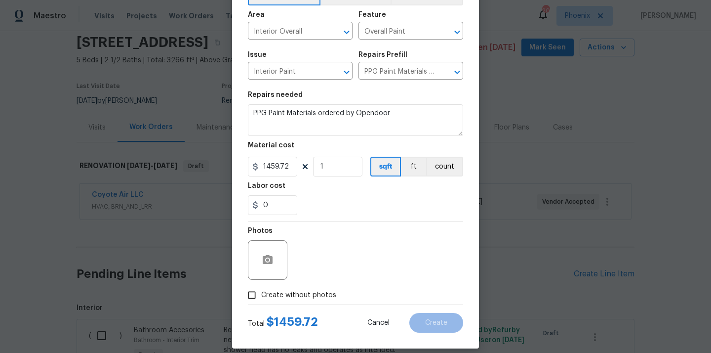
click at [311, 294] on span "Create without photos" at bounding box center [298, 295] width 75 height 10
click at [261, 294] on input "Create without photos" at bounding box center [252, 295] width 19 height 19
checkbox input "true"
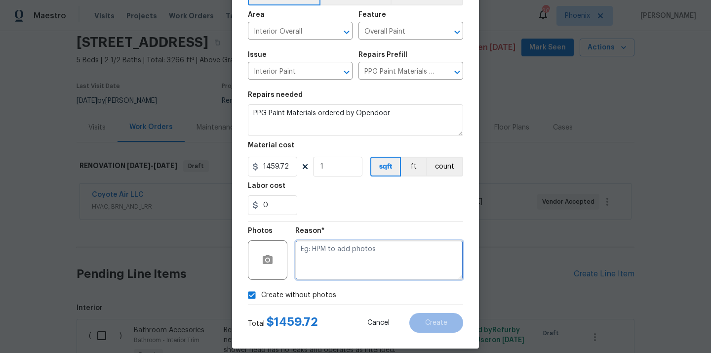
click at [333, 256] on textarea at bounding box center [379, 260] width 168 height 40
type textarea "N/A"
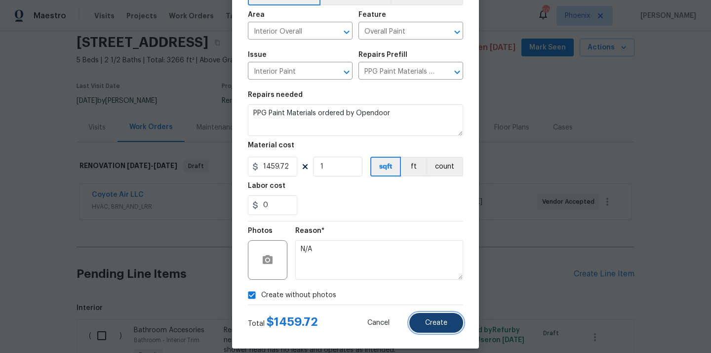
click at [441, 319] on span "Create" at bounding box center [436, 322] width 22 height 7
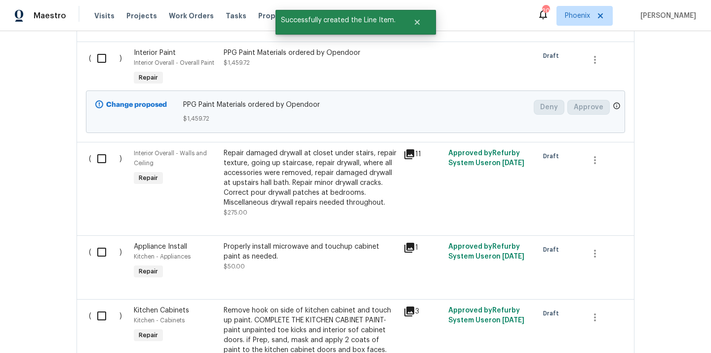
scroll to position [1526, 0]
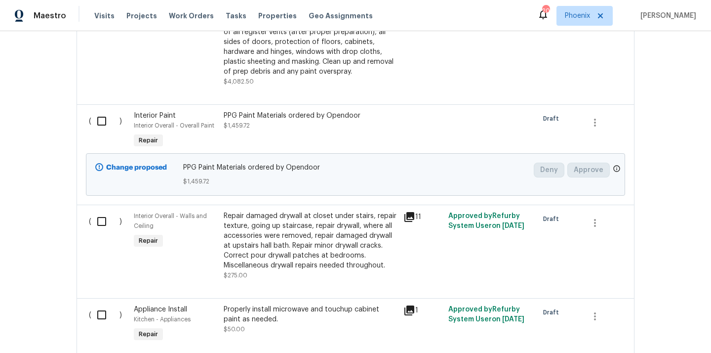
click at [108, 118] on input "checkbox" at bounding box center [105, 121] width 28 height 21
checkbox input "true"
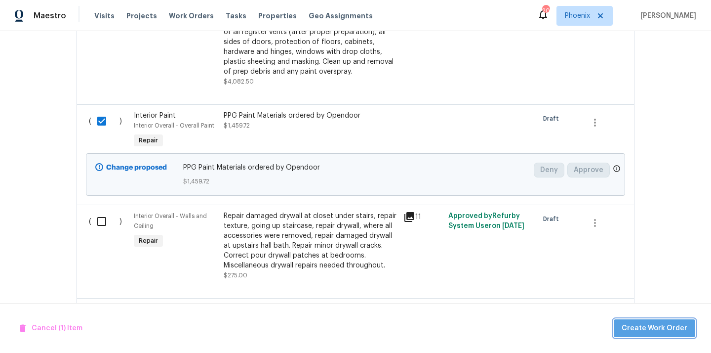
click at [678, 329] on span "Create Work Order" at bounding box center [655, 328] width 66 height 12
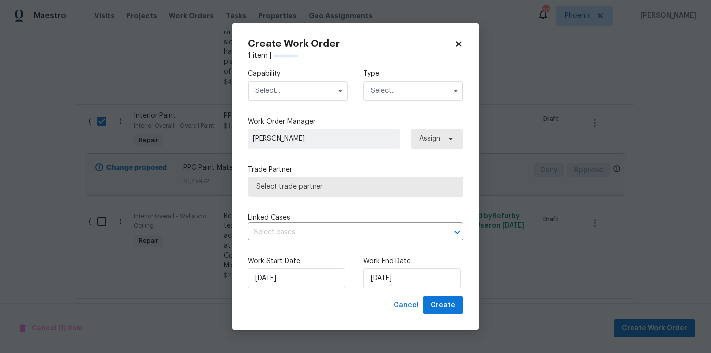
click at [306, 94] on input "text" at bounding box center [298, 91] width 100 height 20
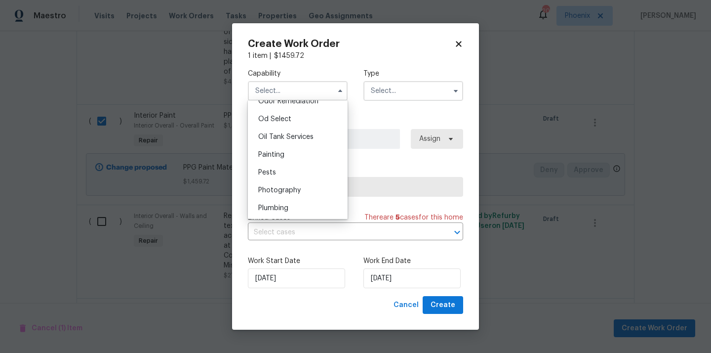
scroll to position [790, 0]
click at [294, 150] on div "Painting" at bounding box center [297, 152] width 95 height 18
type input "Painting"
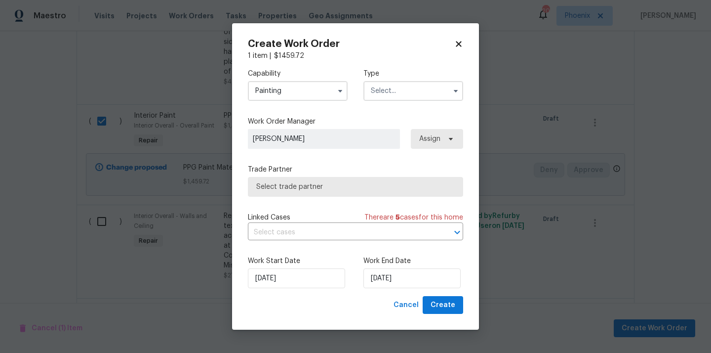
click at [416, 91] on input "text" at bounding box center [414, 91] width 100 height 20
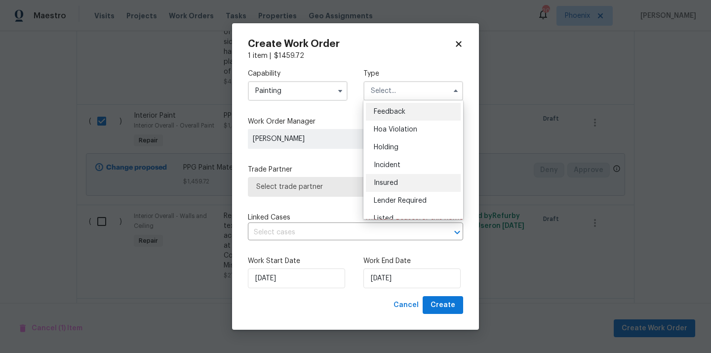
scroll to position [224, 0]
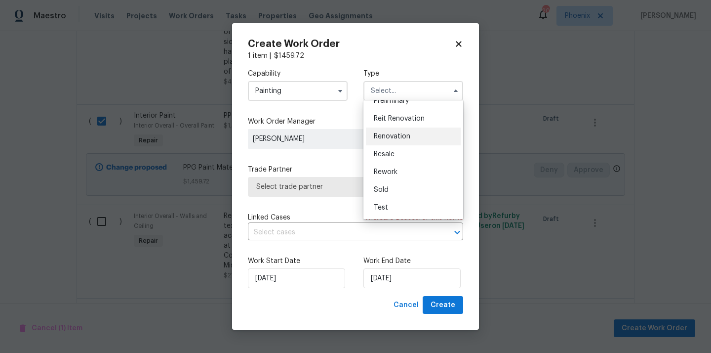
click at [408, 141] on div "Renovation" at bounding box center [413, 136] width 95 height 18
type input "Renovation"
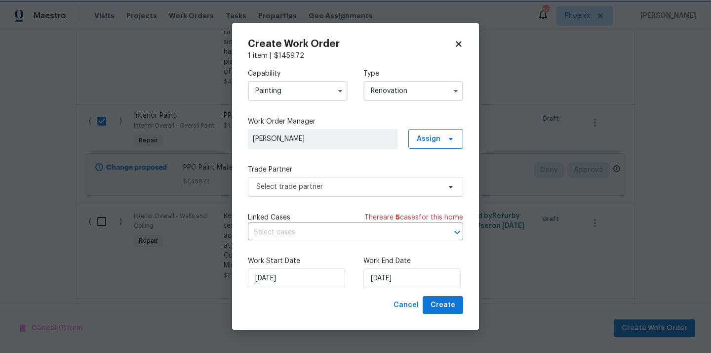
scroll to position [0, 0]
click at [434, 137] on span "Assign" at bounding box center [429, 139] width 24 height 10
click at [428, 175] on div "Assign to me" at bounding box center [437, 180] width 43 height 10
click at [356, 190] on span "Select trade partner" at bounding box center [348, 187] width 184 height 10
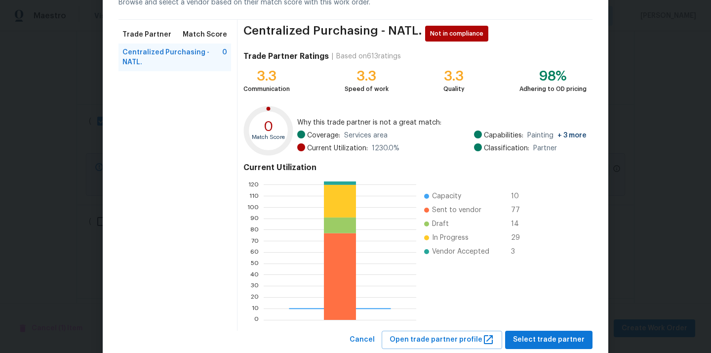
scroll to position [83, 0]
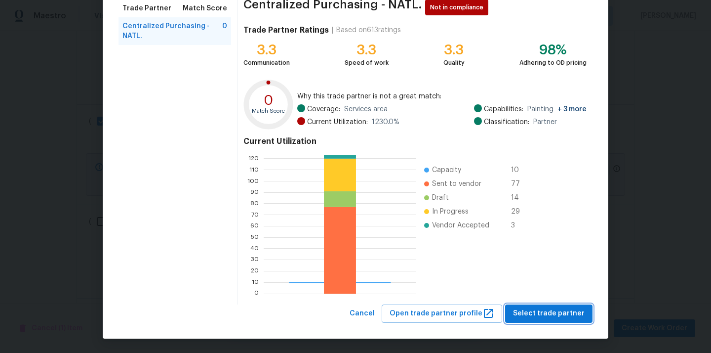
click at [541, 317] on span "Select trade partner" at bounding box center [549, 313] width 72 height 12
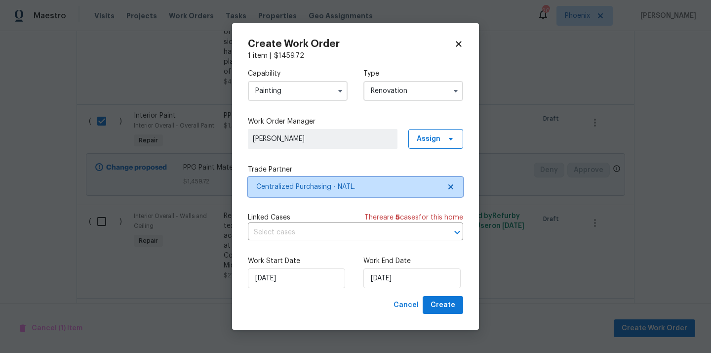
scroll to position [0, 0]
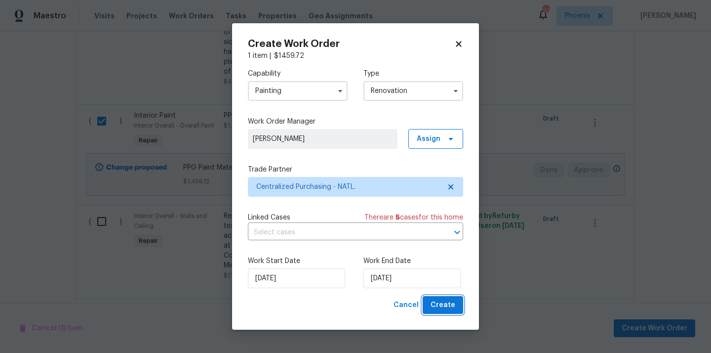
click at [436, 305] on span "Create" at bounding box center [443, 305] width 25 height 12
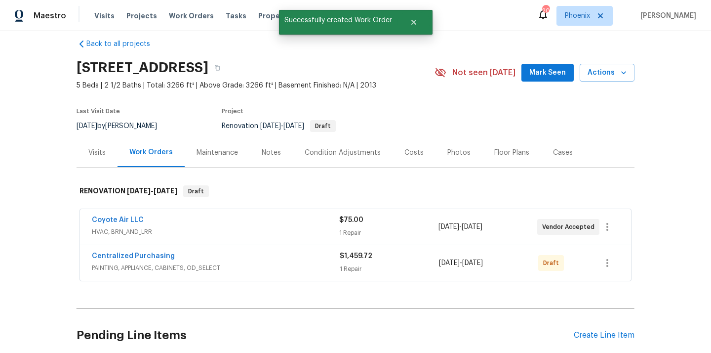
scroll to position [13, 0]
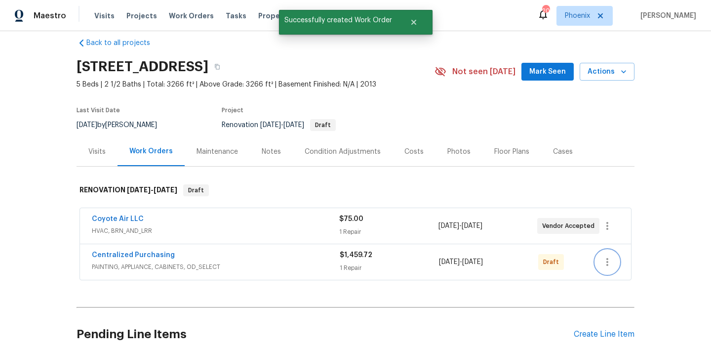
click at [607, 264] on icon "button" at bounding box center [608, 262] width 12 height 12
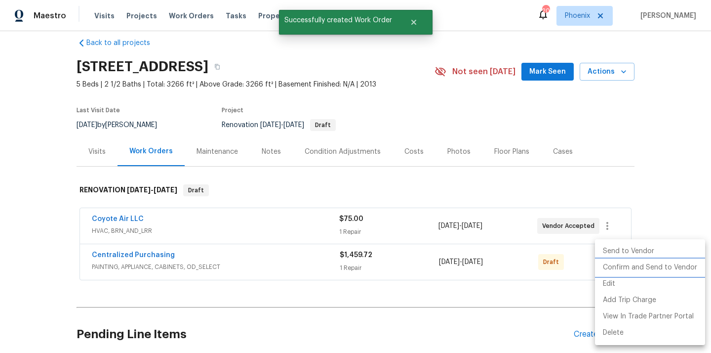
click at [612, 263] on li "Confirm and Send to Vendor" at bounding box center [650, 267] width 110 height 16
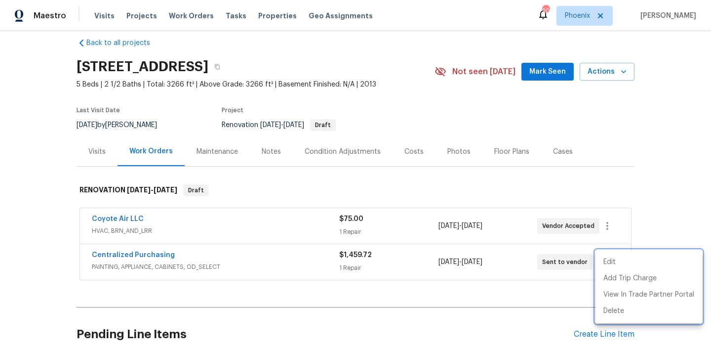
click at [399, 282] on div at bounding box center [355, 176] width 711 height 353
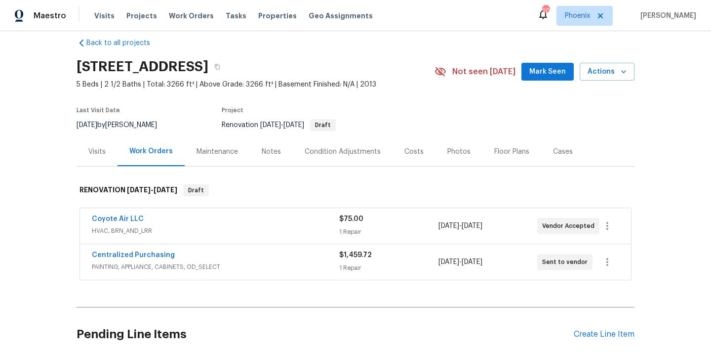
click at [152, 250] on span "Centralized Purchasing" at bounding box center [133, 255] width 83 height 10
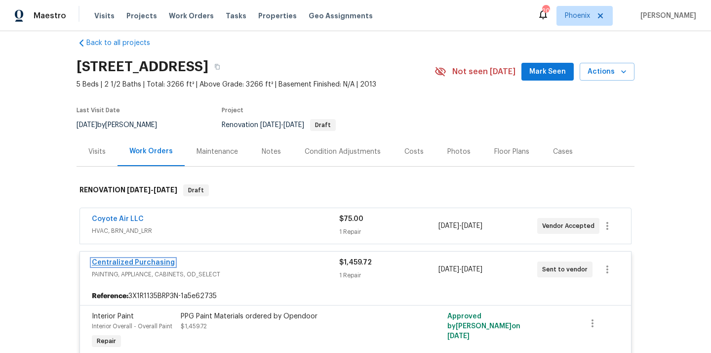
click at [135, 262] on link "Centralized Purchasing" at bounding box center [133, 262] width 83 height 7
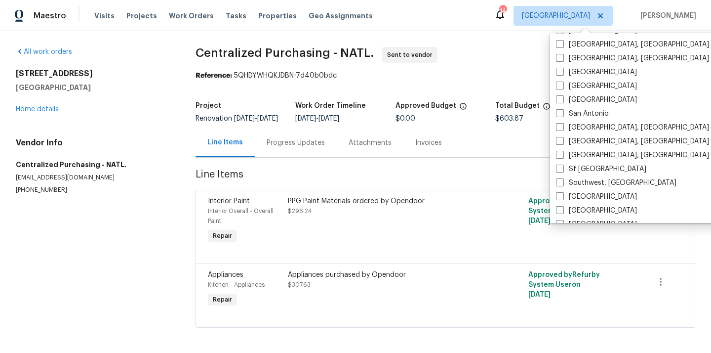
scroll to position [632, 0]
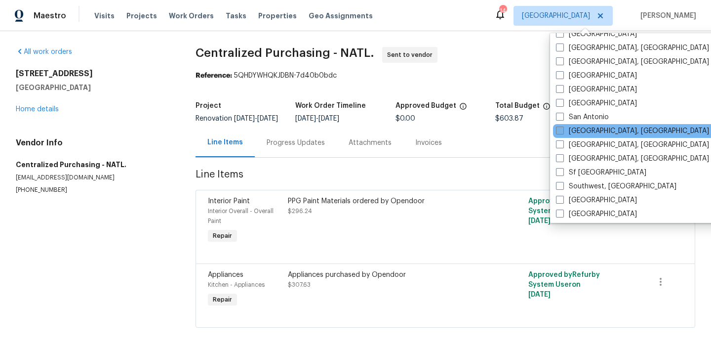
click at [559, 127] on span at bounding box center [560, 130] width 8 height 8
click at [559, 127] on input "[GEOGRAPHIC_DATA], [GEOGRAPHIC_DATA]" at bounding box center [559, 129] width 6 height 6
checkbox input "true"
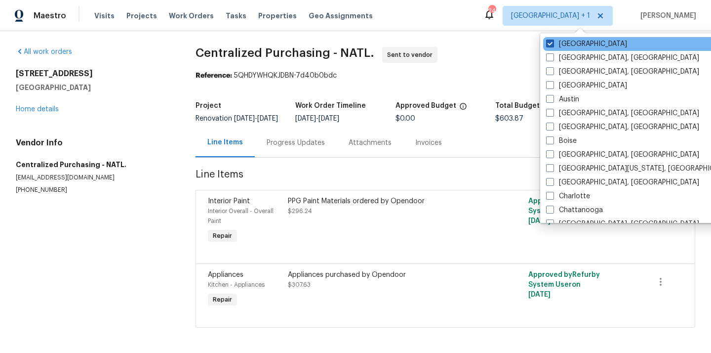
click at [552, 43] on span at bounding box center [550, 44] width 8 height 8
click at [552, 43] on input "[GEOGRAPHIC_DATA]" at bounding box center [549, 42] width 6 height 6
checkbox input "false"
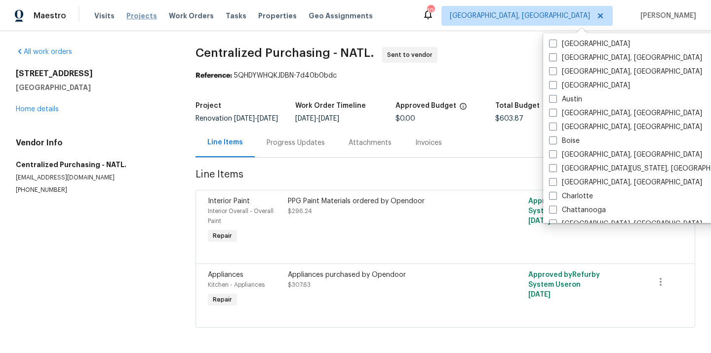
click at [132, 19] on span "Projects" at bounding box center [141, 16] width 31 height 10
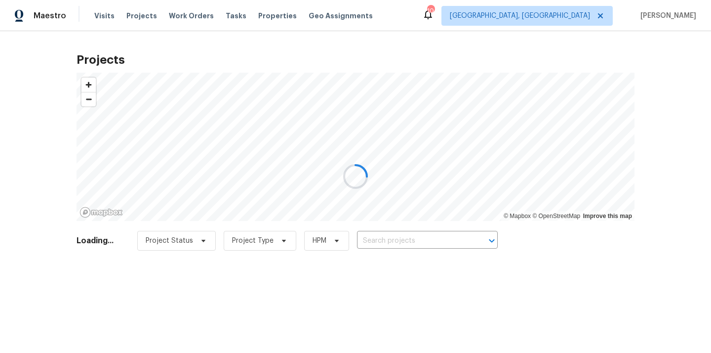
click at [430, 241] on div at bounding box center [355, 176] width 711 height 353
click at [430, 240] on div at bounding box center [355, 176] width 711 height 353
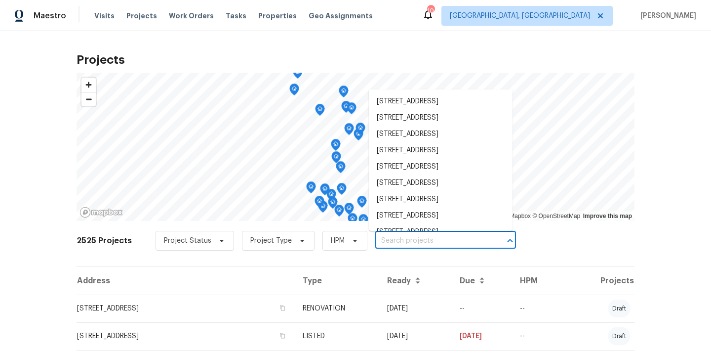
click at [430, 240] on input "text" at bounding box center [431, 240] width 113 height 15
paste input "[STREET_ADDRESS][PERSON_NAME]"
type input "[STREET_ADDRESS][PERSON_NAME]"
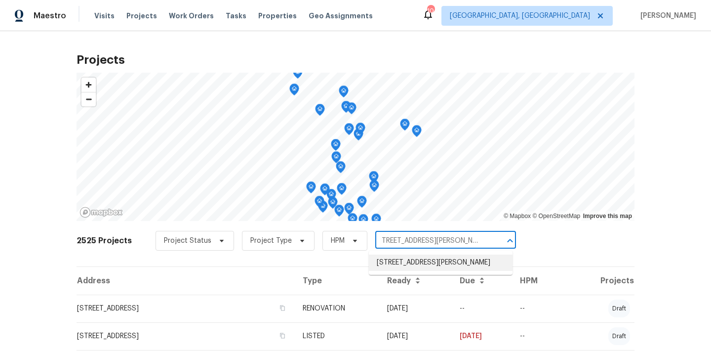
click at [423, 263] on li "[STREET_ADDRESS][PERSON_NAME]" at bounding box center [441, 262] width 144 height 16
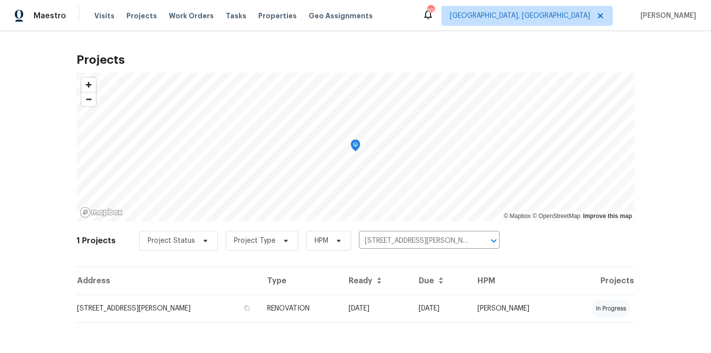
click at [212, 311] on td "[STREET_ADDRESS][PERSON_NAME]" at bounding box center [168, 308] width 183 height 28
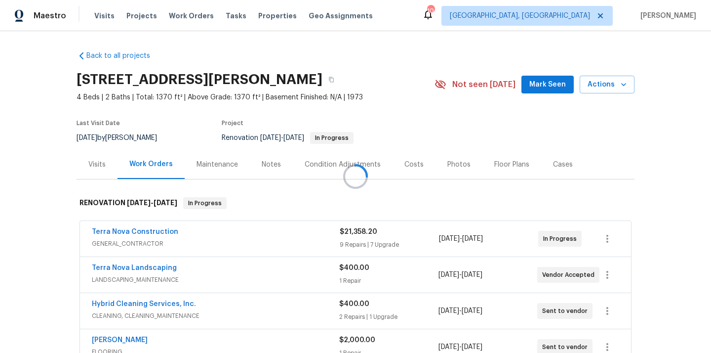
click at [305, 84] on div at bounding box center [355, 176] width 711 height 353
click at [305, 84] on h2 "[STREET_ADDRESS][PERSON_NAME]" at bounding box center [200, 80] width 246 height 10
copy h2 "92154"
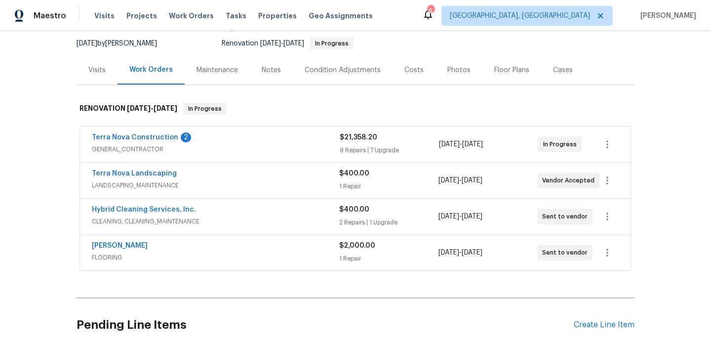
scroll to position [149, 0]
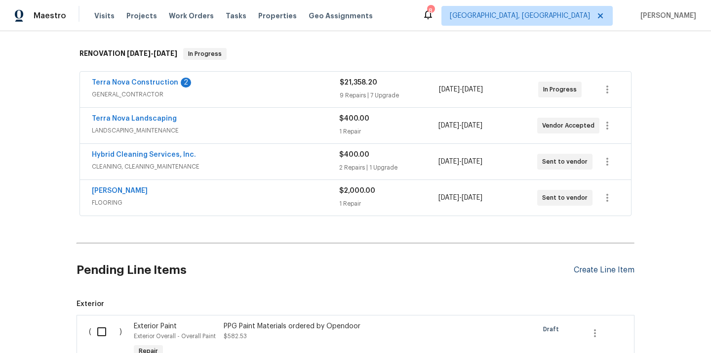
click at [617, 273] on div "Create Line Item" at bounding box center [604, 269] width 61 height 9
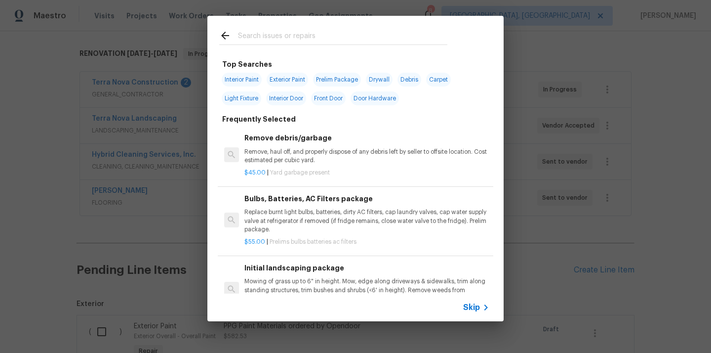
click at [374, 38] on input "text" at bounding box center [342, 37] width 209 height 15
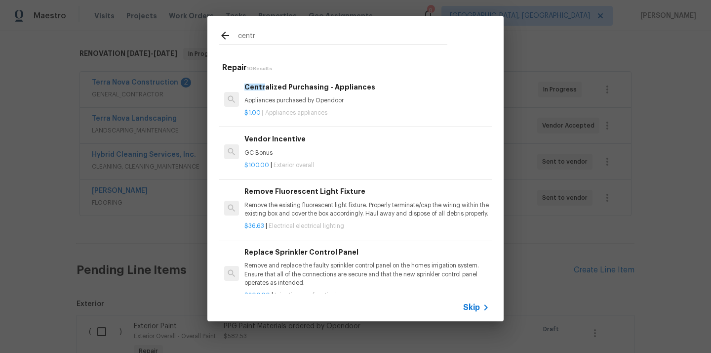
type input "centr"
click at [318, 97] on p "Appliances purchased by Opendoor" at bounding box center [367, 100] width 245 height 8
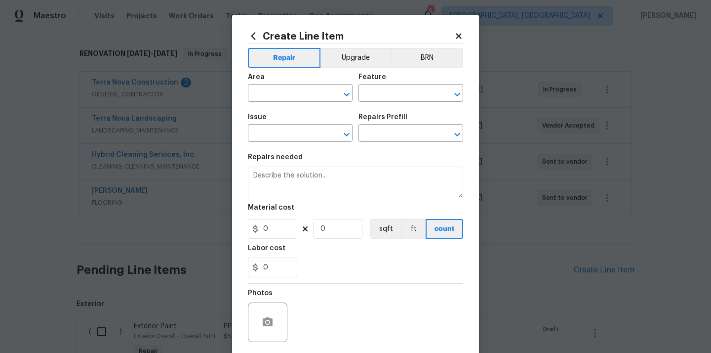
type input "Appliances"
type input "Centralized Purchasing - Appliances $1.00"
type textarea "Appliances purchased by Opendoor"
type input "1"
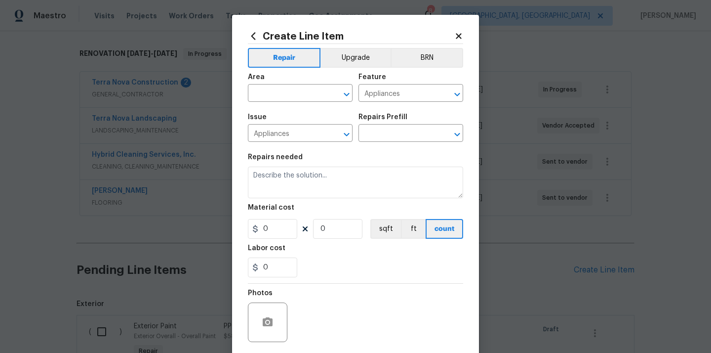
type input "1"
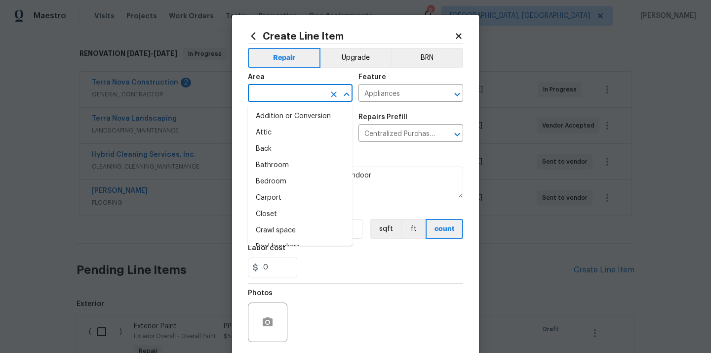
click at [290, 94] on input "text" at bounding box center [286, 93] width 77 height 15
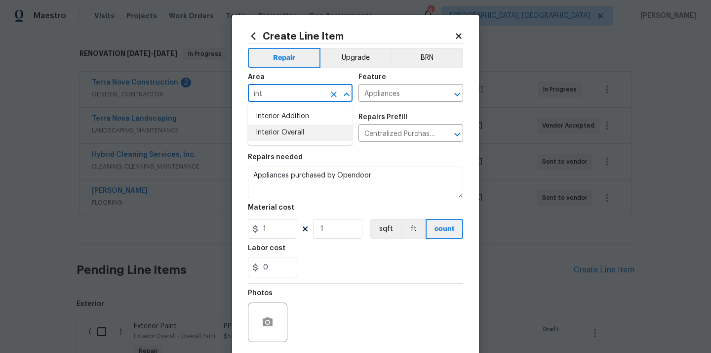
click at [277, 137] on li "Interior Overall" at bounding box center [300, 133] width 105 height 16
type input "Interior Overall"
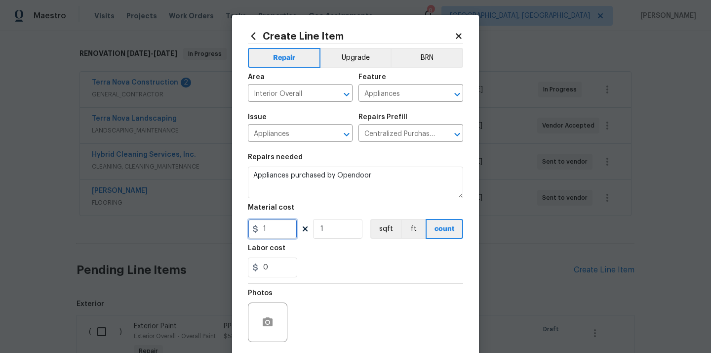
drag, startPoint x: 271, startPoint y: 228, endPoint x: 252, endPoint y: 228, distance: 18.8
click at [256, 228] on div "1" at bounding box center [272, 229] width 49 height 20
paste input "652.4"
type input "652.4"
click at [348, 275] on div "0" at bounding box center [355, 267] width 215 height 20
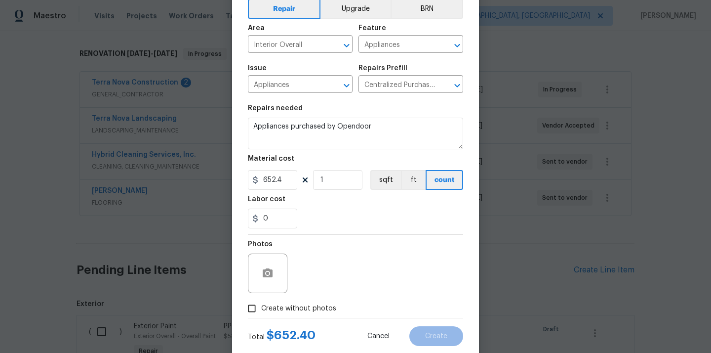
scroll to position [73, 0]
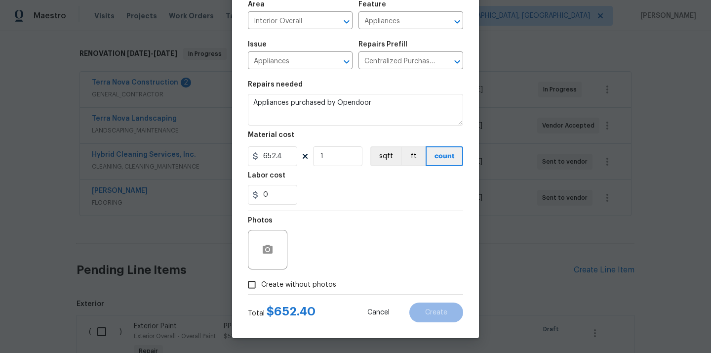
click at [325, 290] on label "Create without photos" at bounding box center [290, 284] width 94 height 19
click at [261, 290] on input "Create without photos" at bounding box center [252, 284] width 19 height 19
checkbox input "true"
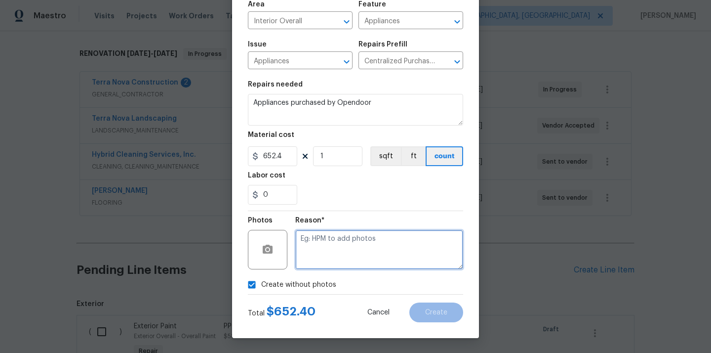
click at [332, 256] on textarea at bounding box center [379, 250] width 168 height 40
type textarea "N/A"
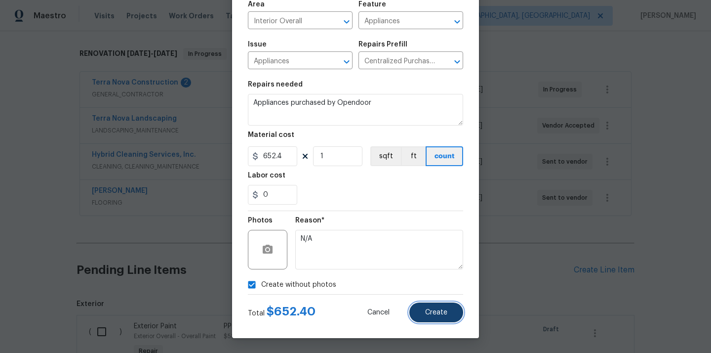
click at [423, 309] on button "Create" at bounding box center [437, 312] width 54 height 20
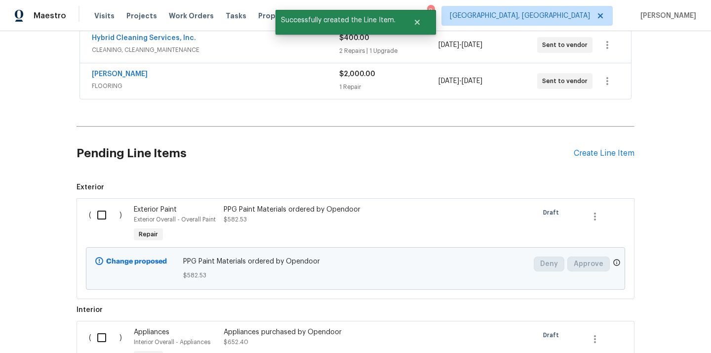
click at [103, 217] on input "checkbox" at bounding box center [105, 215] width 28 height 21
checkbox input "true"
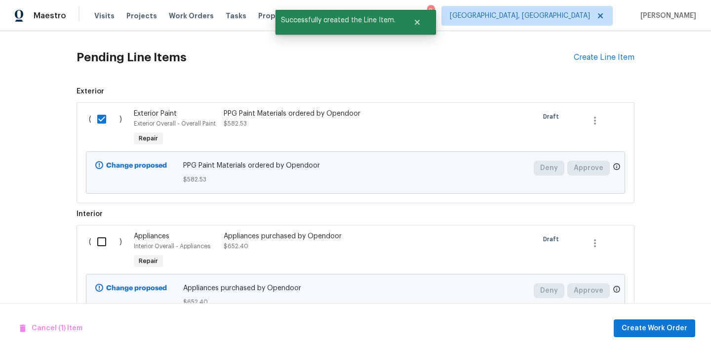
scroll to position [429, 0]
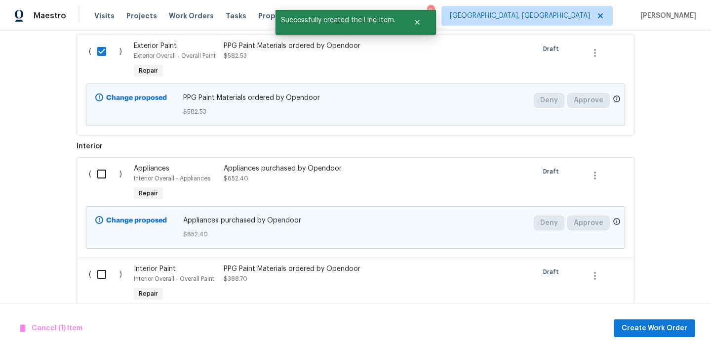
click at [104, 195] on div "( )" at bounding box center [108, 183] width 45 height 45
click at [101, 179] on input "checkbox" at bounding box center [105, 174] width 28 height 21
checkbox input "true"
click at [101, 268] on input "checkbox" at bounding box center [105, 274] width 28 height 21
checkbox input "true"
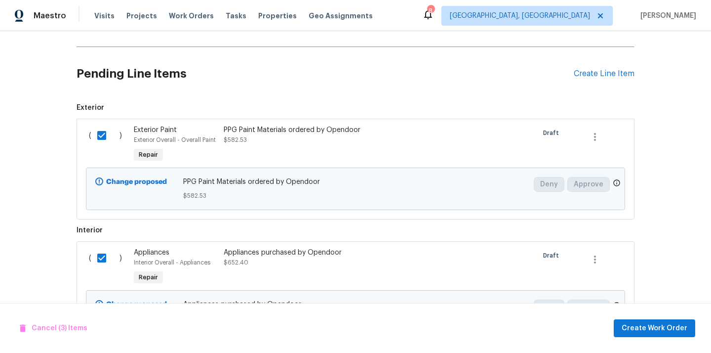
scroll to position [502, 0]
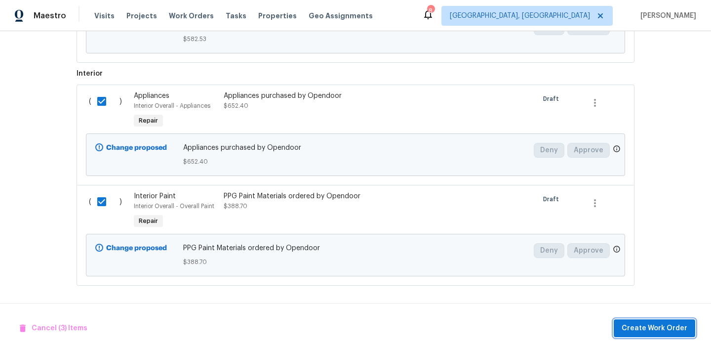
click at [680, 329] on span "Create Work Order" at bounding box center [655, 328] width 66 height 12
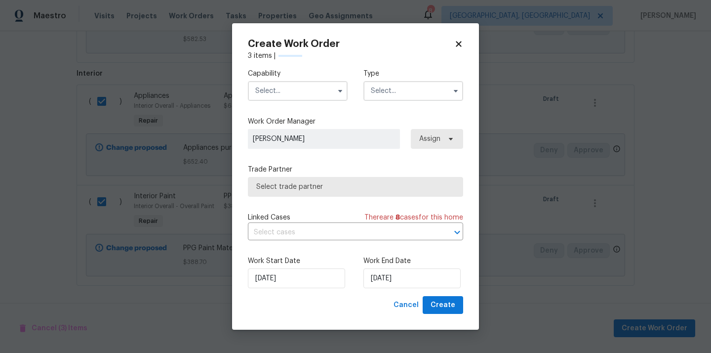
checkbox input "false"
click at [321, 82] on input "text" at bounding box center [298, 91] width 100 height 20
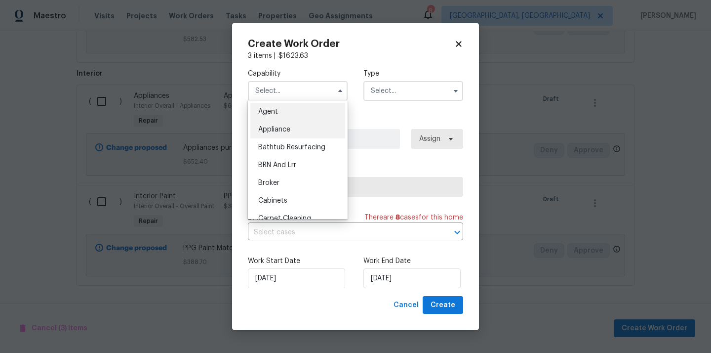
click at [297, 131] on div "Appliance" at bounding box center [297, 130] width 95 height 18
type input "Appliance"
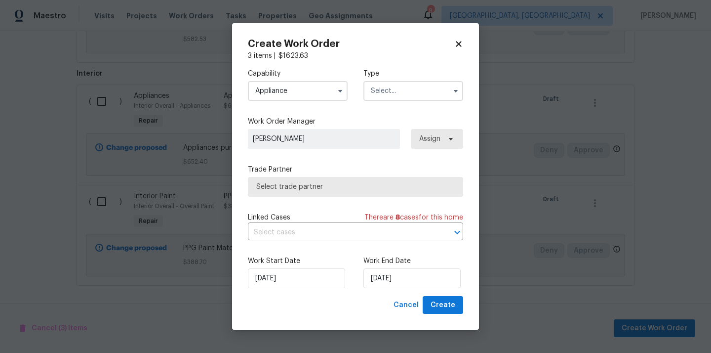
click at [407, 92] on input "text" at bounding box center [414, 91] width 100 height 20
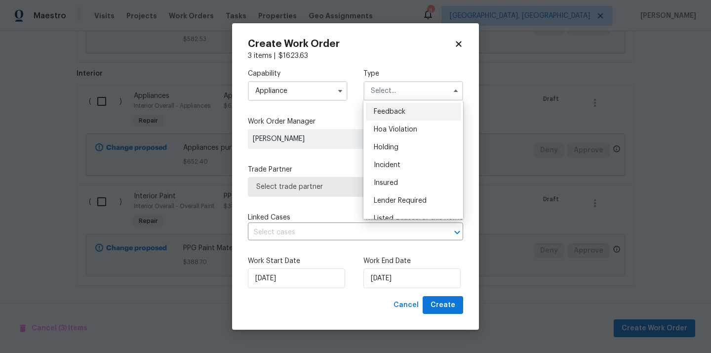
scroll to position [224, 0]
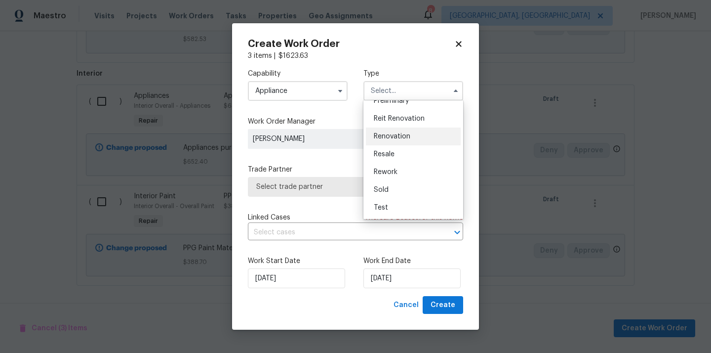
click at [404, 137] on span "Renovation" at bounding box center [392, 136] width 37 height 7
type input "Renovation"
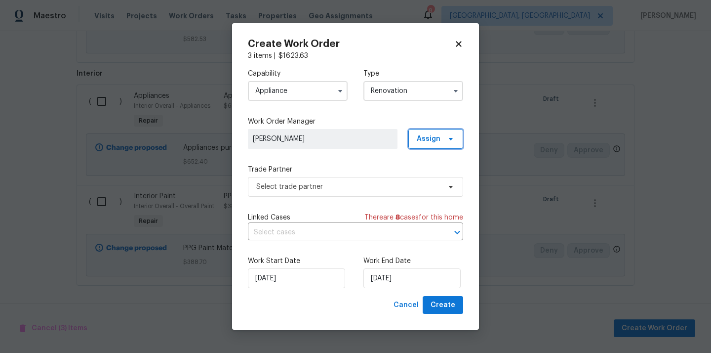
click at [411, 137] on span "Assign" at bounding box center [436, 139] width 55 height 20
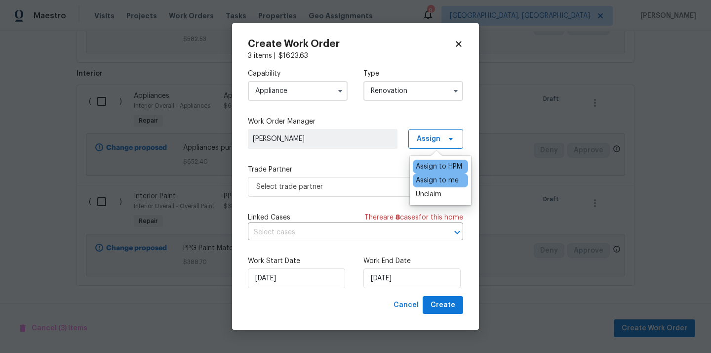
click at [430, 181] on div "Assign to me" at bounding box center [437, 180] width 43 height 10
click at [332, 188] on span "Select trade partner" at bounding box center [348, 187] width 184 height 10
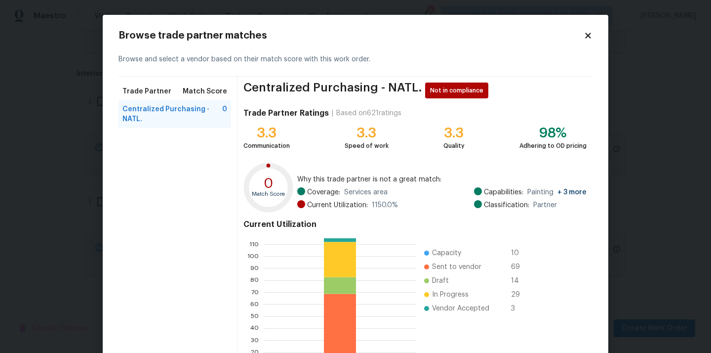
scroll to position [83, 0]
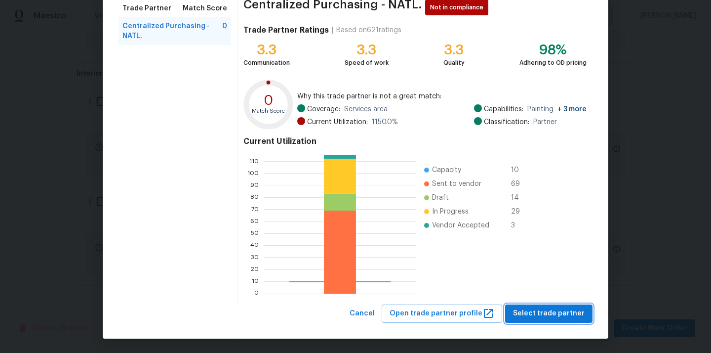
click at [545, 315] on span "Select trade partner" at bounding box center [549, 313] width 72 height 12
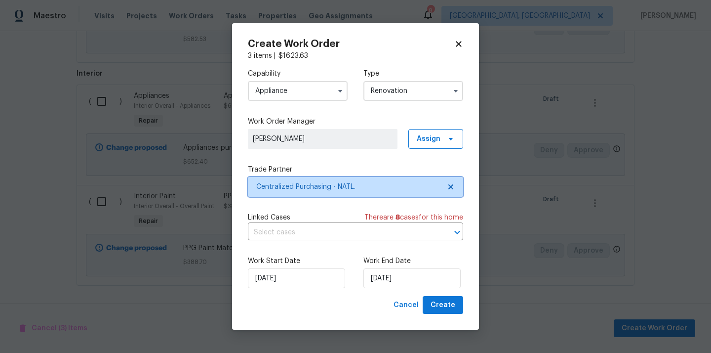
scroll to position [0, 0]
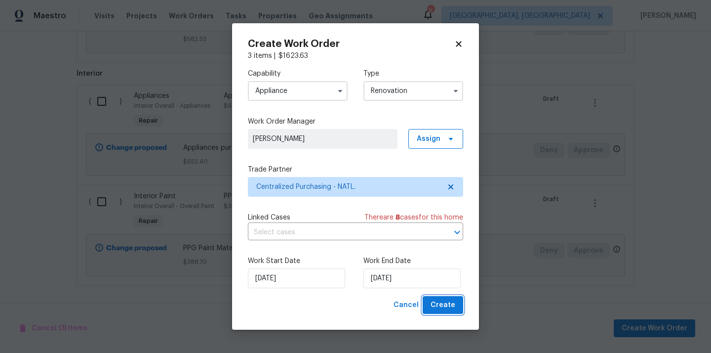
click at [444, 307] on span "Create" at bounding box center [443, 305] width 25 height 12
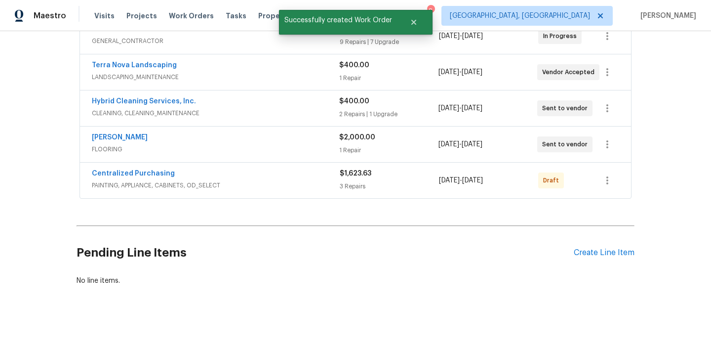
scroll to position [203, 0]
click at [608, 177] on icon "button" at bounding box center [608, 180] width 2 height 8
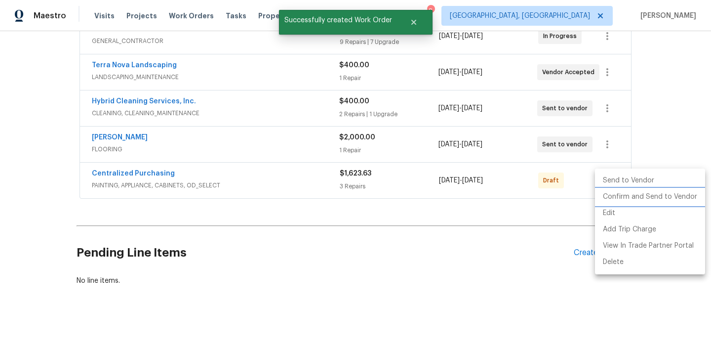
click at [614, 197] on li "Confirm and Send to Vendor" at bounding box center [650, 197] width 110 height 16
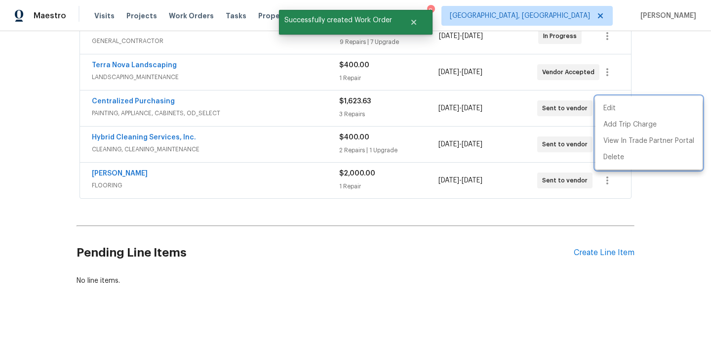
click at [158, 123] on div at bounding box center [355, 176] width 711 height 353
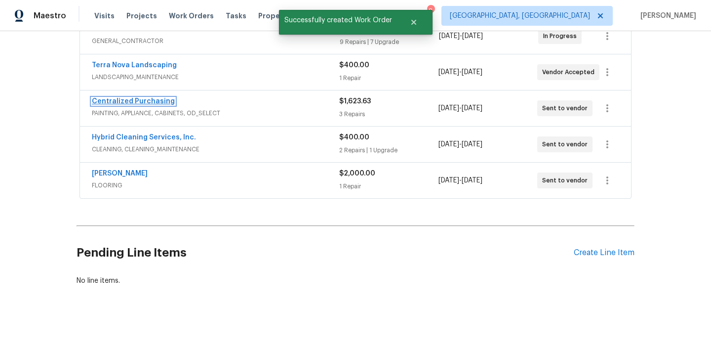
click at [145, 100] on link "Centralized Purchasing" at bounding box center [133, 101] width 83 height 7
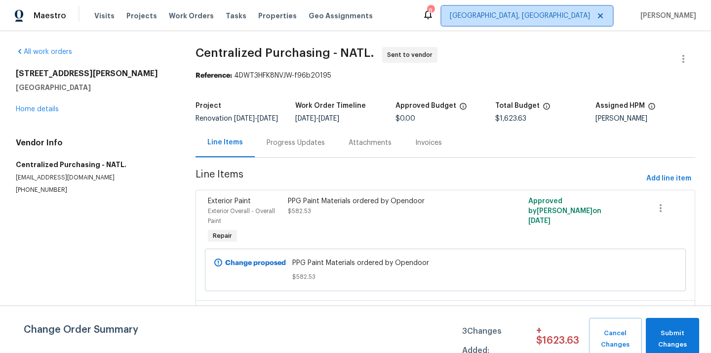
click at [583, 20] on span "[GEOGRAPHIC_DATA], [GEOGRAPHIC_DATA]" at bounding box center [520, 16] width 140 height 10
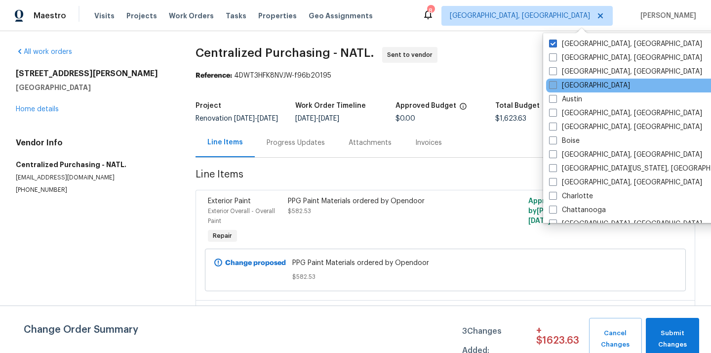
click at [576, 89] on label "[GEOGRAPHIC_DATA]" at bounding box center [589, 86] width 81 height 10
click at [556, 87] on input "[GEOGRAPHIC_DATA]" at bounding box center [552, 84] width 6 height 6
checkbox input "true"
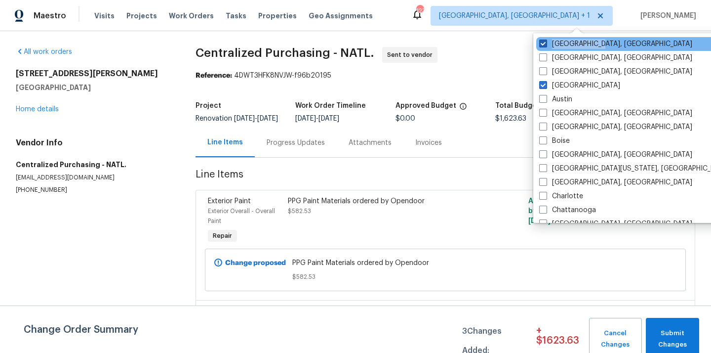
click at [553, 48] on div "[GEOGRAPHIC_DATA], [GEOGRAPHIC_DATA]" at bounding box center [636, 44] width 199 height 14
click at [550, 48] on label "[GEOGRAPHIC_DATA], [GEOGRAPHIC_DATA]" at bounding box center [616, 44] width 153 height 10
click at [546, 45] on input "[GEOGRAPHIC_DATA], [GEOGRAPHIC_DATA]" at bounding box center [543, 42] width 6 height 6
checkbox input "false"
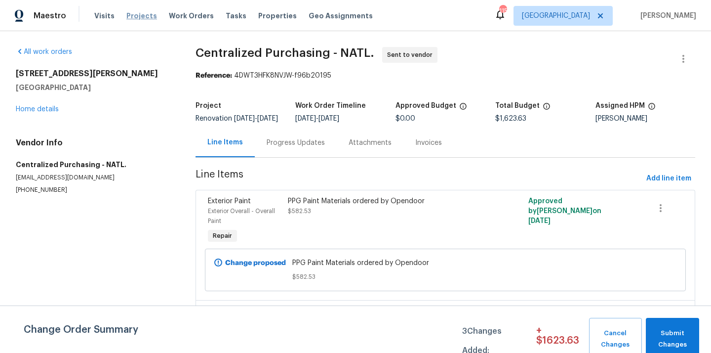
click at [137, 15] on span "Projects" at bounding box center [141, 16] width 31 height 10
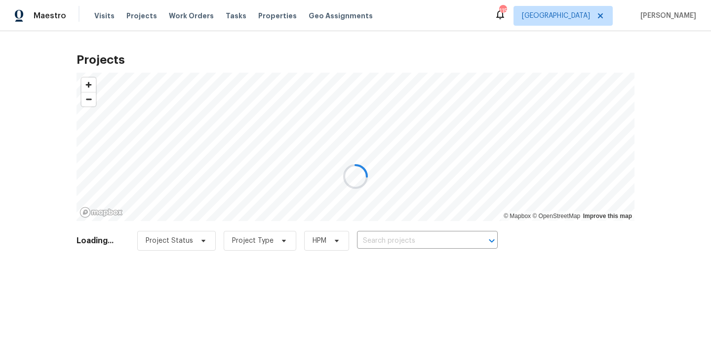
click at [434, 238] on div at bounding box center [355, 176] width 711 height 353
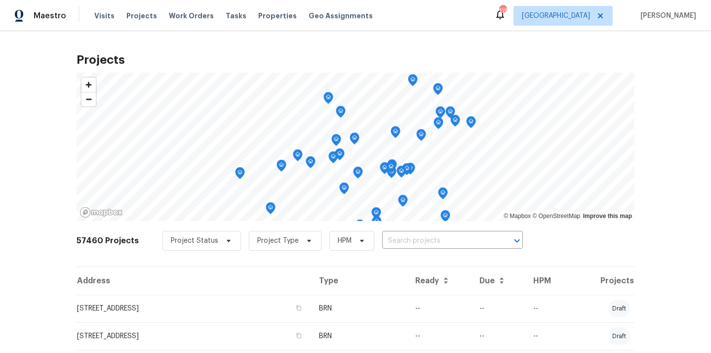
click at [434, 238] on input "text" at bounding box center [438, 240] width 113 height 15
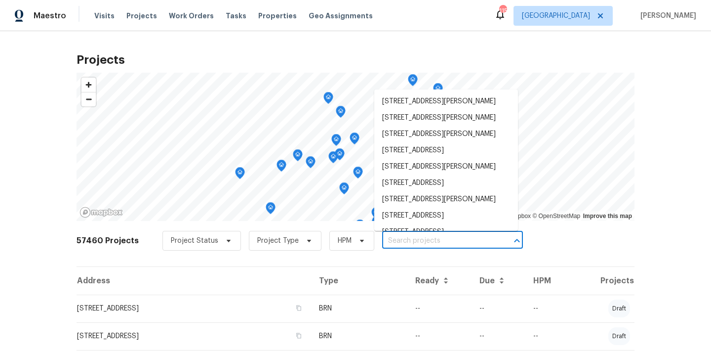
paste input "188 Lost Lake Trl, Villa Rica, GA 30180"
type input "188 Lost Lake Trl, Villa Rica, GA 30180"
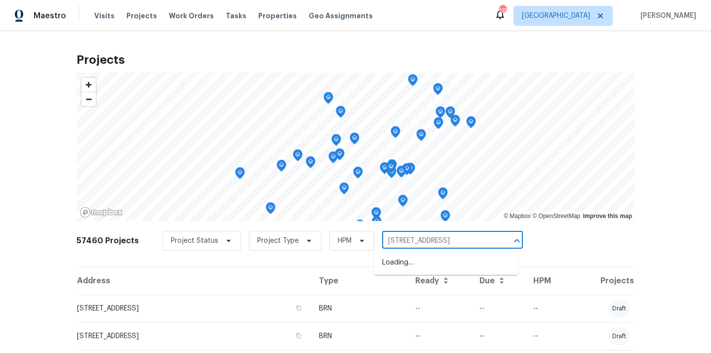
scroll to position [0, 11]
click at [429, 268] on li "188 Lost Lake Trl, Villa Rica, GA 30180" at bounding box center [446, 262] width 144 height 16
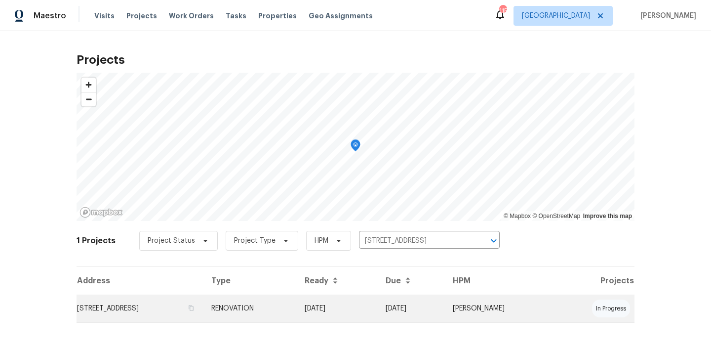
click at [204, 306] on td "188 Lost Lake Trl, Villa Rica, GA 30180" at bounding box center [140, 308] width 127 height 28
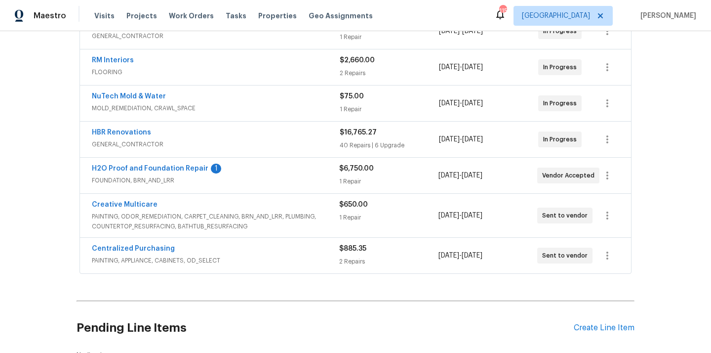
scroll to position [359, 0]
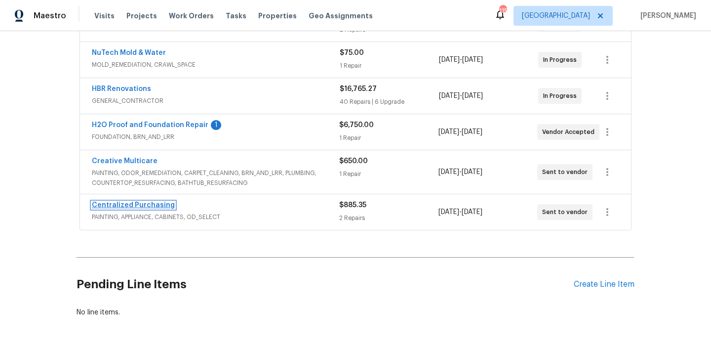
click at [147, 204] on link "Centralized Purchasing" at bounding box center [133, 205] width 83 height 7
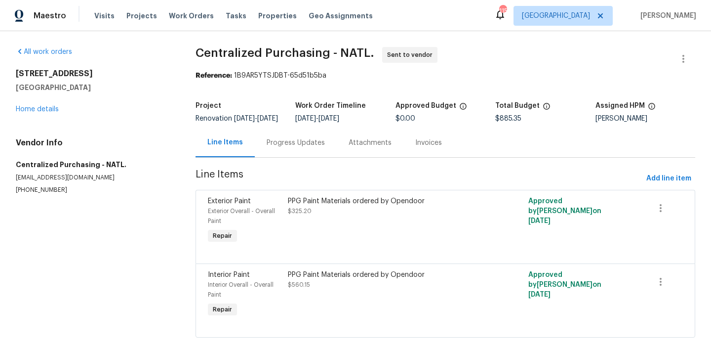
click at [73, 88] on h5 "Villa Rica, GA 30180" at bounding box center [94, 88] width 156 height 10
copy h5 "30180"
click at [667, 183] on span "Add line item" at bounding box center [669, 178] width 45 height 12
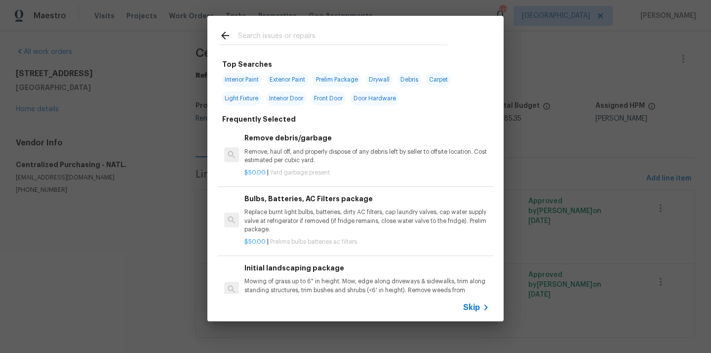
click at [380, 44] on input "text" at bounding box center [342, 37] width 209 height 15
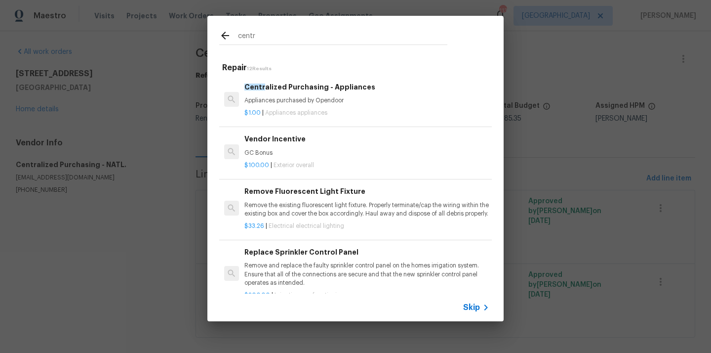
type input "centr"
click at [319, 99] on p "Appliances purchased by Opendoor" at bounding box center [367, 100] width 245 height 8
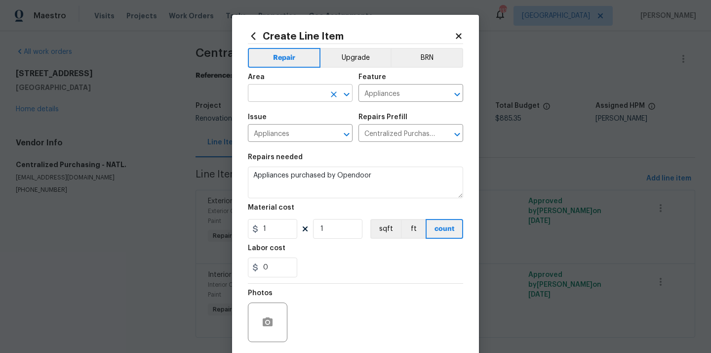
click at [291, 96] on input "text" at bounding box center [286, 93] width 77 height 15
click at [275, 116] on li "Kitchen" at bounding box center [300, 116] width 105 height 16
type input "Kitchen"
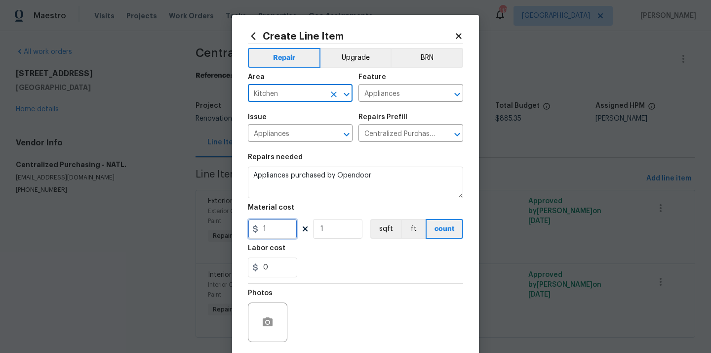
drag, startPoint x: 269, startPoint y: 231, endPoint x: 248, endPoint y: 231, distance: 21.7
click at [256, 231] on div "1" at bounding box center [272, 229] width 49 height 20
paste input "396.9"
type input "1396.9"
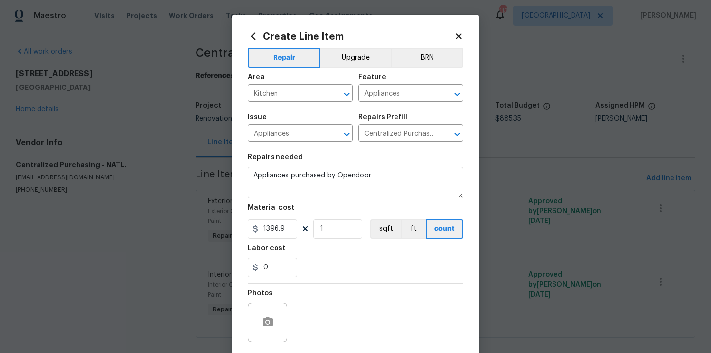
click at [320, 320] on div "Photos" at bounding box center [355, 316] width 215 height 64
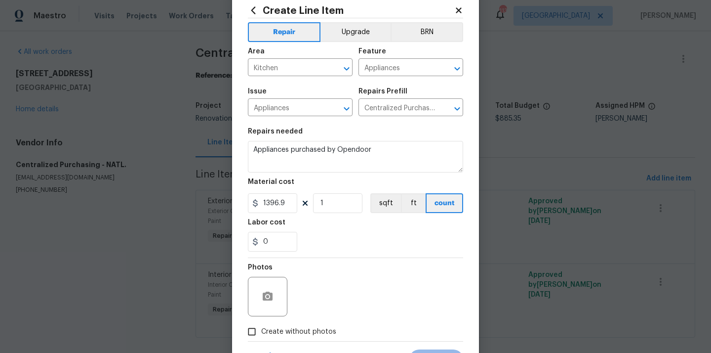
scroll to position [39, 0]
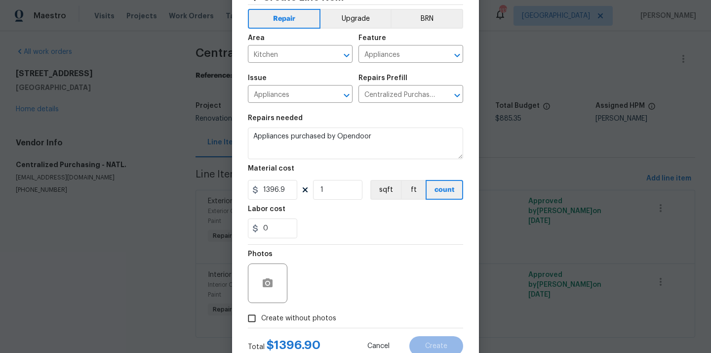
click at [316, 325] on label "Create without photos" at bounding box center [290, 318] width 94 height 19
click at [261, 325] on input "Create without photos" at bounding box center [252, 318] width 19 height 19
checkbox input "true"
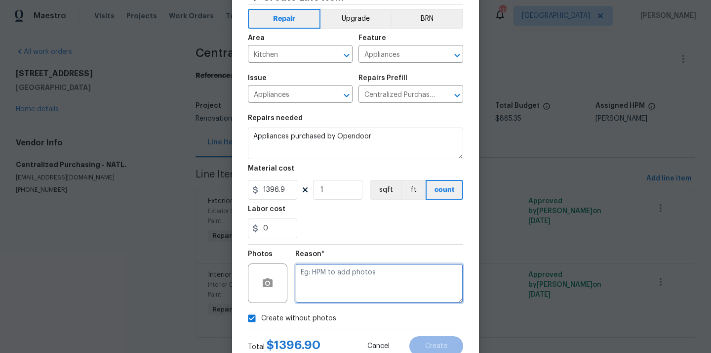
click at [339, 274] on textarea at bounding box center [379, 283] width 168 height 40
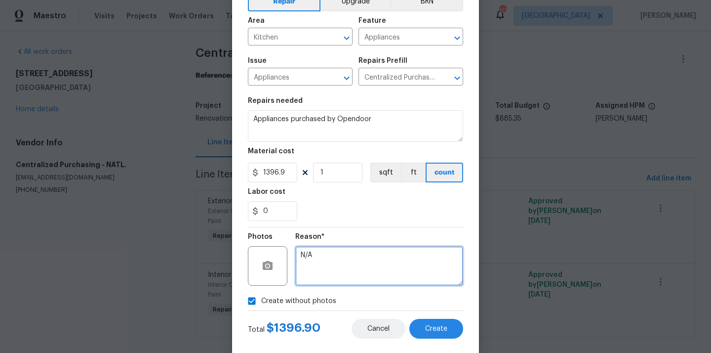
scroll to position [59, 0]
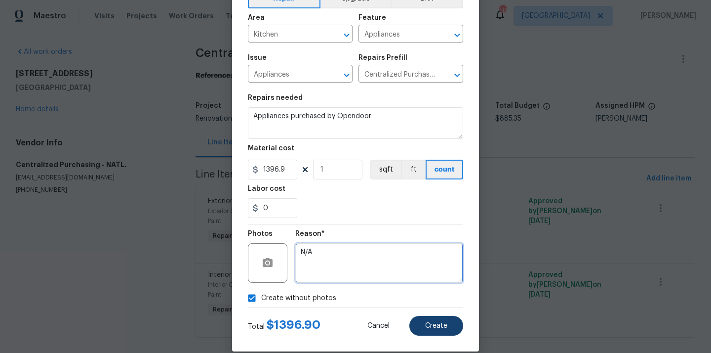
type textarea "N/A"
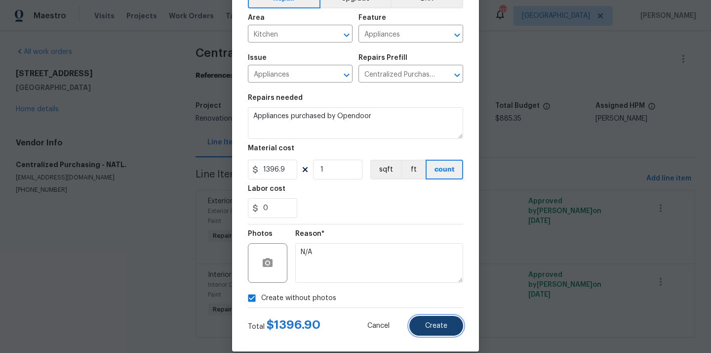
click at [431, 330] on span "Create" at bounding box center [436, 325] width 22 height 7
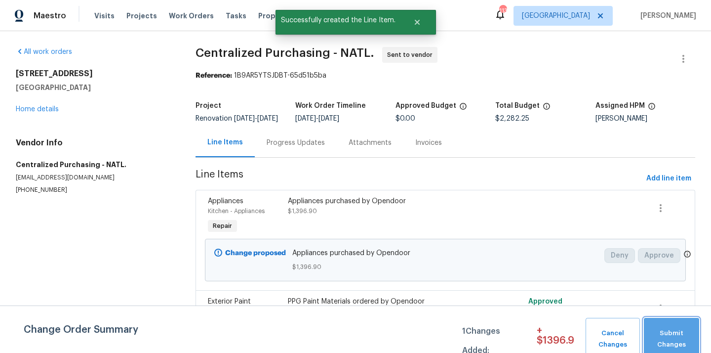
click at [664, 337] on span "Submit Changes" at bounding box center [671, 339] width 45 height 23
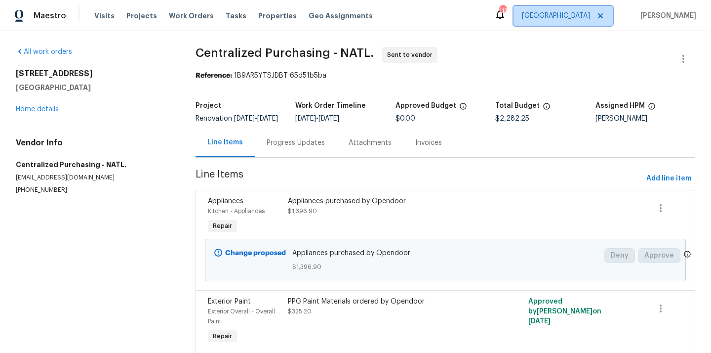
click at [581, 23] on span "[GEOGRAPHIC_DATA]" at bounding box center [563, 16] width 99 height 20
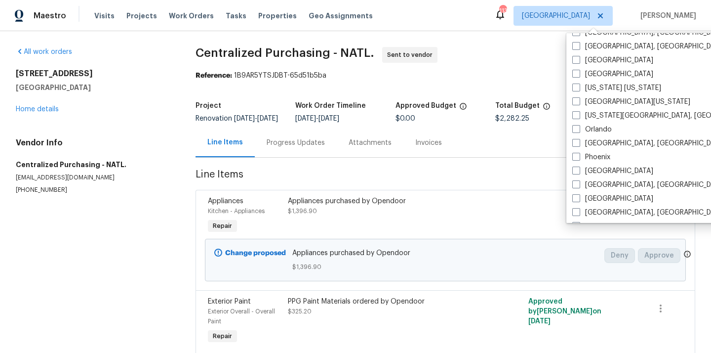
scroll to position [473, 0]
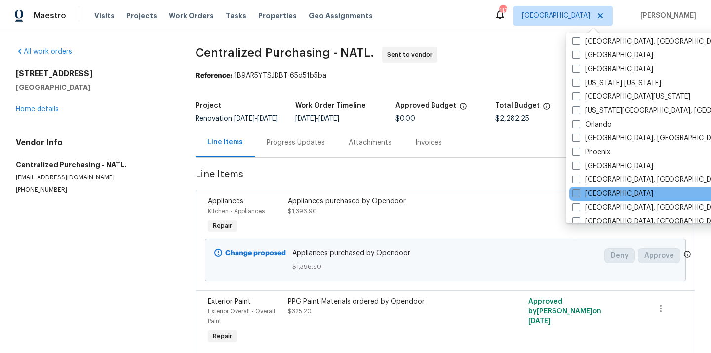
click at [588, 195] on label "[GEOGRAPHIC_DATA]" at bounding box center [613, 194] width 81 height 10
click at [579, 195] on input "[GEOGRAPHIC_DATA]" at bounding box center [576, 192] width 6 height 6
checkbox input "true"
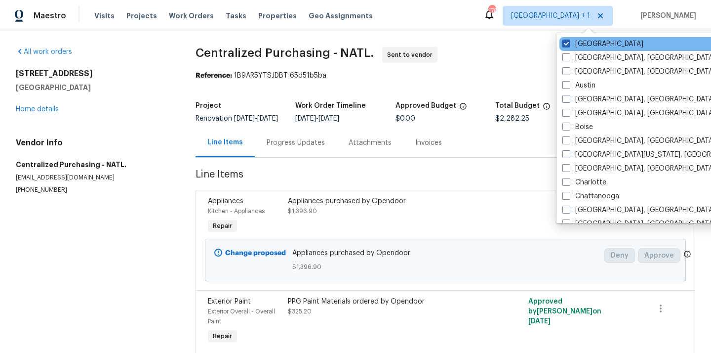
click at [586, 43] on label "[GEOGRAPHIC_DATA]" at bounding box center [603, 44] width 81 height 10
click at [569, 43] on input "[GEOGRAPHIC_DATA]" at bounding box center [566, 42] width 6 height 6
checkbox input "false"
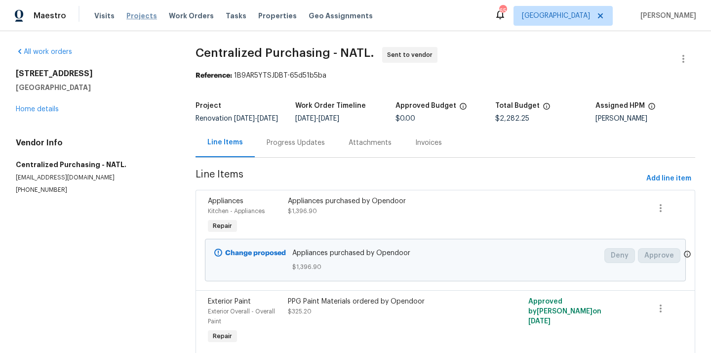
click at [137, 14] on span "Projects" at bounding box center [141, 16] width 31 height 10
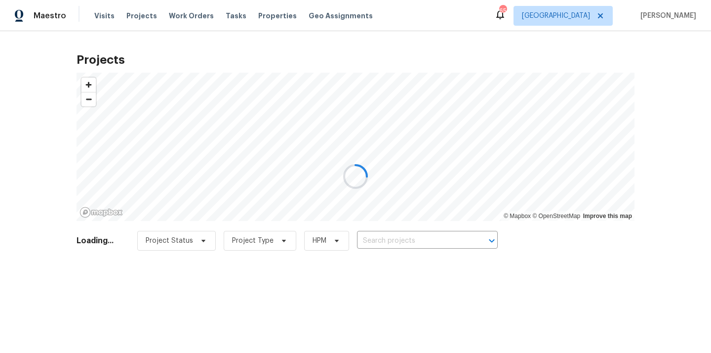
click at [423, 257] on div at bounding box center [355, 176] width 711 height 353
click at [421, 237] on div at bounding box center [355, 176] width 711 height 353
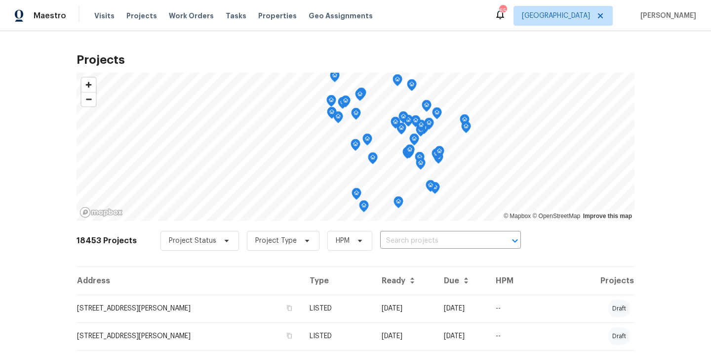
click at [421, 237] on input "text" at bounding box center [436, 240] width 113 height 15
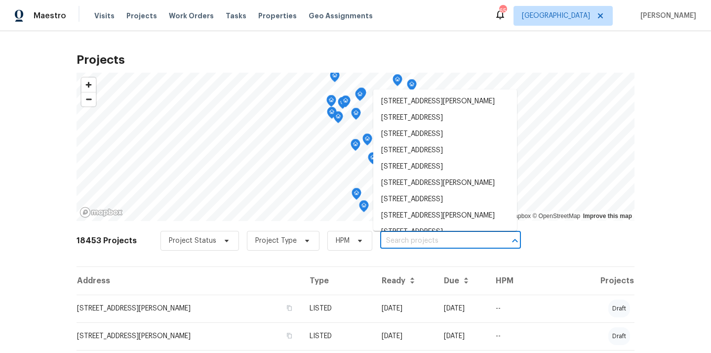
paste input "[STREET_ADDRESS]"
type input "[STREET_ADDRESS]"
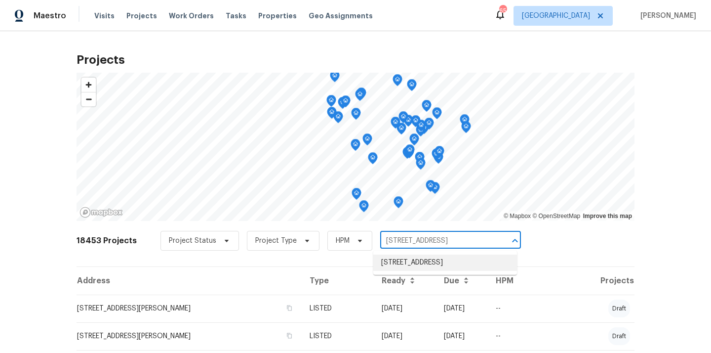
click at [412, 262] on li "[STREET_ADDRESS]" at bounding box center [446, 262] width 144 height 16
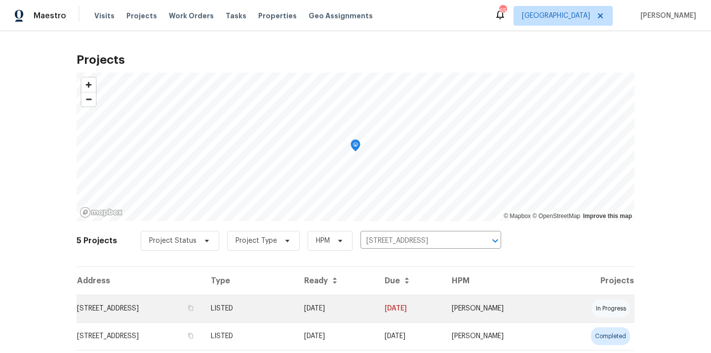
click at [166, 302] on td "[STREET_ADDRESS]" at bounding box center [140, 308] width 126 height 28
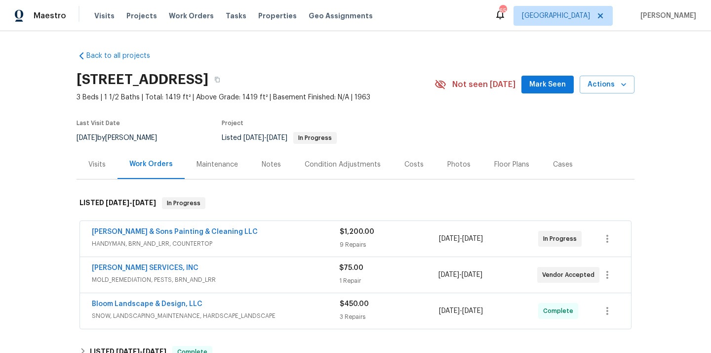
click at [208, 75] on h2 "[STREET_ADDRESS]" at bounding box center [143, 80] width 132 height 10
copy h2 "27610"
click at [95, 165] on div "Visits" at bounding box center [96, 165] width 17 height 10
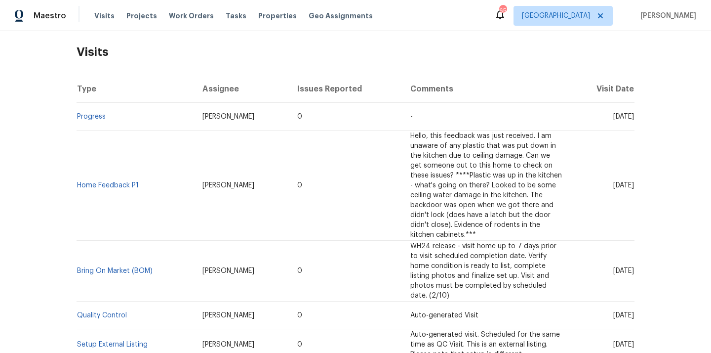
scroll to position [464, 0]
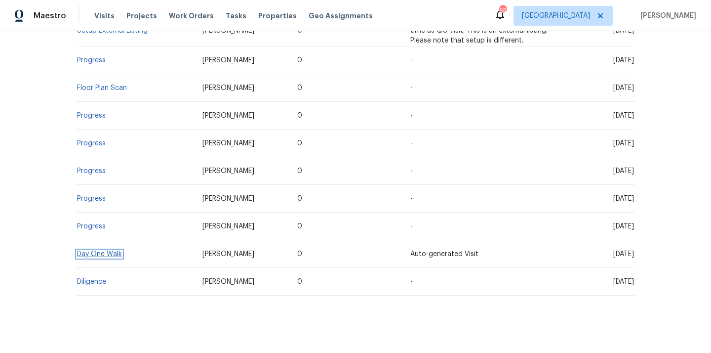
click at [99, 250] on link "Day One Walk" at bounding box center [99, 253] width 45 height 7
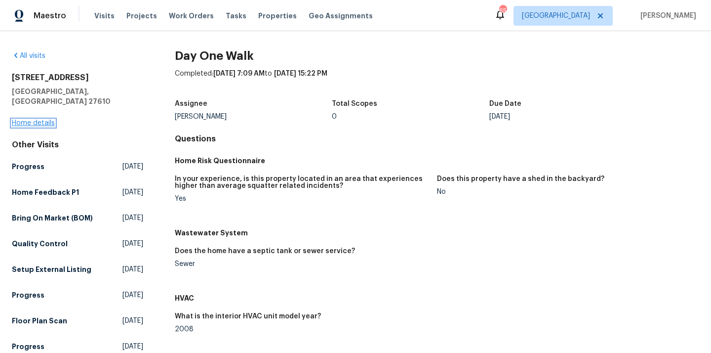
click at [37, 120] on link "Home details" at bounding box center [33, 123] width 43 height 7
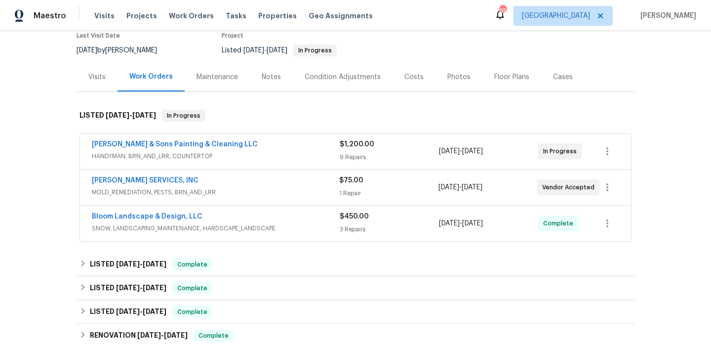
scroll to position [233, 0]
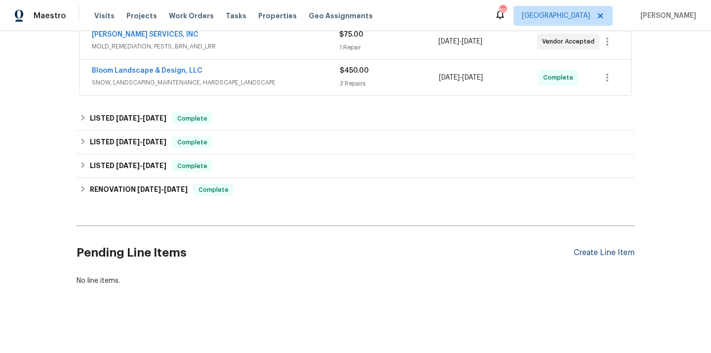
click at [594, 250] on div "Create Line Item" at bounding box center [604, 252] width 61 height 9
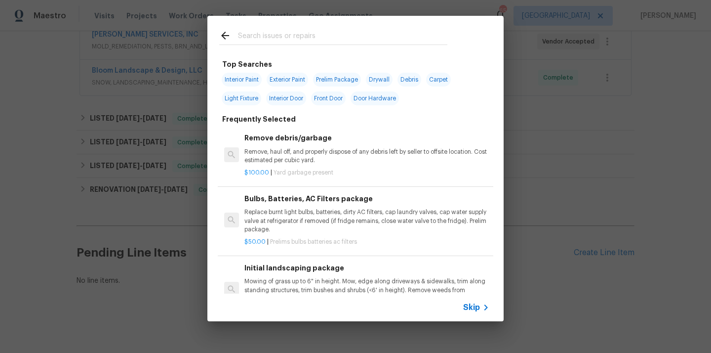
click at [361, 40] on input "text" at bounding box center [342, 37] width 209 height 15
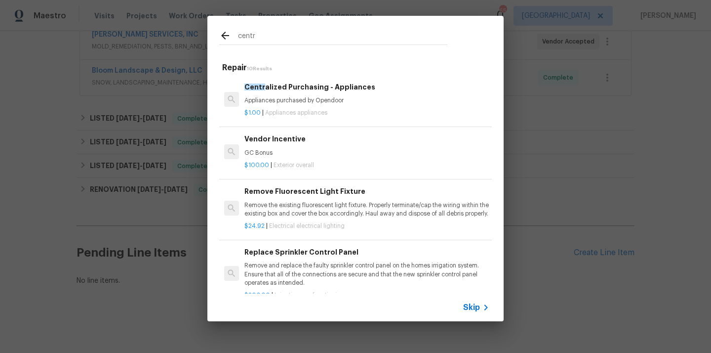
type input "centr"
click at [319, 108] on div "$1.00 | Appliances appliances" at bounding box center [367, 111] width 245 height 12
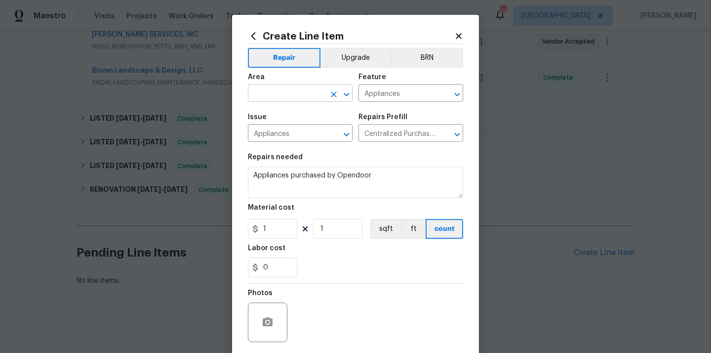
click at [290, 91] on input "text" at bounding box center [286, 93] width 77 height 15
click at [275, 120] on li "Kitchen" at bounding box center [300, 116] width 105 height 16
type input "Kitchen"
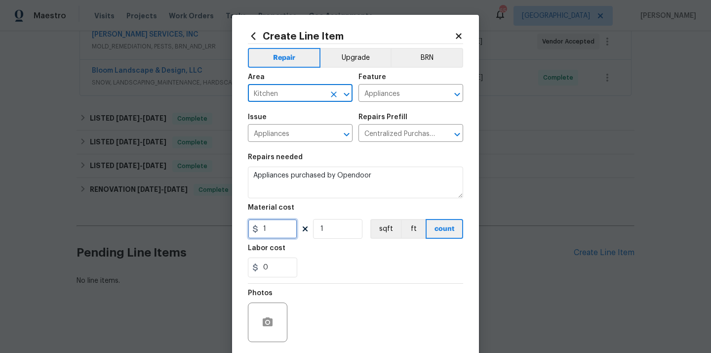
drag, startPoint x: 271, startPoint y: 228, endPoint x: 248, endPoint y: 228, distance: 22.7
click at [251, 228] on div "1" at bounding box center [272, 229] width 49 height 20
paste input "637.13"
type input "637.13"
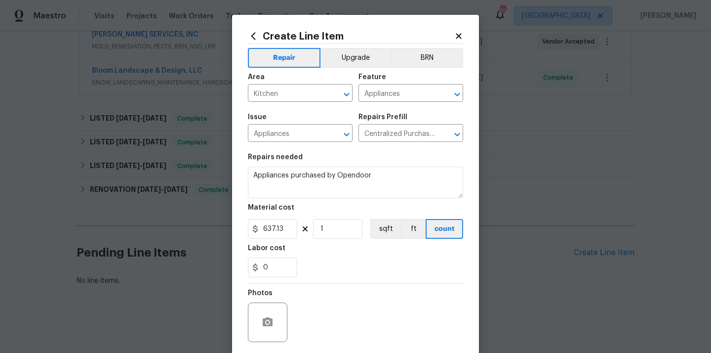
click at [325, 253] on div "Labor cost" at bounding box center [355, 251] width 215 height 13
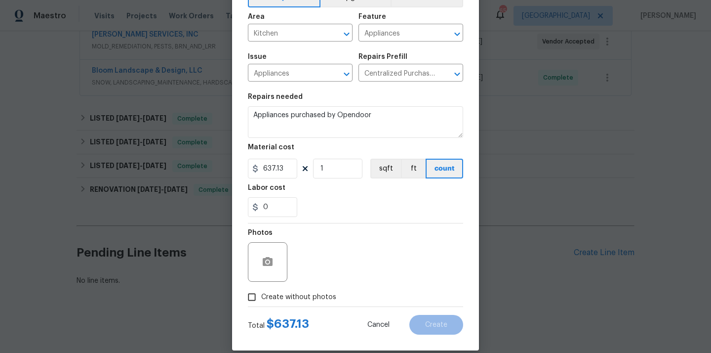
scroll to position [73, 0]
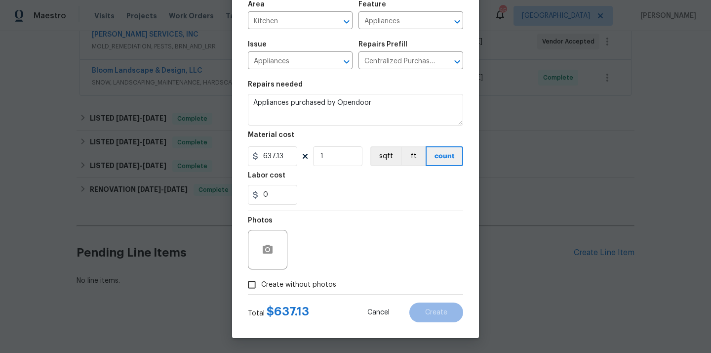
click at [313, 278] on label "Create without photos" at bounding box center [290, 284] width 94 height 19
click at [261, 278] on input "Create without photos" at bounding box center [252, 284] width 19 height 19
checkbox input "true"
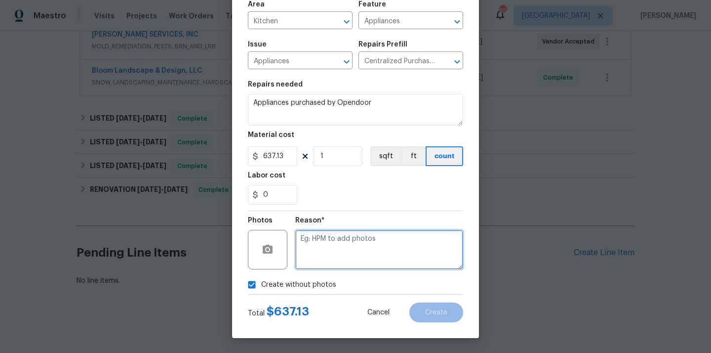
drag, startPoint x: 324, startPoint y: 259, endPoint x: 325, endPoint y: 230, distance: 29.2
click at [324, 258] on textarea at bounding box center [379, 250] width 168 height 40
type textarea "N/A"
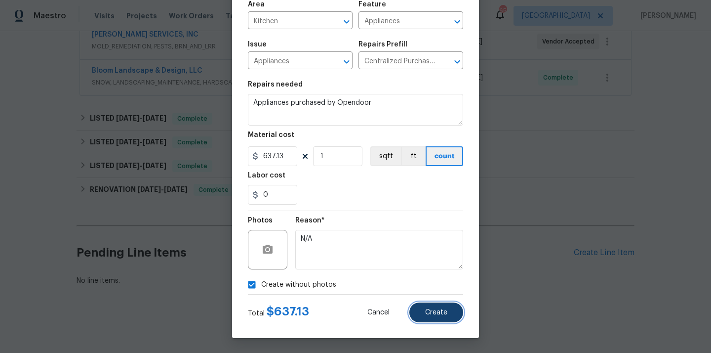
click at [446, 315] on span "Create" at bounding box center [436, 312] width 22 height 7
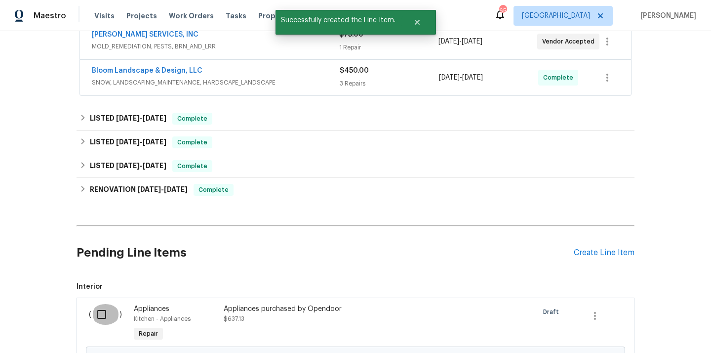
click at [101, 316] on input "checkbox" at bounding box center [105, 314] width 28 height 21
checkbox input "true"
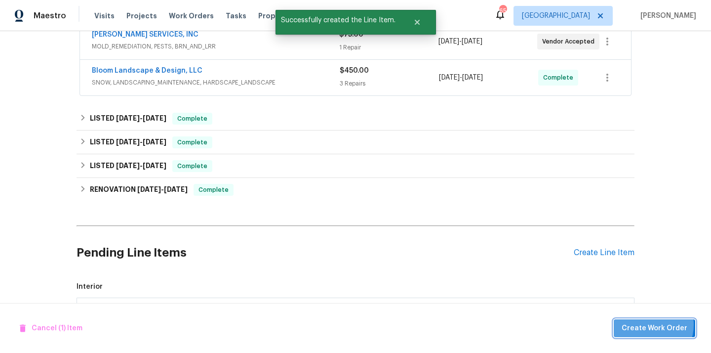
click at [647, 324] on span "Create Work Order" at bounding box center [655, 328] width 66 height 12
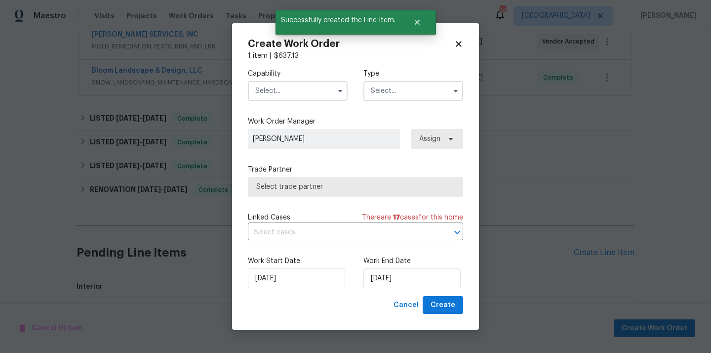
click at [295, 87] on input "text" at bounding box center [298, 91] width 100 height 20
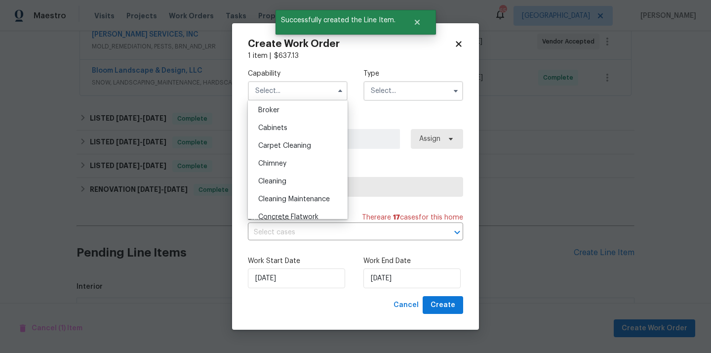
scroll to position [0, 0]
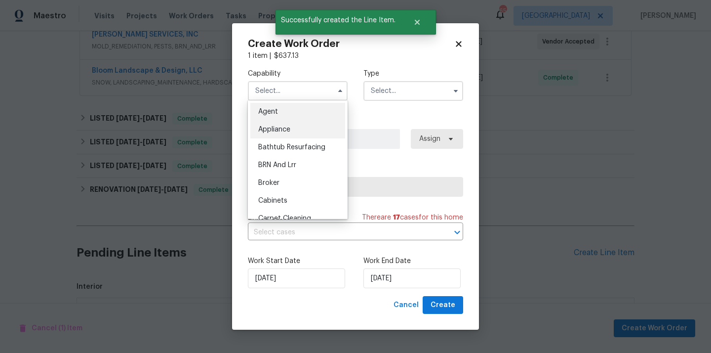
click at [295, 129] on div "Appliance" at bounding box center [297, 130] width 95 height 18
type input "Appliance"
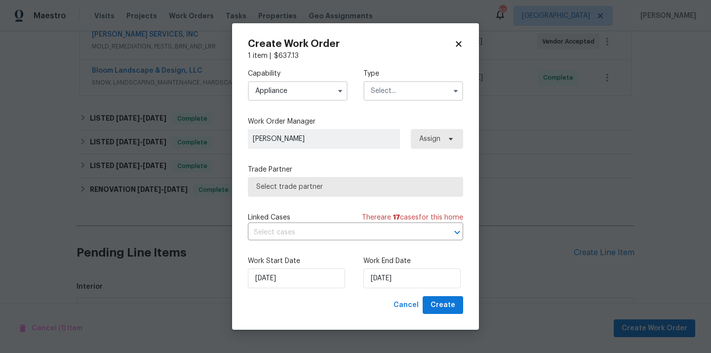
click at [410, 95] on input "text" at bounding box center [414, 91] width 100 height 20
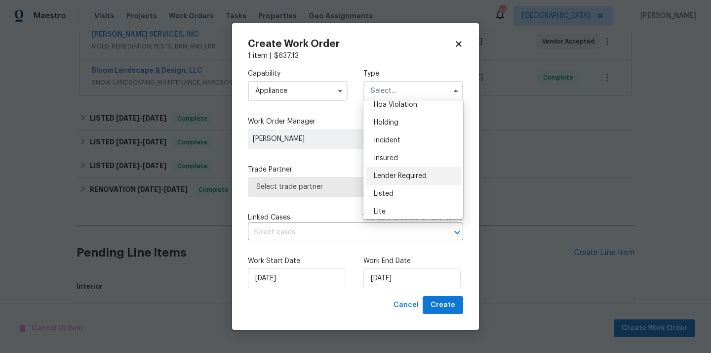
scroll to position [26, 0]
click at [404, 189] on div "Listed" at bounding box center [413, 193] width 95 height 18
type input "Listed"
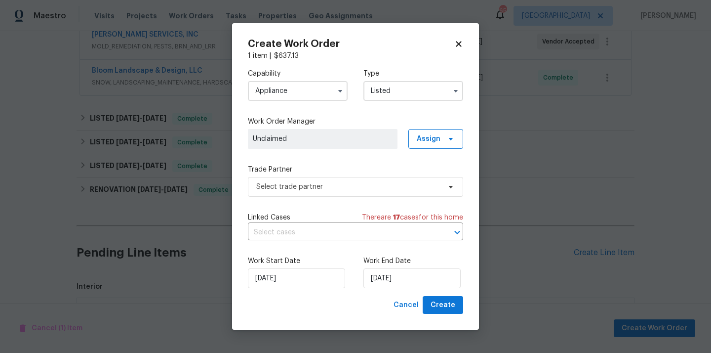
click at [446, 148] on div "Capability Appliance Type Listed Work Order Manager Unclaimed Assign Trade Part…" at bounding box center [355, 178] width 215 height 235
click at [443, 144] on span "Assign" at bounding box center [436, 139] width 55 height 20
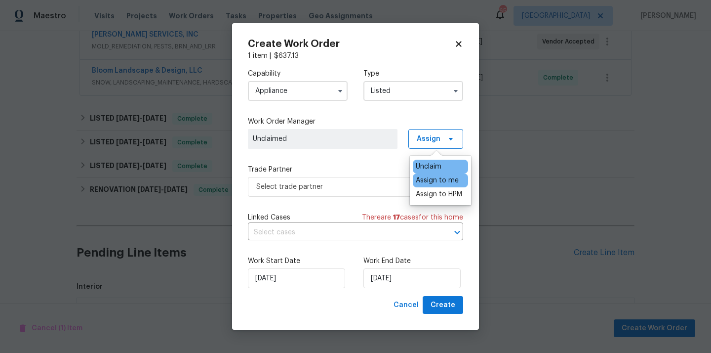
click at [433, 180] on div "Assign to me" at bounding box center [437, 180] width 43 height 10
click at [368, 195] on span "Select trade partner" at bounding box center [355, 187] width 215 height 20
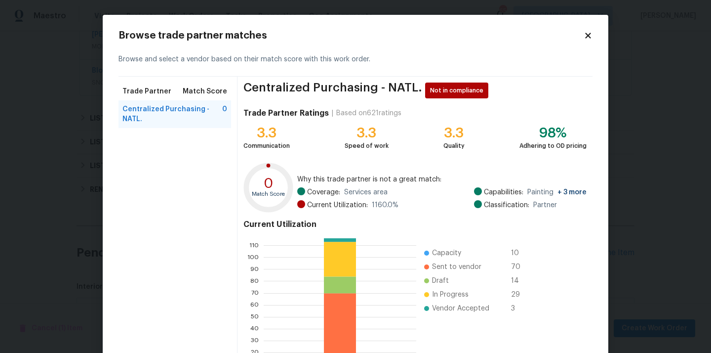
scroll to position [83, 0]
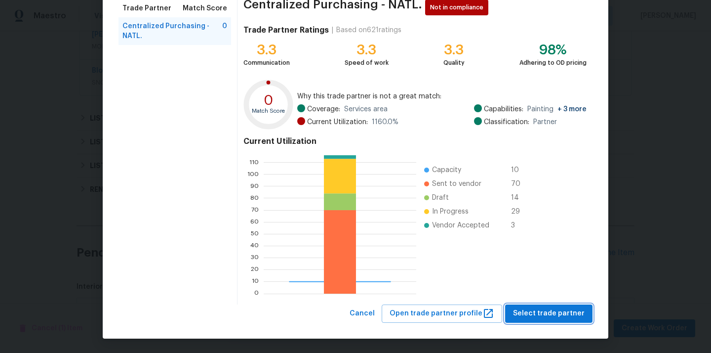
click at [538, 319] on span "Select trade partner" at bounding box center [549, 313] width 72 height 12
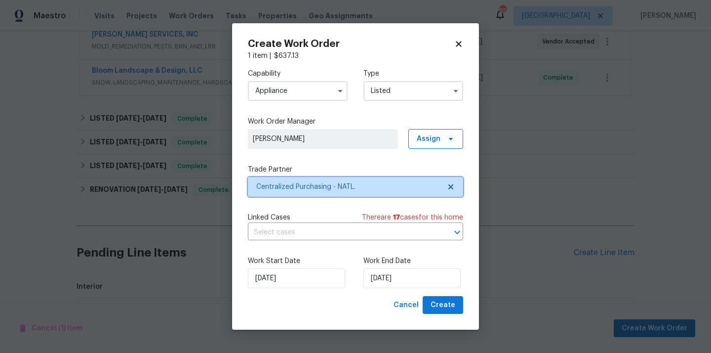
scroll to position [0, 0]
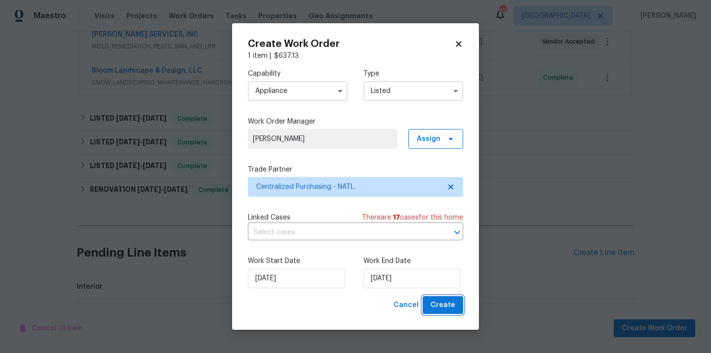
click at [447, 302] on span "Create" at bounding box center [443, 305] width 25 height 12
checkbox input "false"
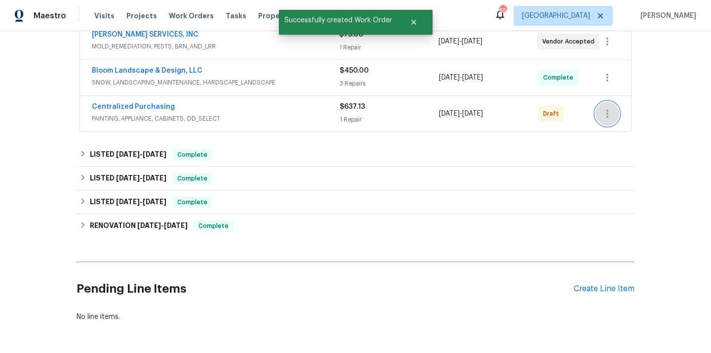
click at [609, 109] on icon "button" at bounding box center [608, 114] width 12 height 12
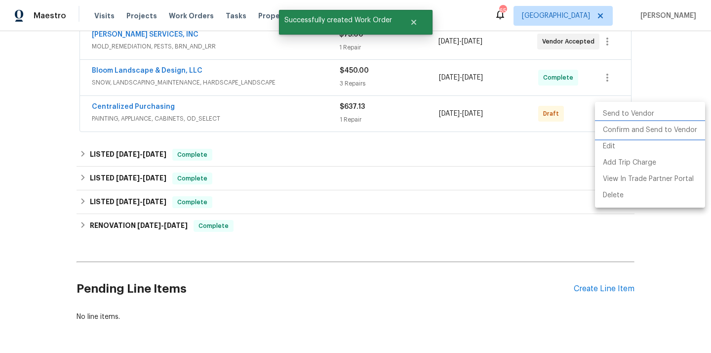
click at [610, 127] on li "Confirm and Send to Vendor" at bounding box center [650, 130] width 110 height 16
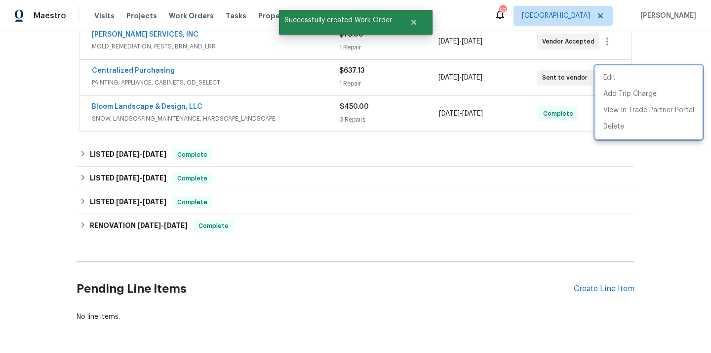
click at [174, 85] on div at bounding box center [355, 176] width 711 height 353
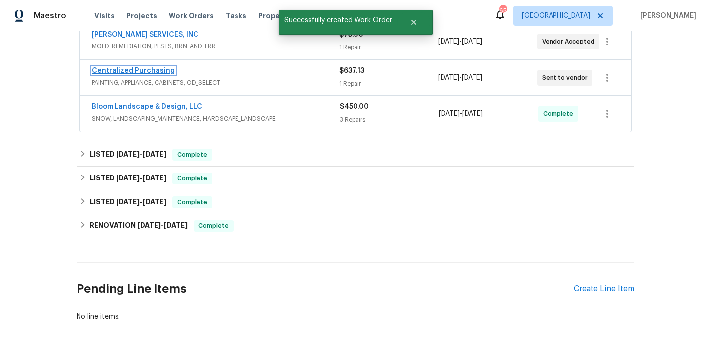
click at [151, 70] on link "Centralized Purchasing" at bounding box center [133, 70] width 83 height 7
